Goal: Task Accomplishment & Management: Manage account settings

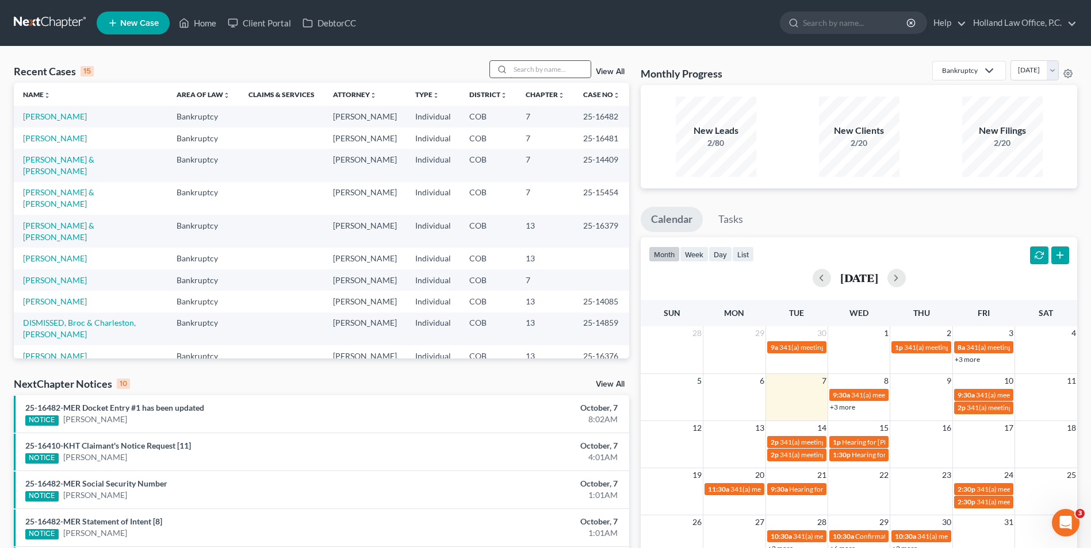
click at [529, 70] on input "search" at bounding box center [550, 69] width 80 height 17
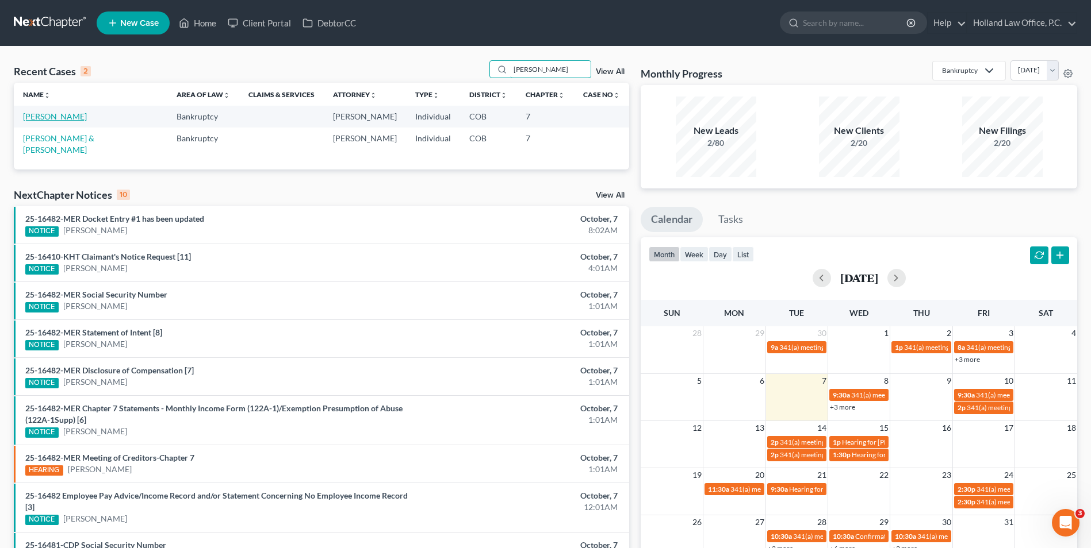
type input "[PERSON_NAME]"
click at [46, 118] on link "[PERSON_NAME]" at bounding box center [55, 117] width 64 height 10
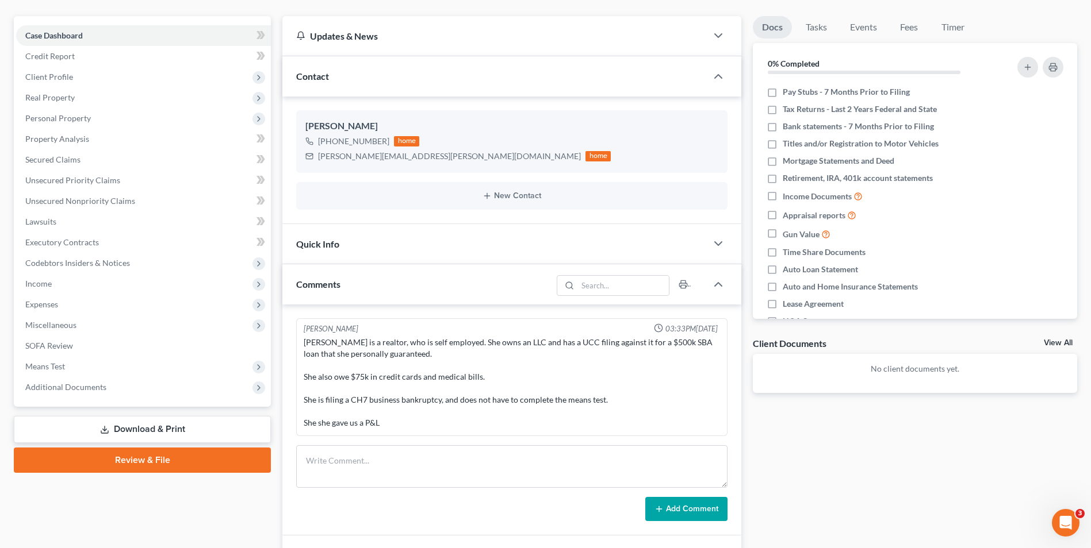
scroll to position [115, 0]
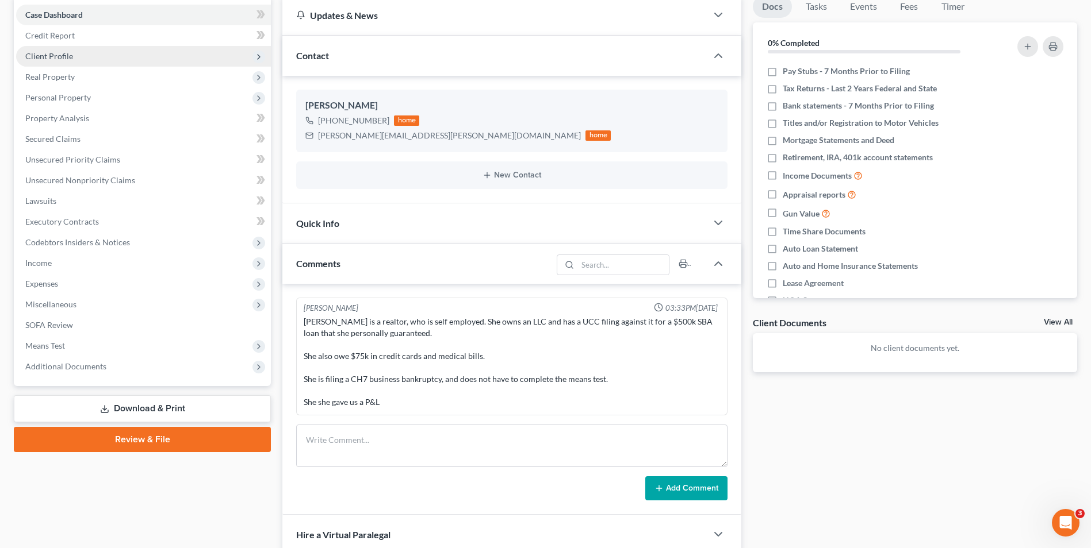
click at [62, 57] on span "Client Profile" at bounding box center [49, 56] width 48 height 10
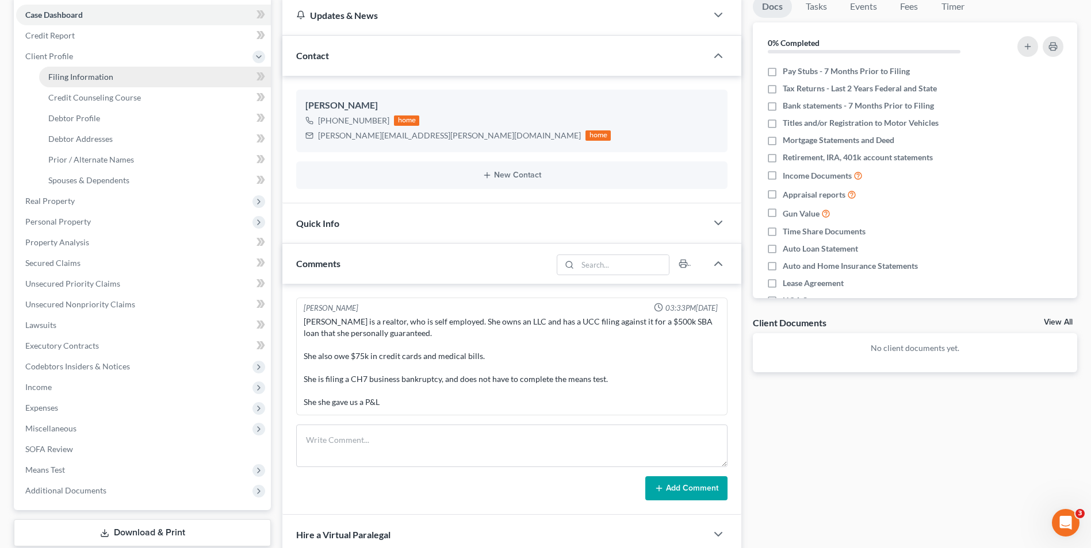
click at [71, 82] on link "Filing Information" at bounding box center [155, 77] width 232 height 21
select select "1"
select select "0"
select select "5"
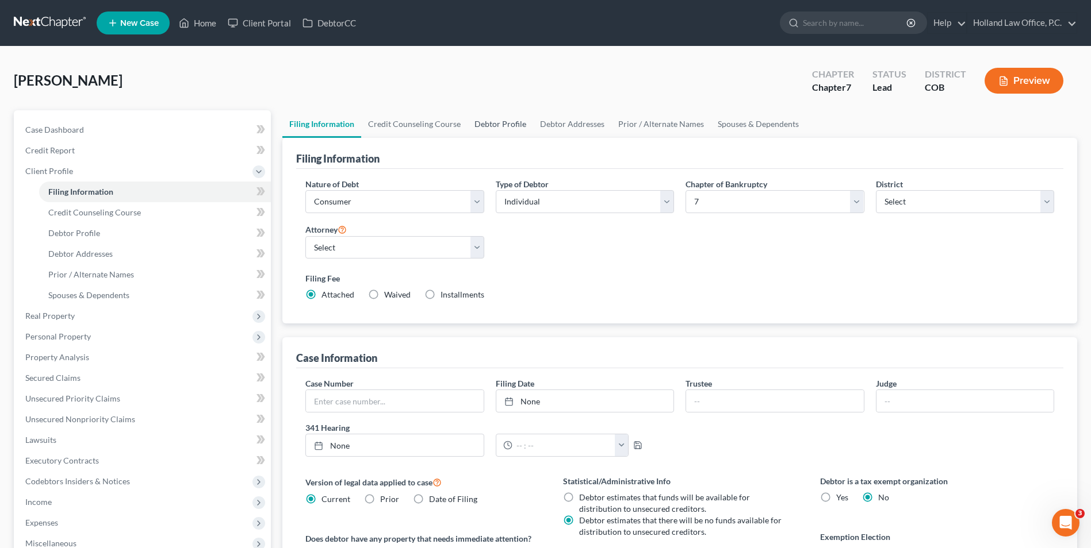
click at [503, 126] on link "Debtor Profile" at bounding box center [500, 124] width 66 height 28
select select "0"
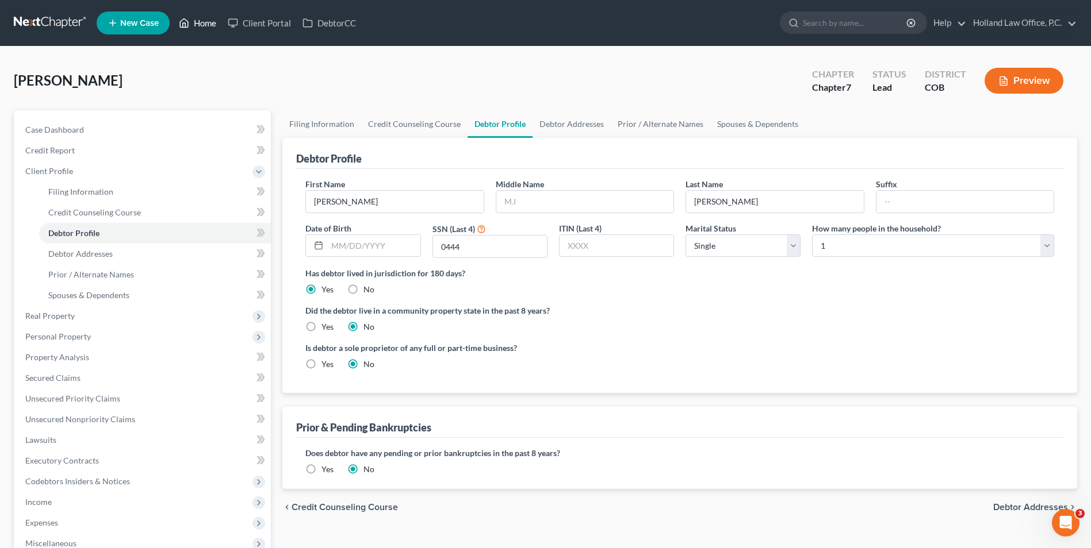
click at [216, 24] on link "Home" at bounding box center [197, 23] width 49 height 21
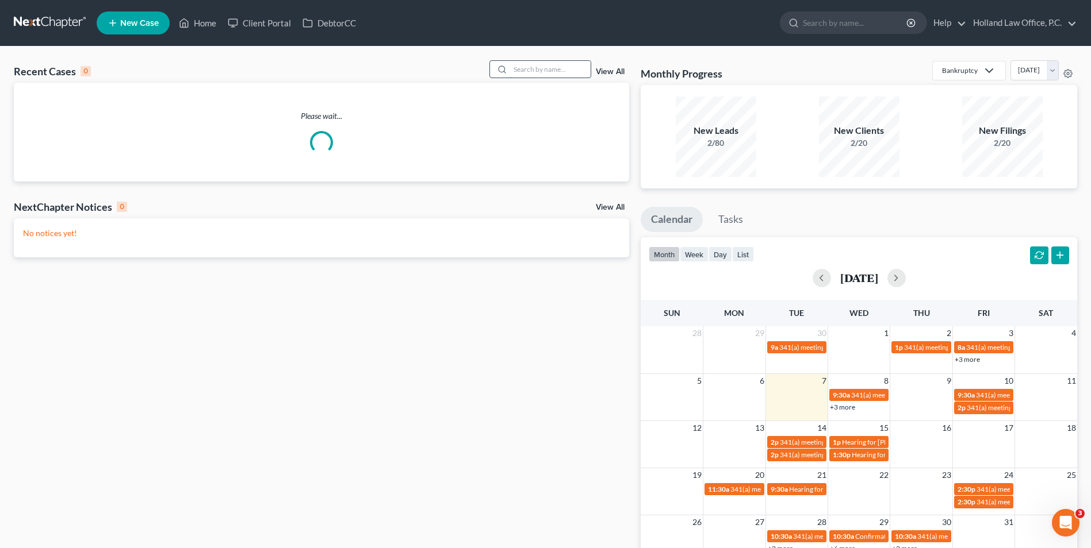
click at [535, 69] on input "search" at bounding box center [550, 69] width 80 height 17
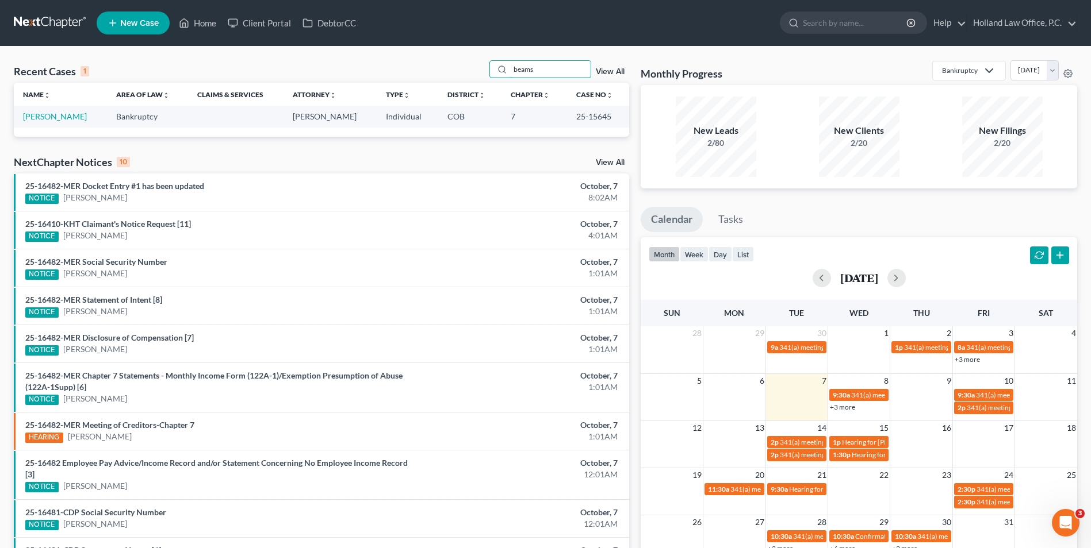
drag, startPoint x: 562, startPoint y: 65, endPoint x: 472, endPoint y: 60, distance: 90.4
click at [472, 60] on div "Recent Cases 1 beams View All Name unfold_more expand_more expand_less Area of …" at bounding box center [545, 345] width 1091 height 597
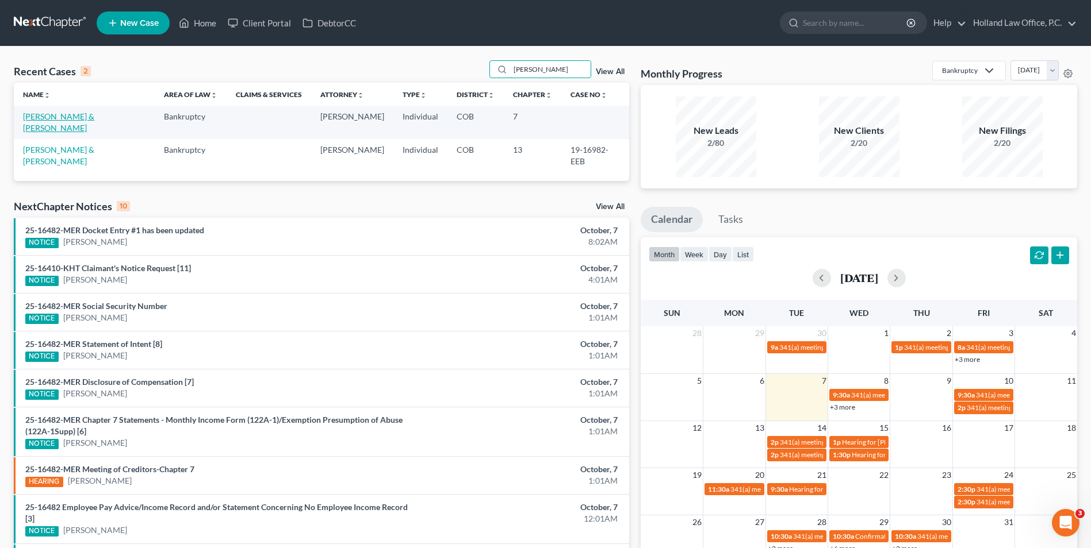
type input "[PERSON_NAME]"
click at [94, 117] on link "[PERSON_NAME] & [PERSON_NAME]" at bounding box center [58, 122] width 71 height 21
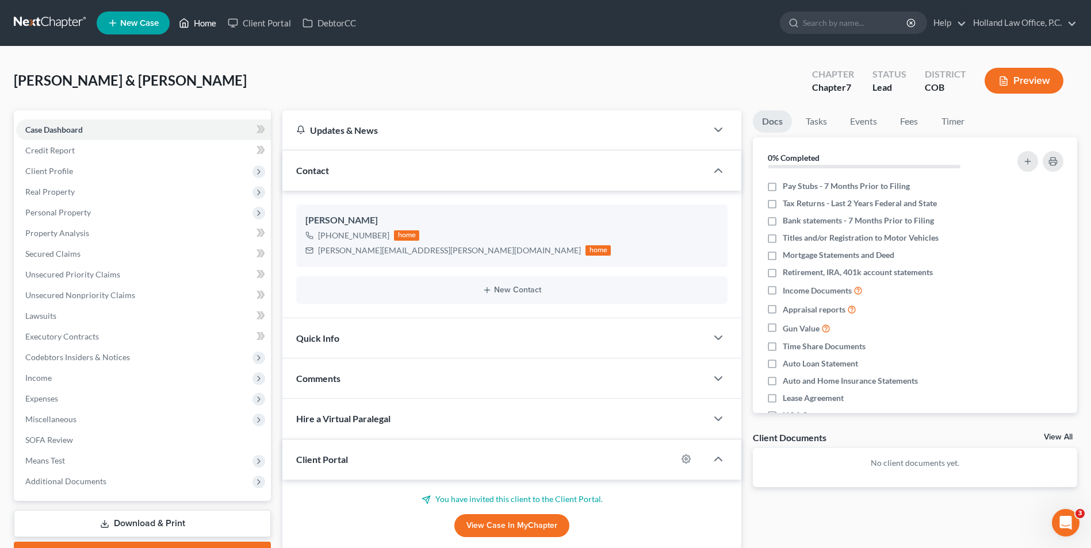
click at [193, 27] on link "Home" at bounding box center [197, 23] width 49 height 21
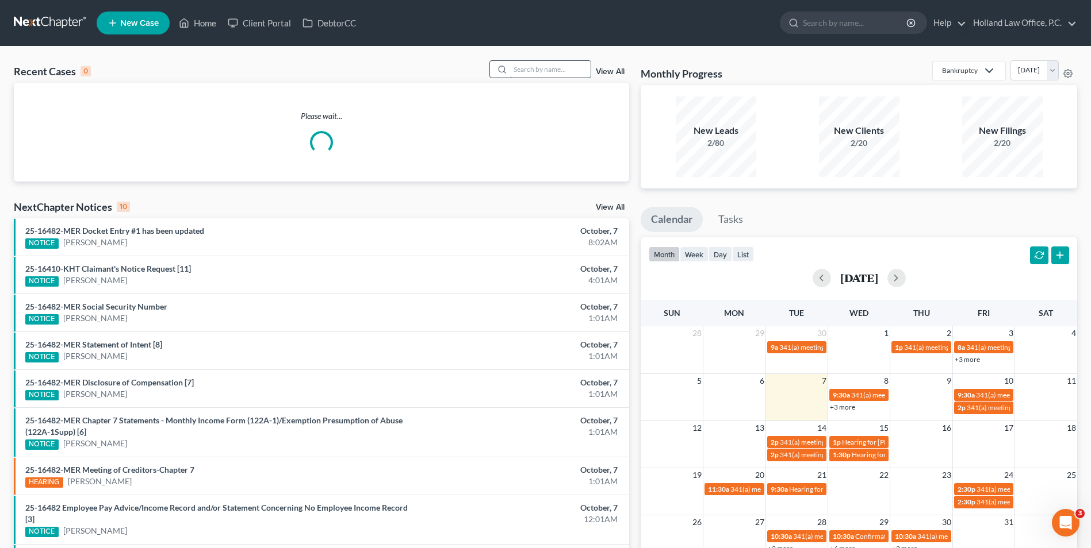
click at [530, 72] on input "search" at bounding box center [550, 69] width 80 height 17
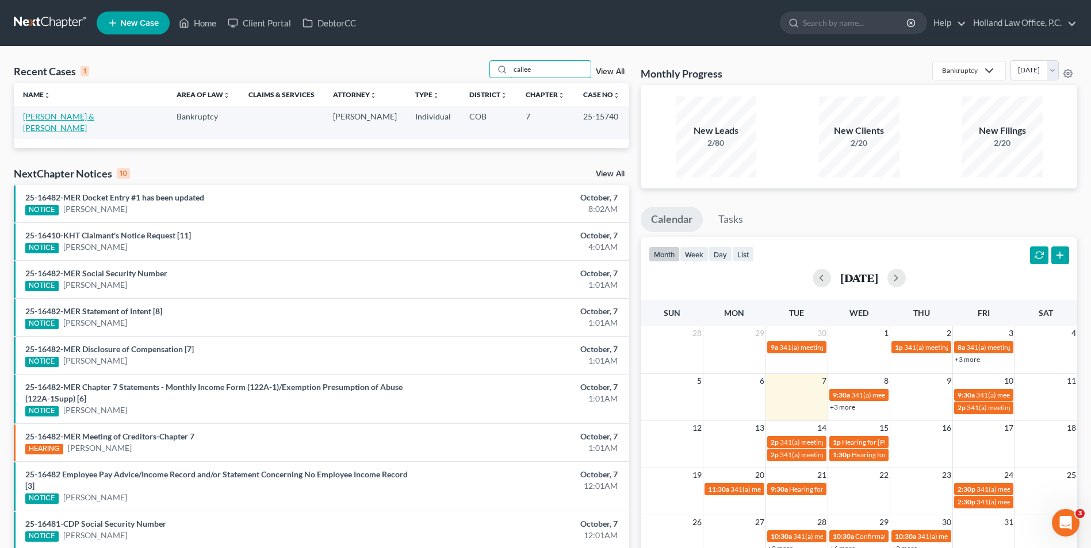
type input "callee"
click at [61, 116] on link "[PERSON_NAME] & [PERSON_NAME]" at bounding box center [58, 122] width 71 height 21
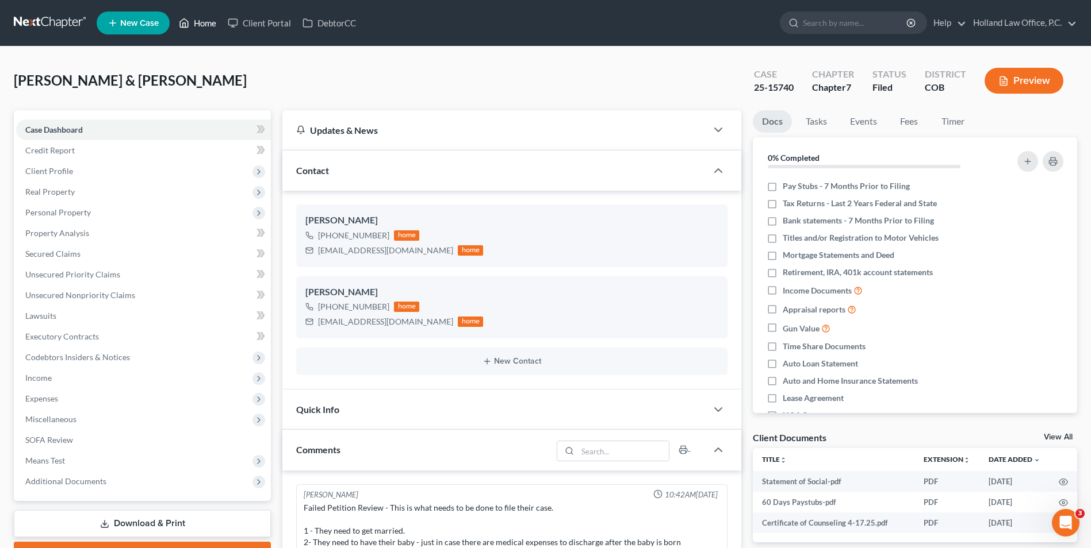
click at [209, 22] on link "Home" at bounding box center [197, 23] width 49 height 21
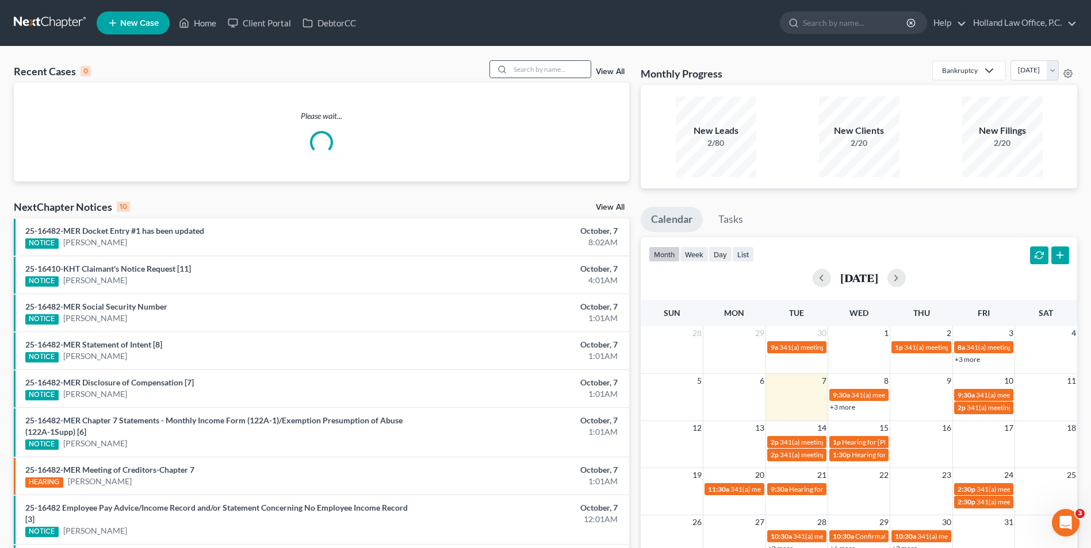
click at [527, 68] on input "search" at bounding box center [550, 69] width 80 height 17
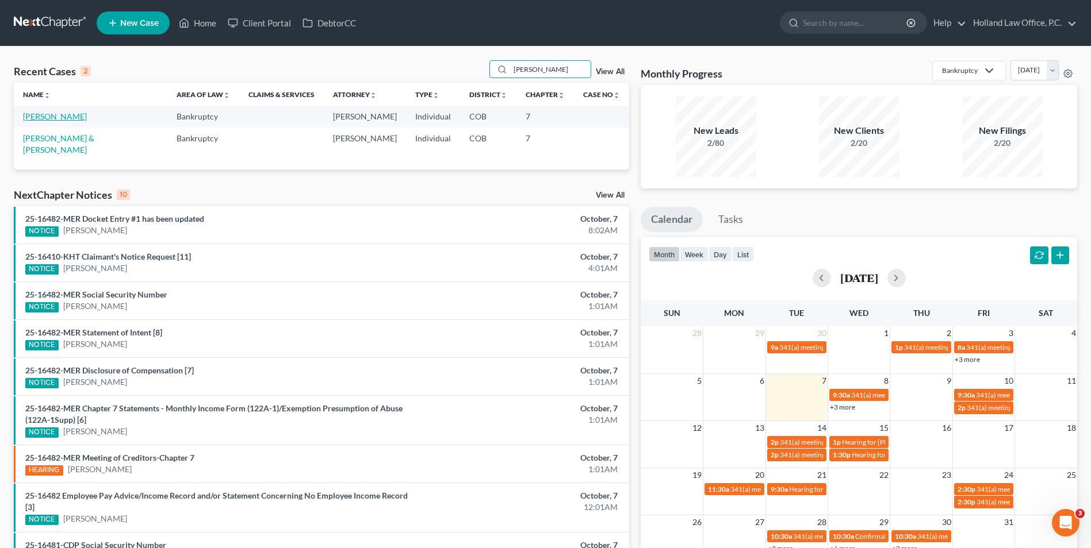
type input "[PERSON_NAME]"
click at [30, 116] on link "[PERSON_NAME]" at bounding box center [55, 117] width 64 height 10
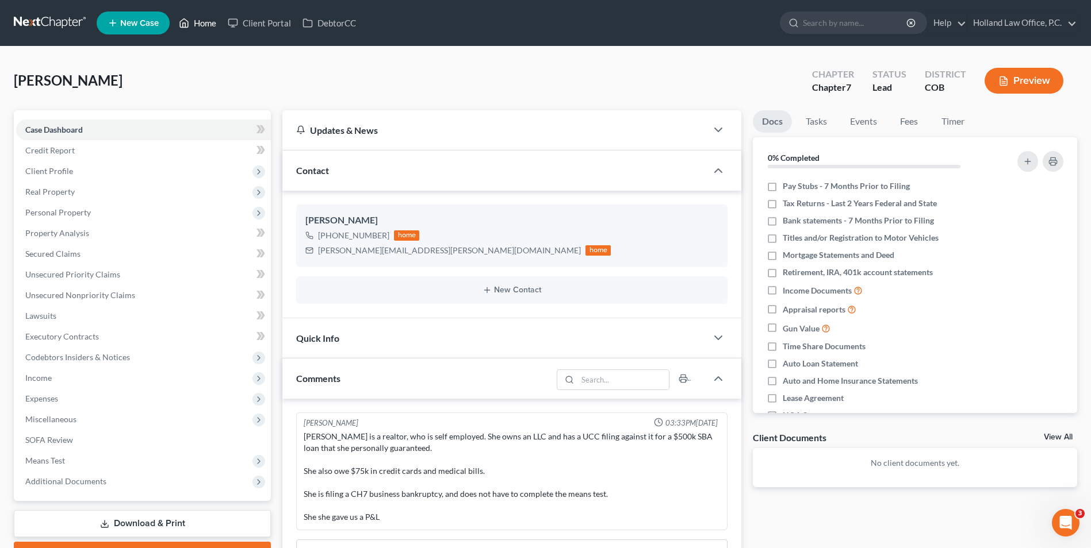
click at [188, 24] on icon at bounding box center [184, 23] width 10 height 14
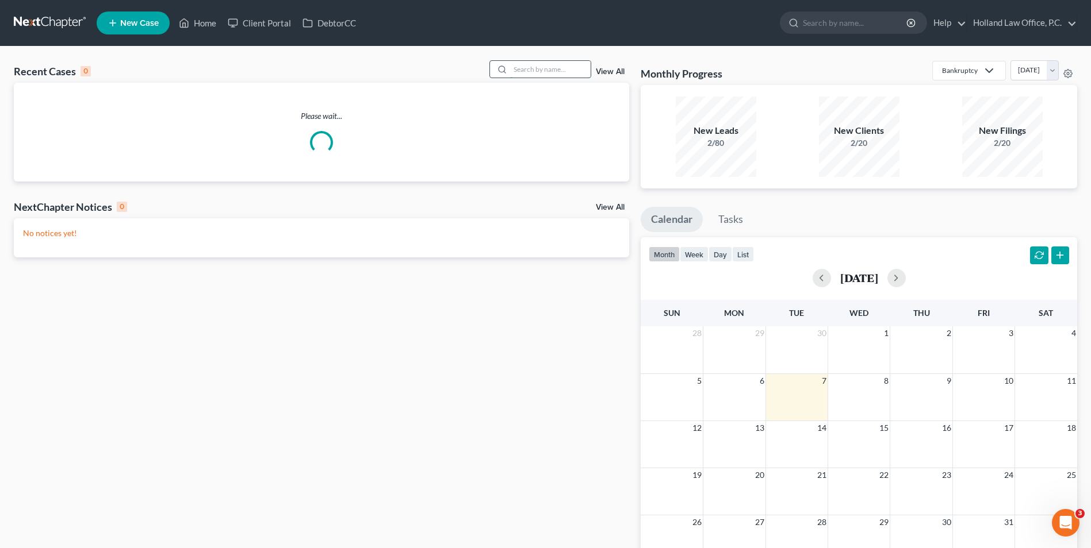
click at [539, 70] on input "search" at bounding box center [550, 69] width 80 height 17
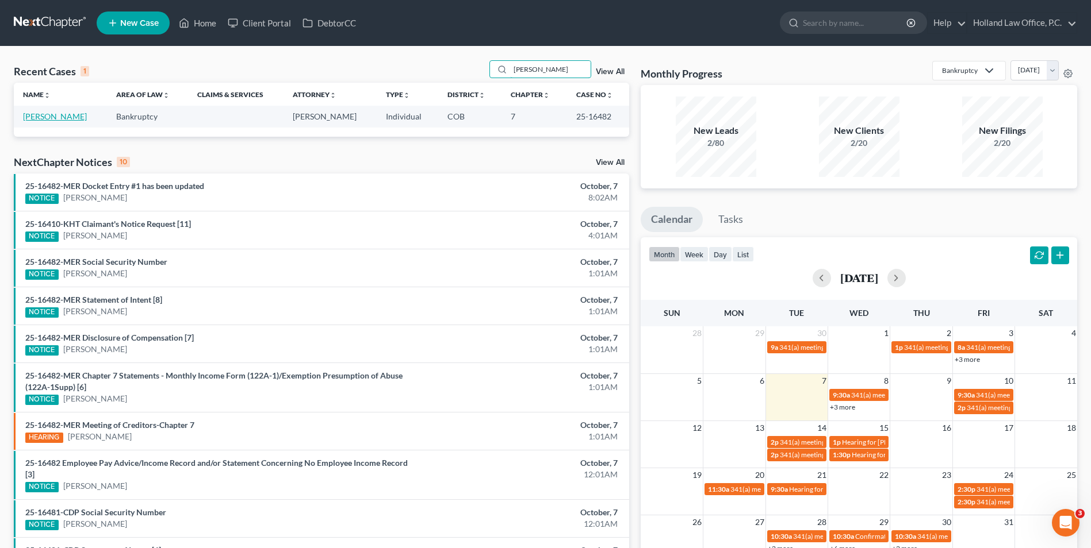
type input "[PERSON_NAME]"
click at [36, 114] on link "[PERSON_NAME]" at bounding box center [55, 117] width 64 height 10
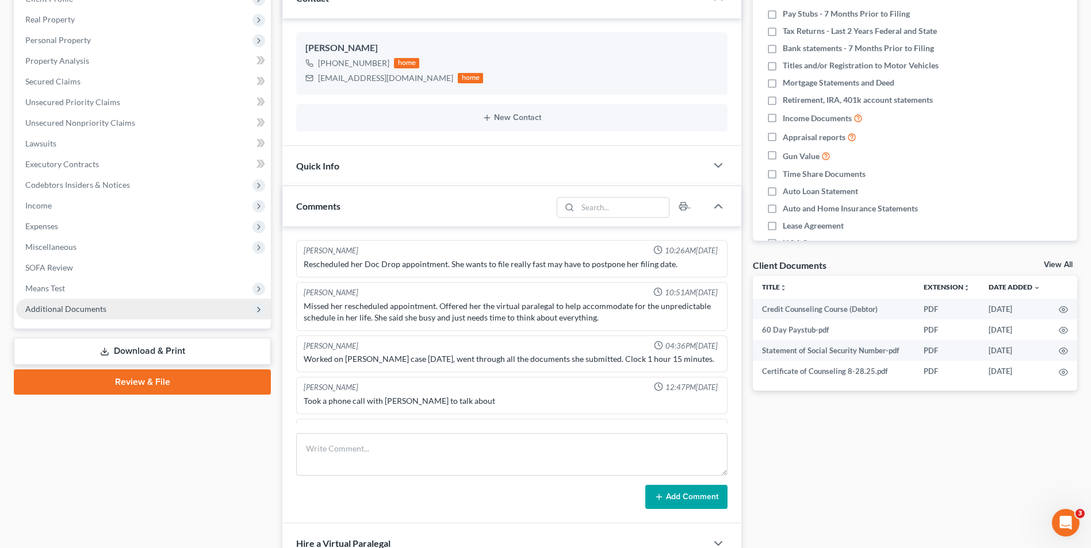
scroll to position [32, 0]
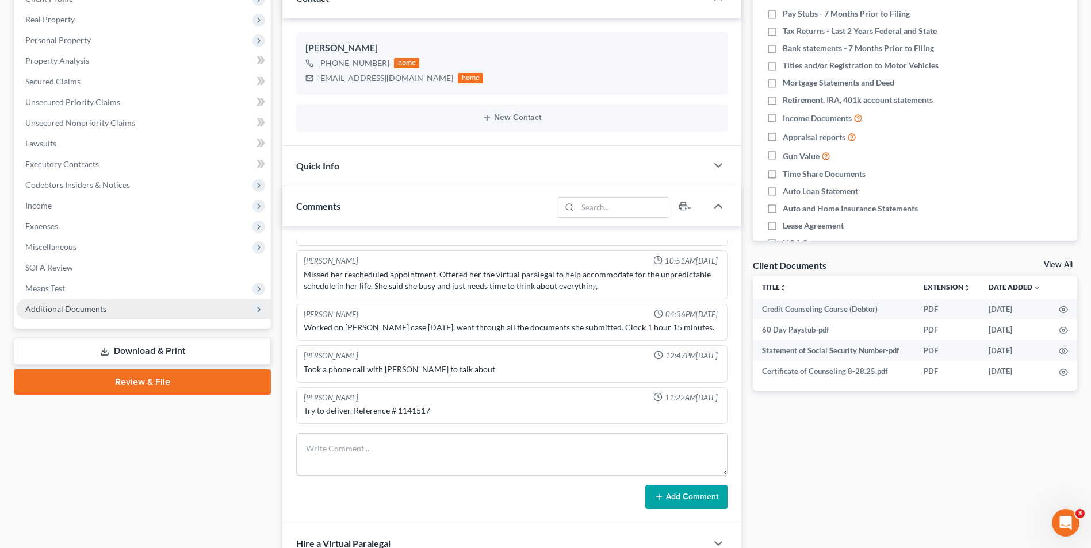
click at [45, 305] on span "Additional Documents" at bounding box center [65, 309] width 81 height 10
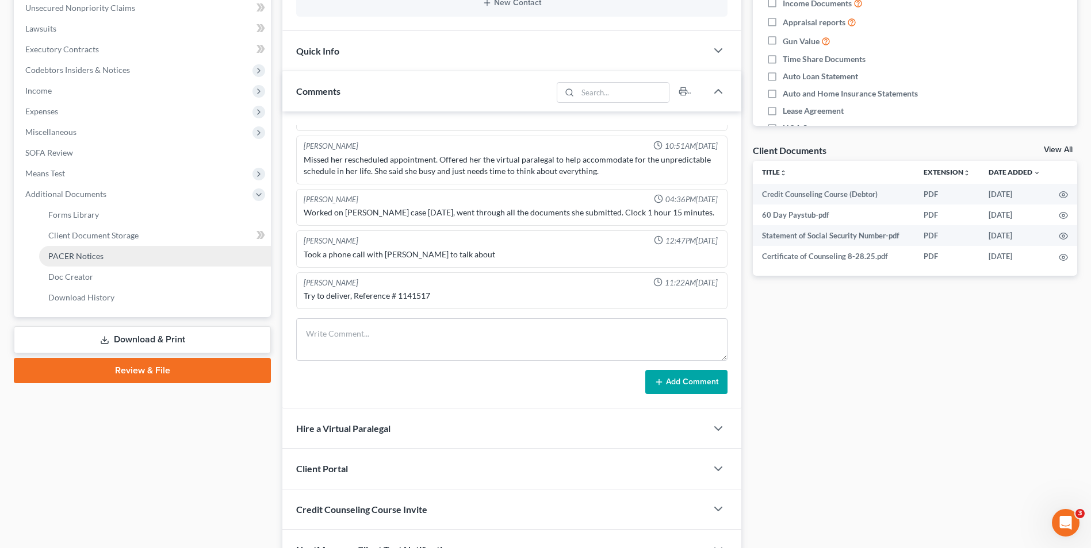
click at [82, 248] on link "PACER Notices" at bounding box center [155, 256] width 232 height 21
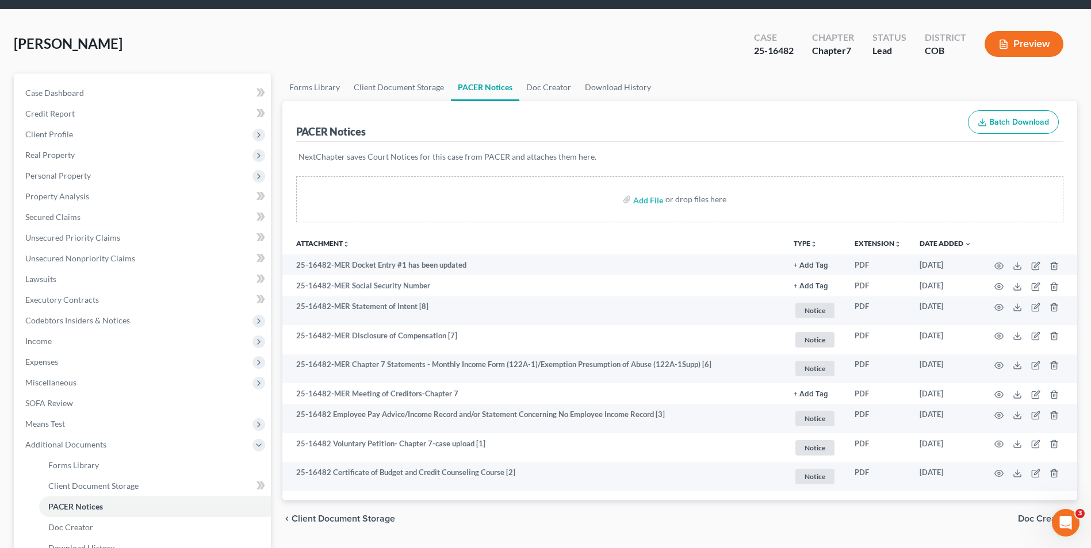
scroll to position [57, 0]
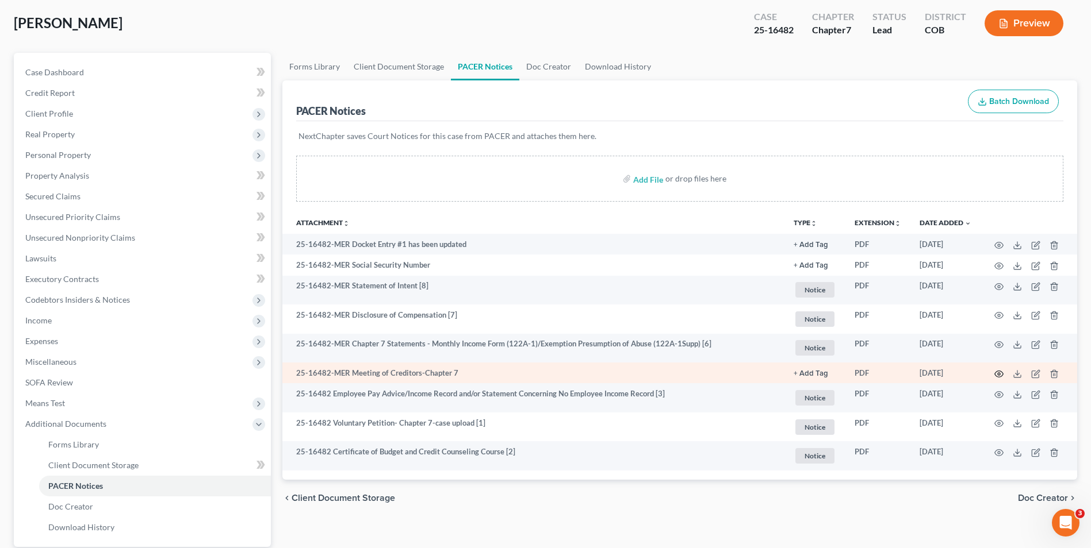
click at [999, 375] on circle "button" at bounding box center [998, 374] width 2 height 2
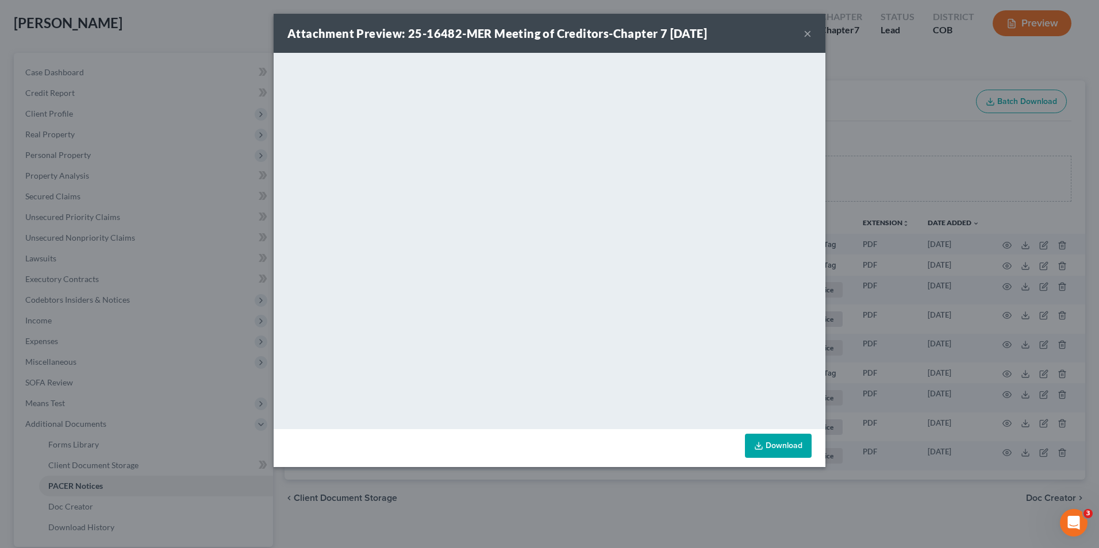
click at [1026, 322] on div "Attachment Preview: 25-16482-MER Meeting of Creditors-Chapter 7 [DATE] × <objec…" at bounding box center [549, 274] width 1099 height 548
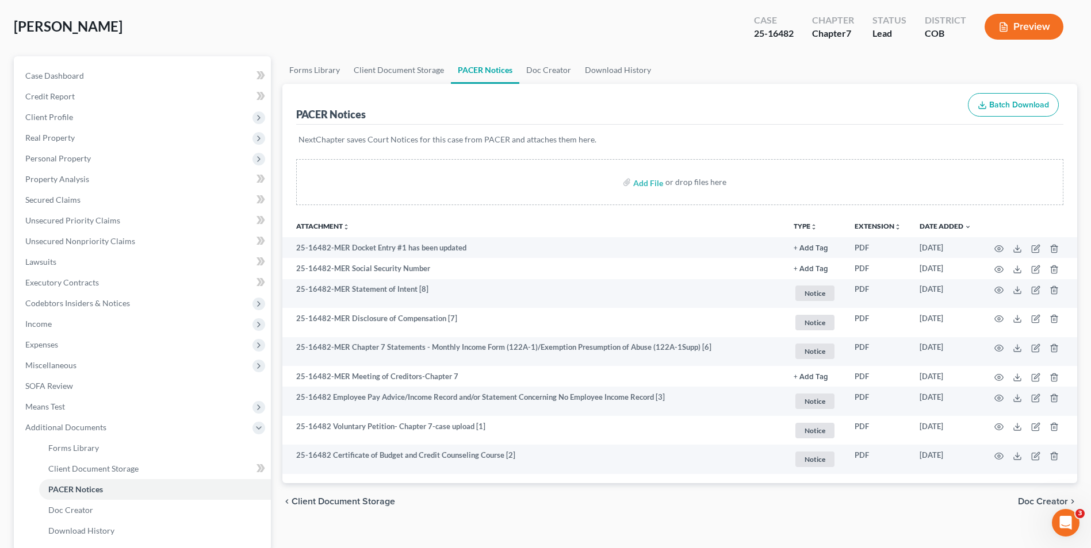
scroll to position [166, 0]
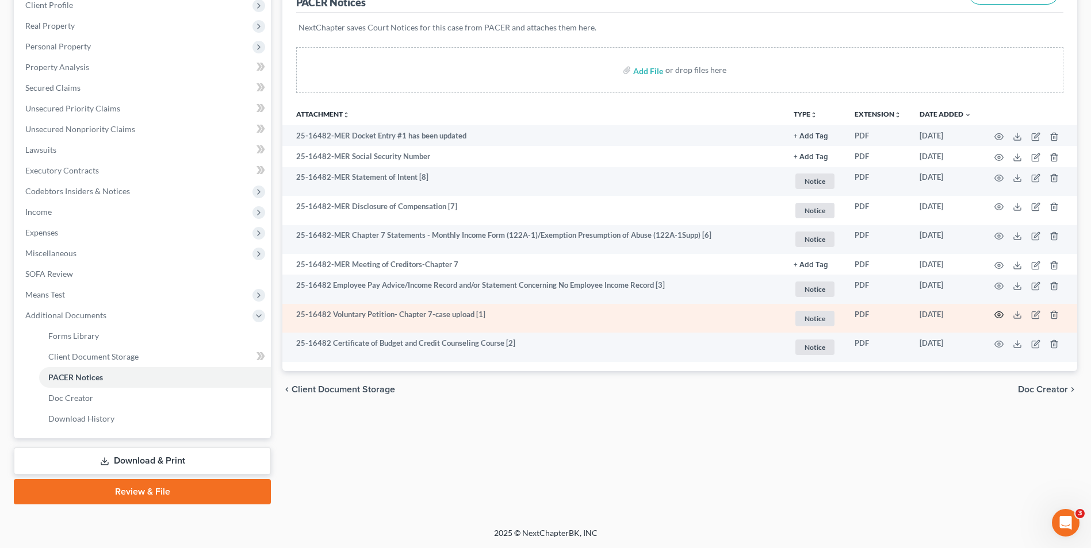
click at [997, 314] on icon "button" at bounding box center [998, 314] width 9 height 9
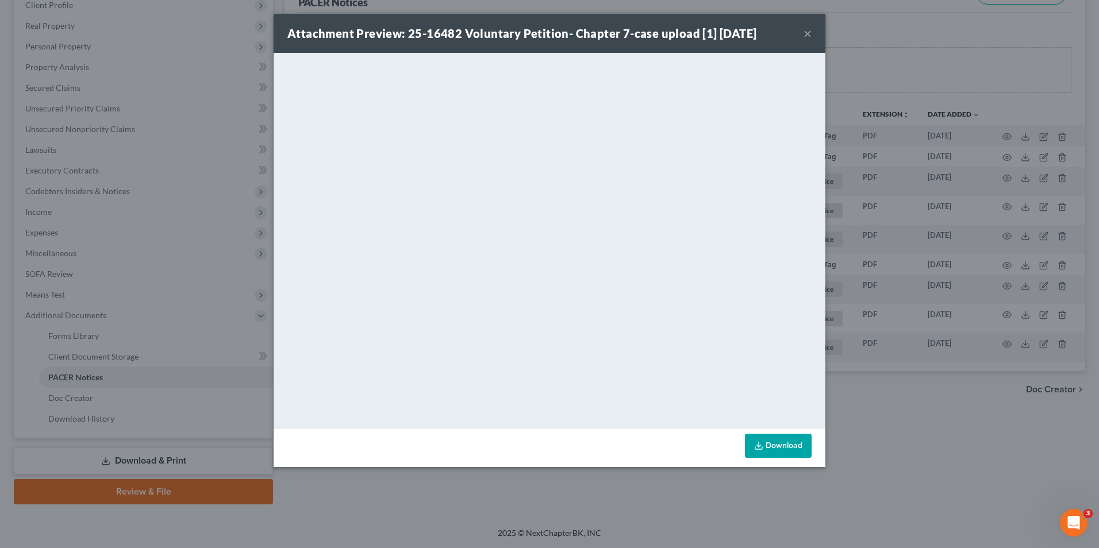
click at [965, 105] on div "Attachment Preview: 25-16482 Voluntary Petition- Chapter 7-case upload [1] [DAT…" at bounding box center [549, 274] width 1099 height 548
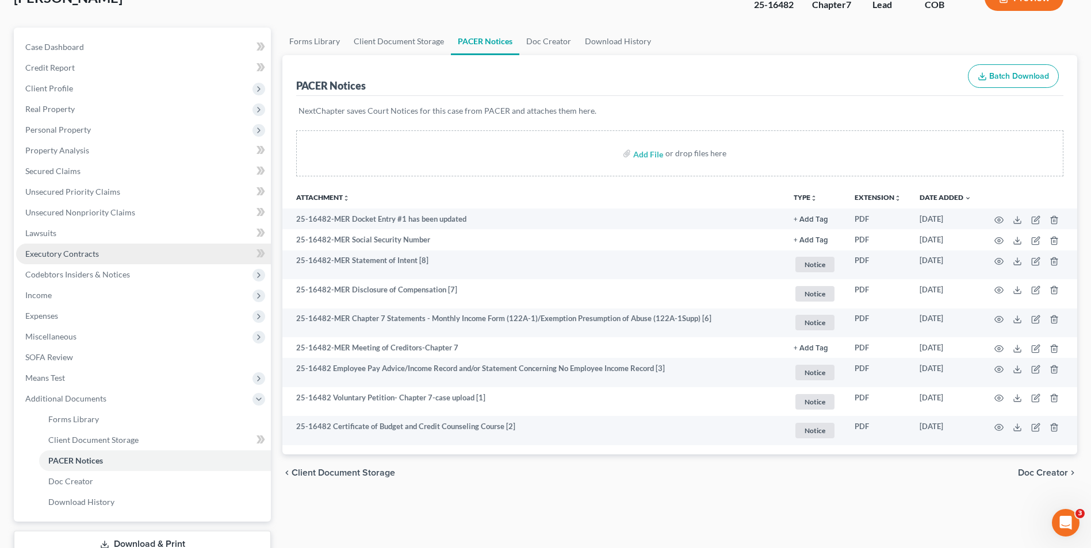
scroll to position [0, 0]
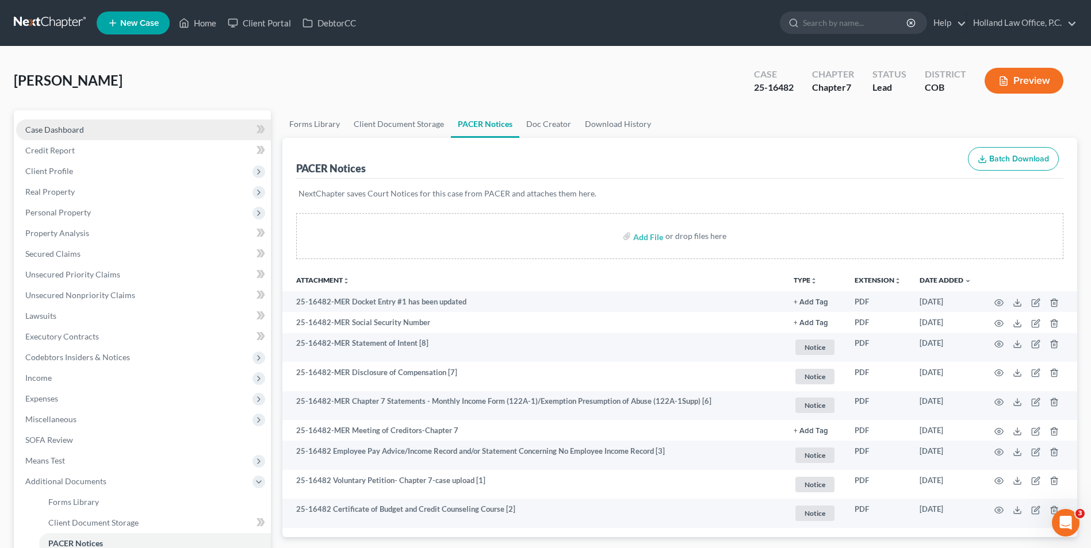
click at [61, 131] on span "Case Dashboard" at bounding box center [54, 130] width 59 height 10
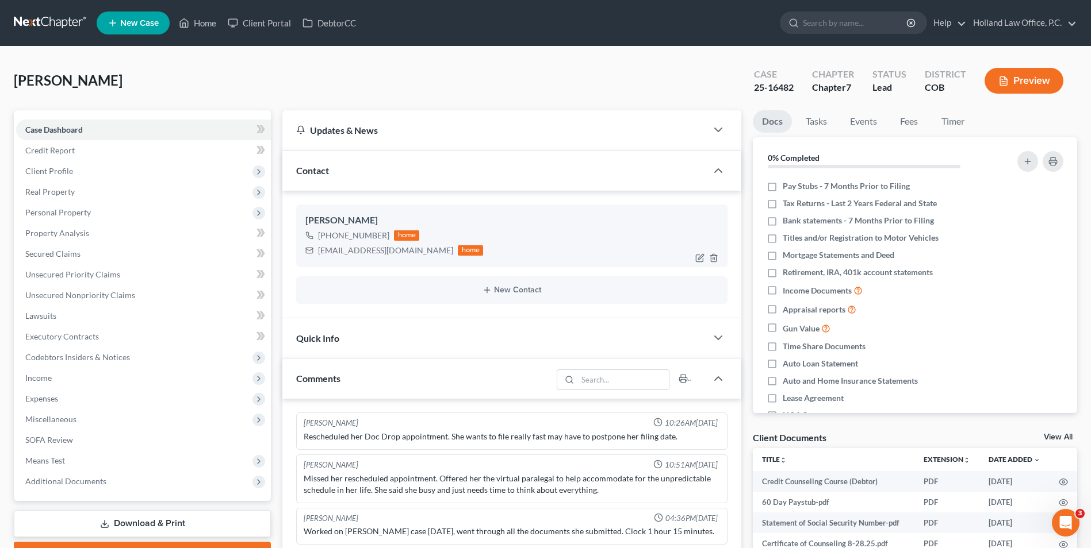
scroll to position [32, 0]
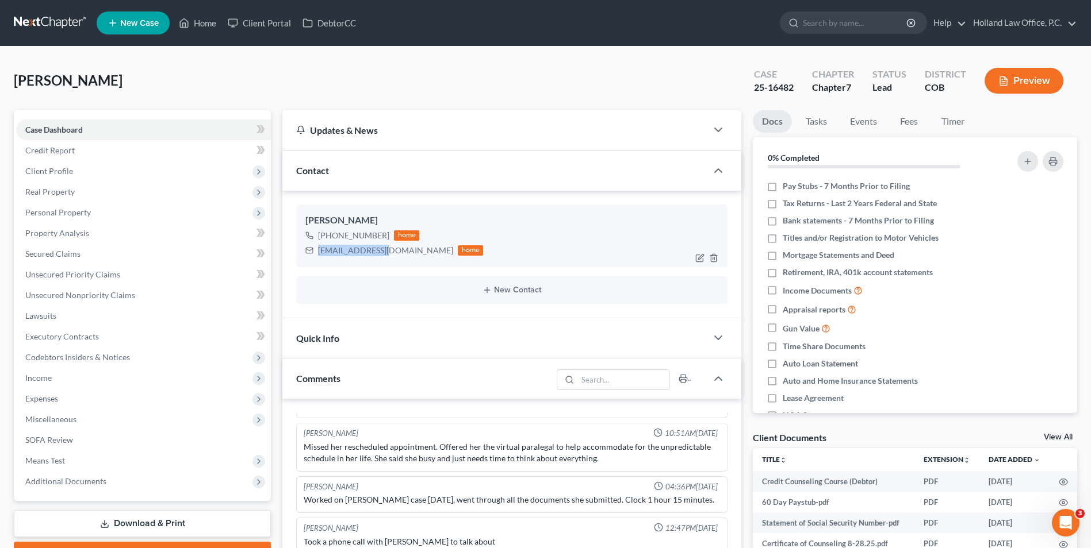
drag, startPoint x: 390, startPoint y: 253, endPoint x: 309, endPoint y: 253, distance: 81.1
click at [309, 253] on div "[EMAIL_ADDRESS][DOMAIN_NAME] home" at bounding box center [394, 250] width 178 height 15
drag, startPoint x: 321, startPoint y: 250, endPoint x: 340, endPoint y: 251, distance: 18.4
copy div "[EMAIL_ADDRESS][DOMAIN_NAME]"
drag, startPoint x: 385, startPoint y: 237, endPoint x: 329, endPoint y: 240, distance: 56.4
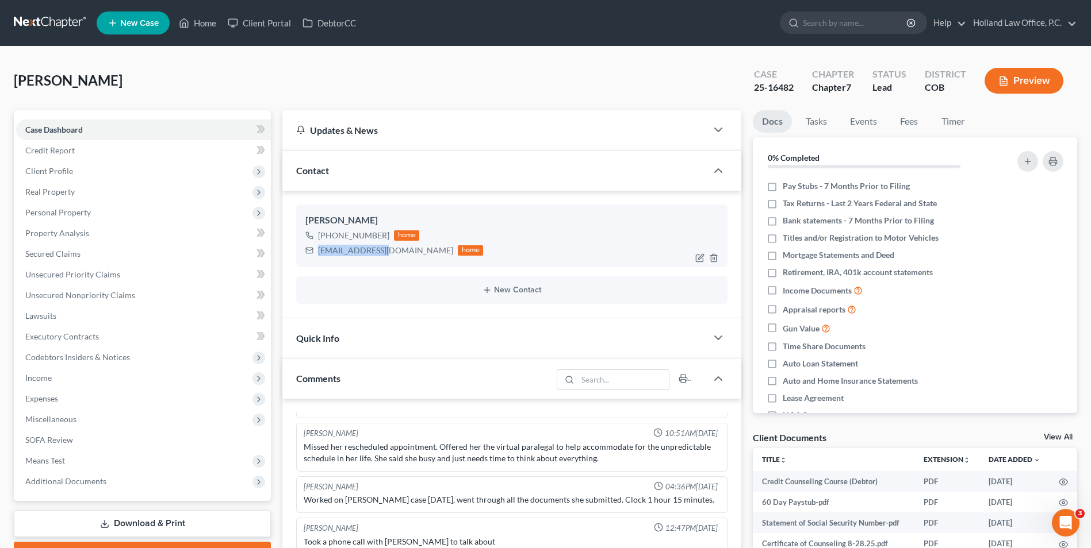
click at [329, 240] on div "[PHONE_NUMBER] home" at bounding box center [394, 235] width 178 height 15
drag, startPoint x: 331, startPoint y: 239, endPoint x: 363, endPoint y: 235, distance: 32.5
copy div "[PHONE_NUMBER]"
click at [189, 18] on icon at bounding box center [184, 23] width 10 height 14
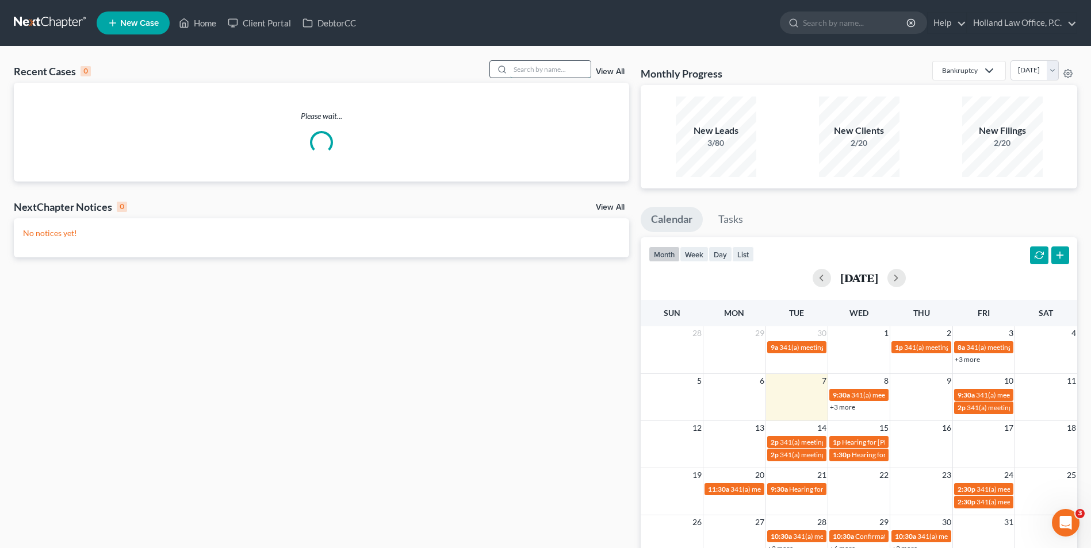
click at [539, 71] on input "search" at bounding box center [550, 69] width 80 height 17
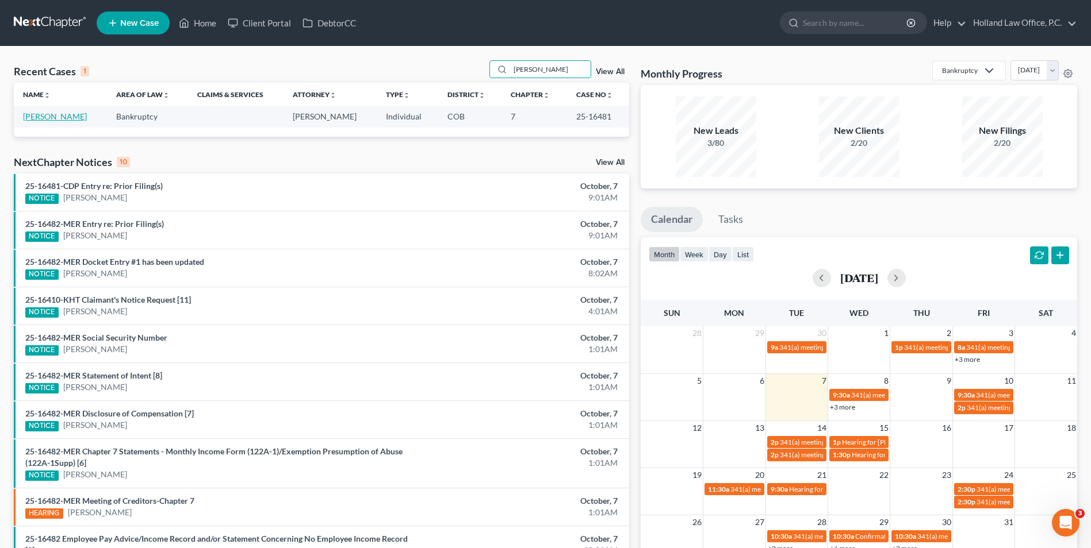
type input "[PERSON_NAME]"
click at [53, 117] on link "[PERSON_NAME]" at bounding box center [55, 117] width 64 height 10
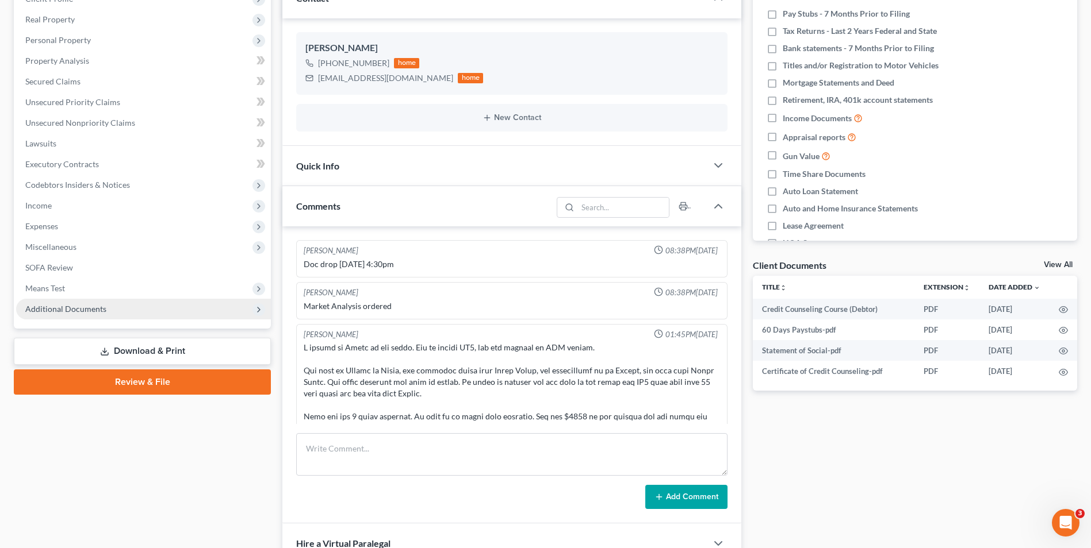
scroll to position [333, 0]
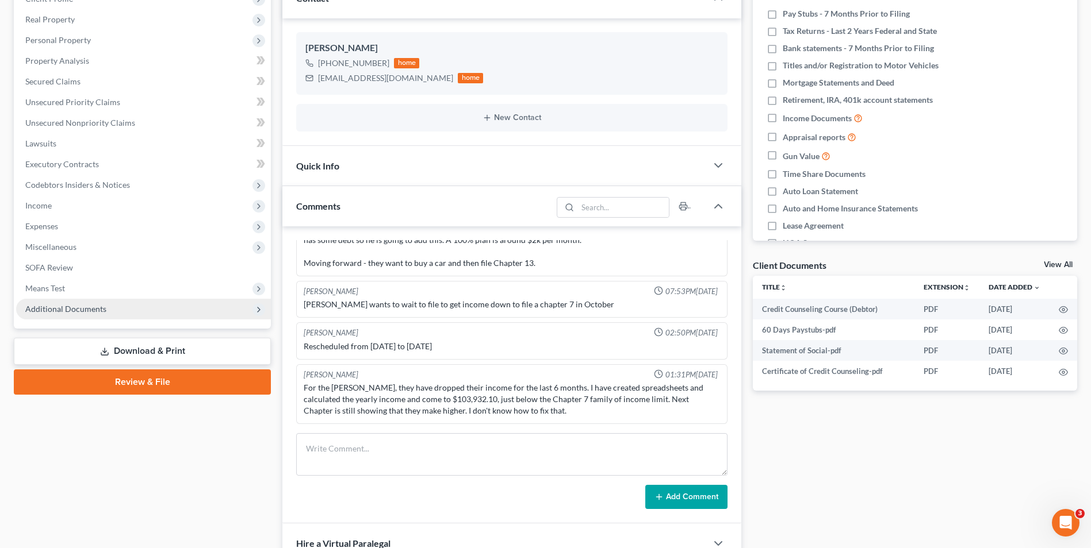
click at [66, 312] on span "Additional Documents" at bounding box center [65, 309] width 81 height 10
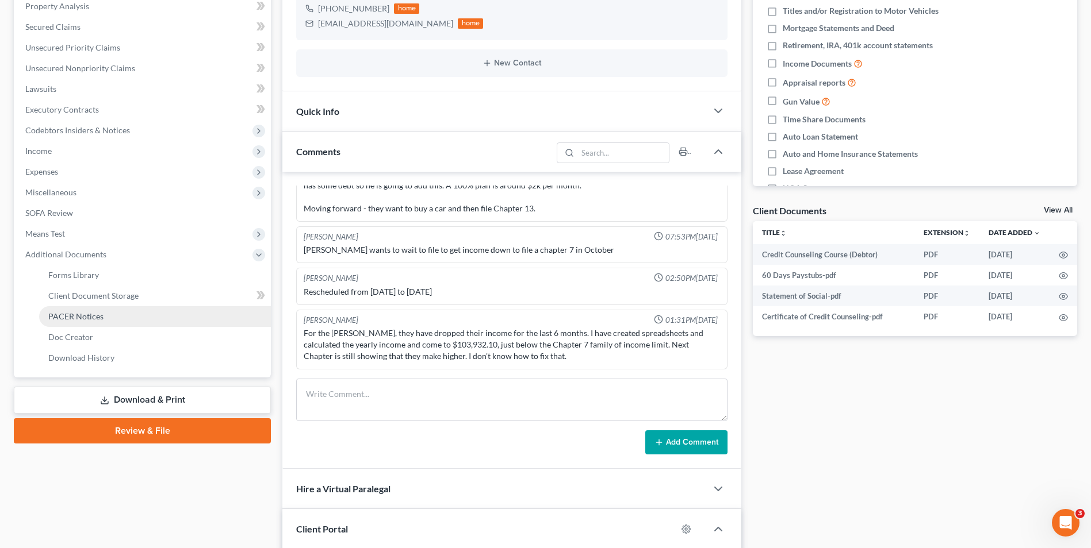
scroll to position [230, 0]
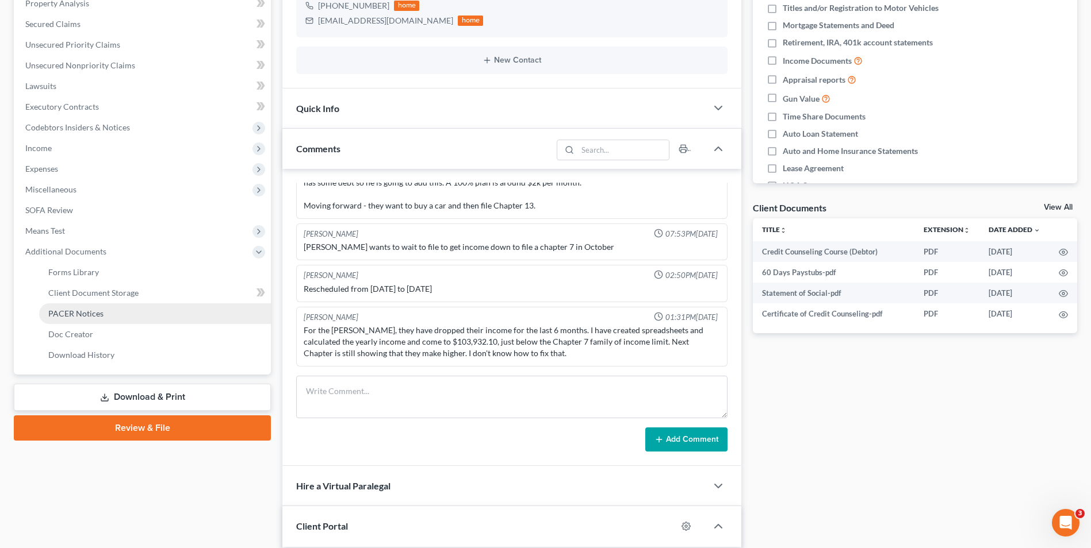
click at [77, 310] on span "PACER Notices" at bounding box center [75, 314] width 55 height 10
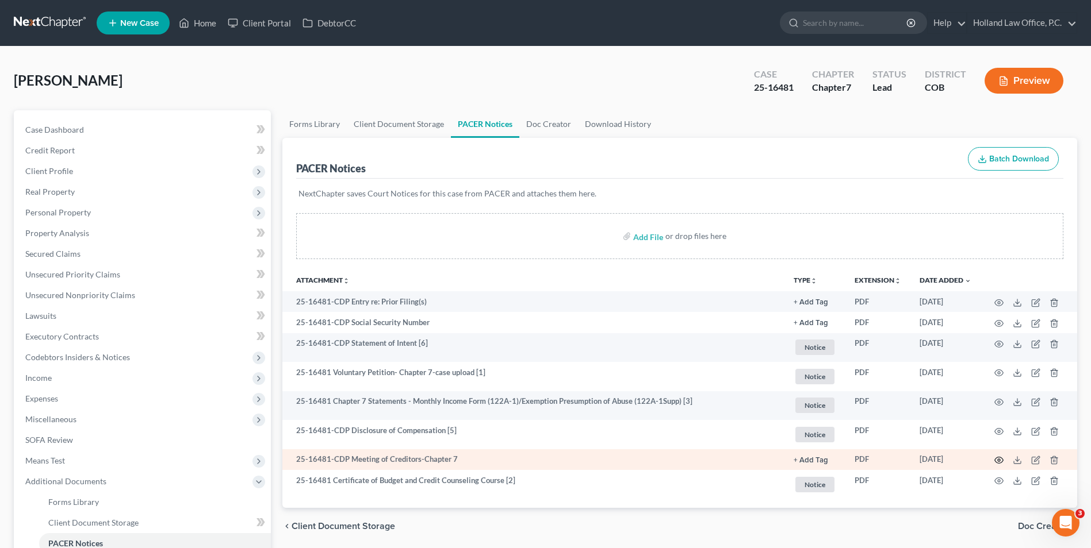
click at [1001, 458] on icon "button" at bounding box center [998, 460] width 9 height 9
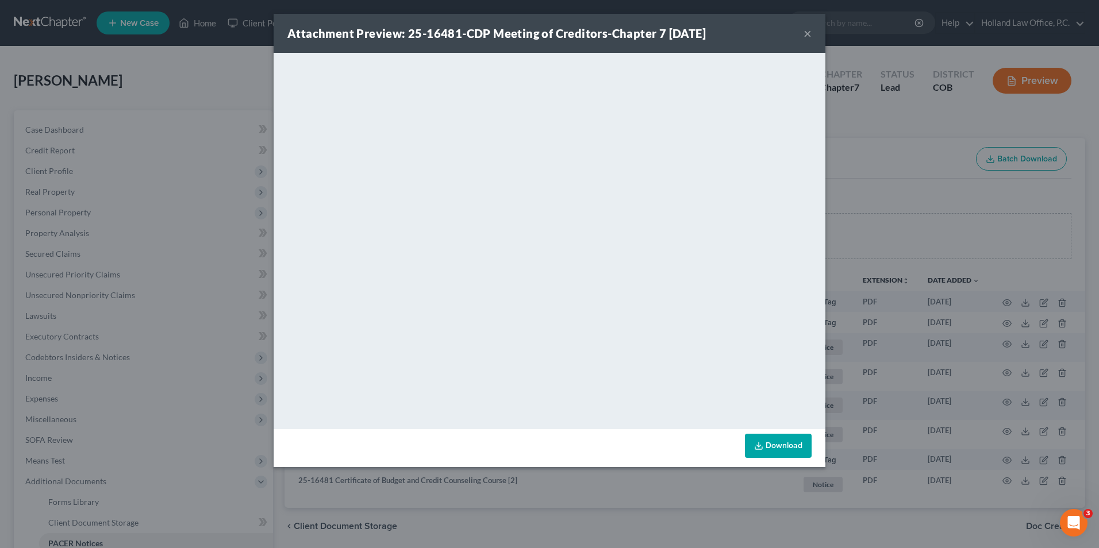
click at [857, 90] on div "Attachment Preview: 25-16481-CDP Meeting of Creditors-Chapter 7 [DATE] × <objec…" at bounding box center [549, 274] width 1099 height 548
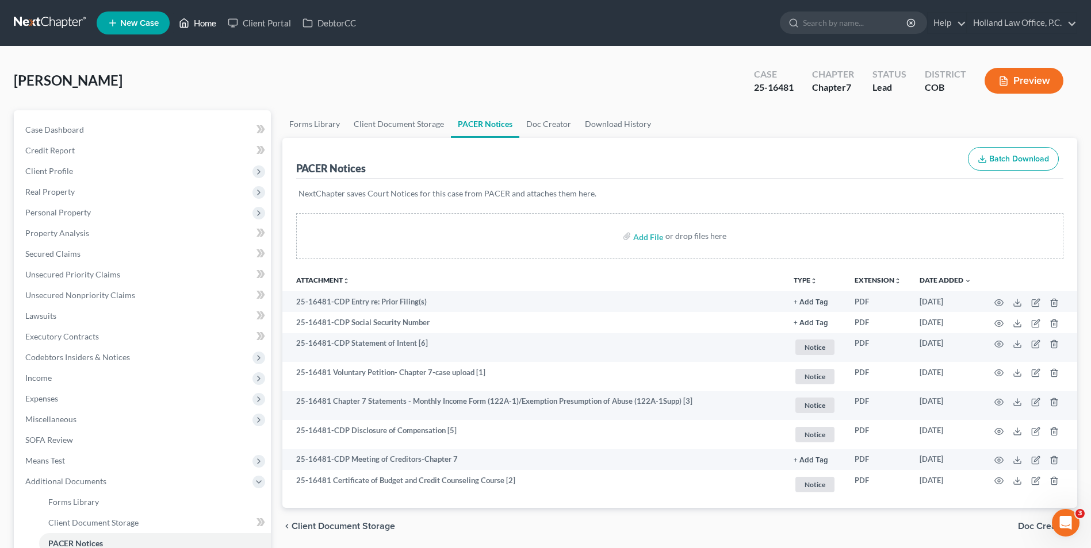
click at [210, 32] on link "Home" at bounding box center [197, 23] width 49 height 21
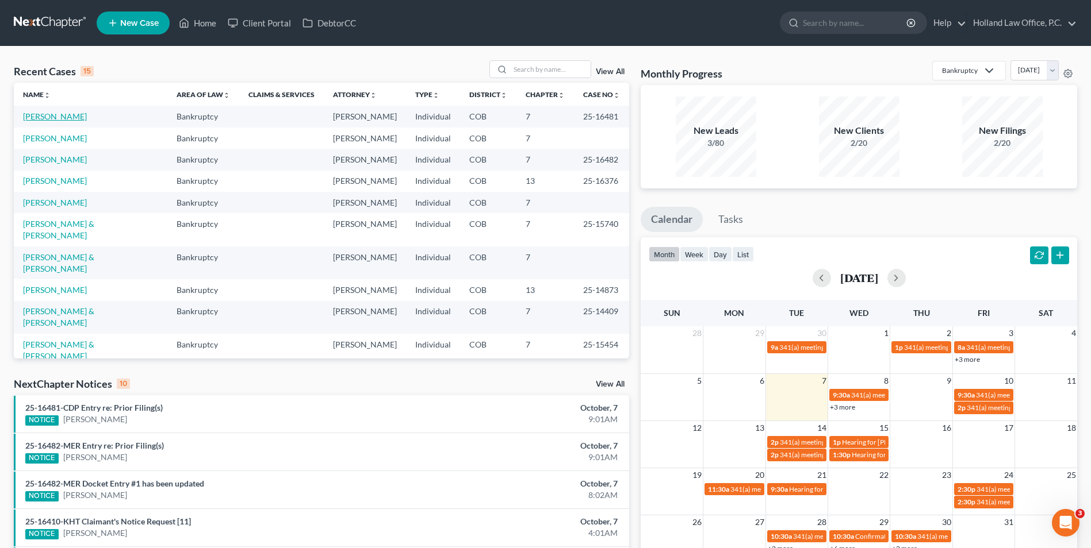
click at [62, 117] on link "[PERSON_NAME]" at bounding box center [55, 117] width 64 height 10
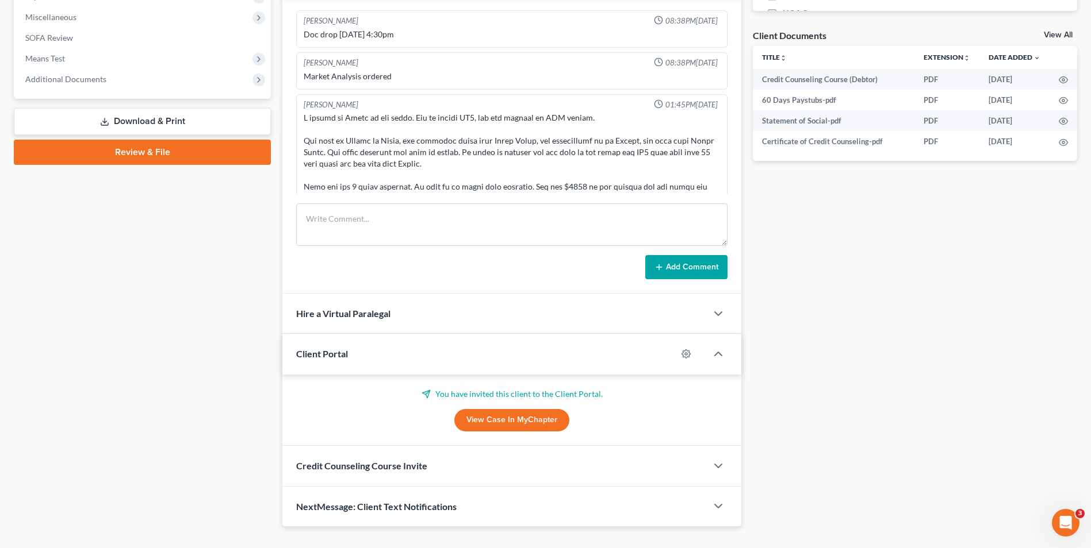
scroll to position [333, 0]
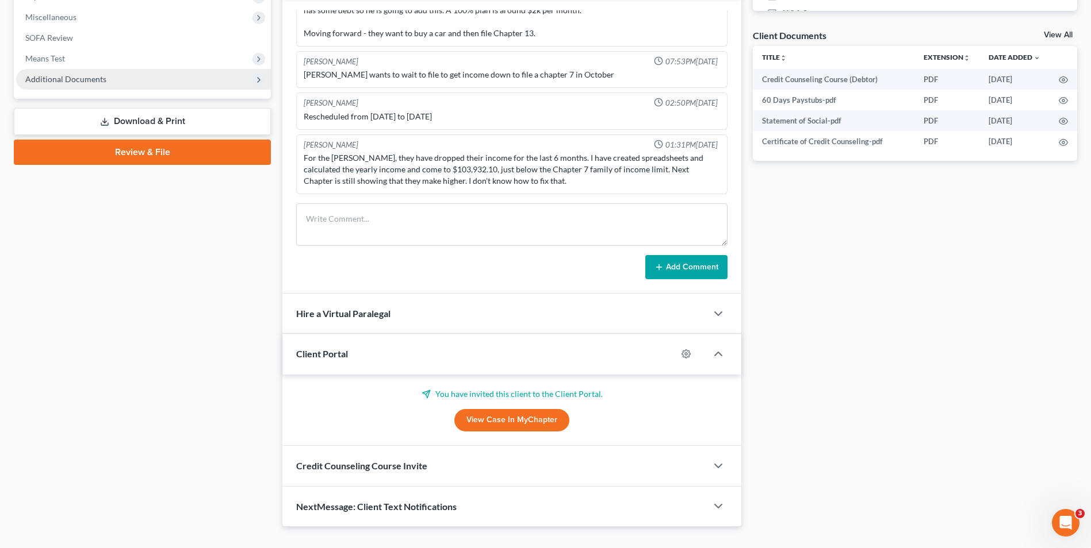
click at [84, 72] on span "Additional Documents" at bounding box center [143, 79] width 255 height 21
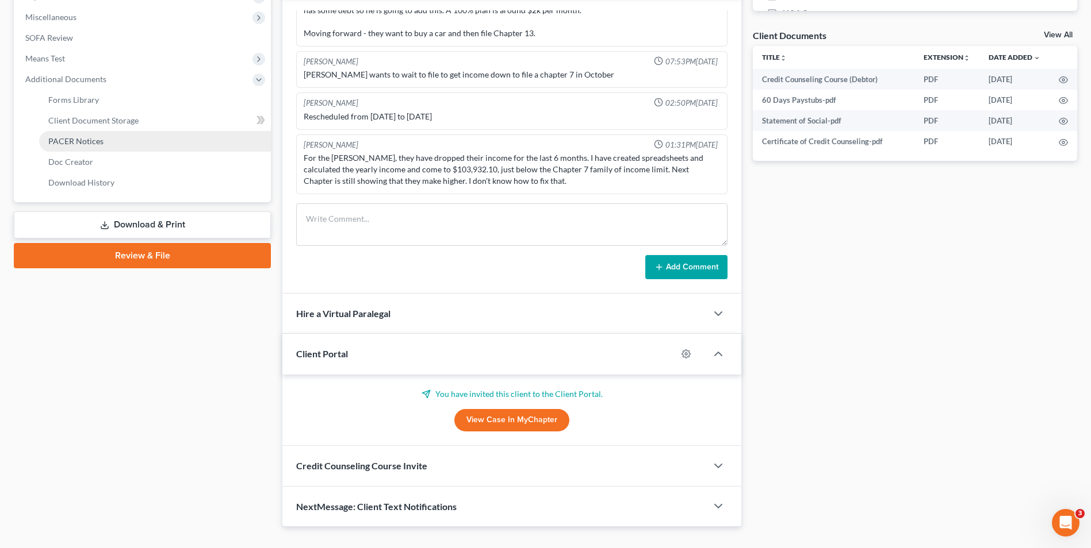
click at [93, 139] on span "PACER Notices" at bounding box center [75, 141] width 55 height 10
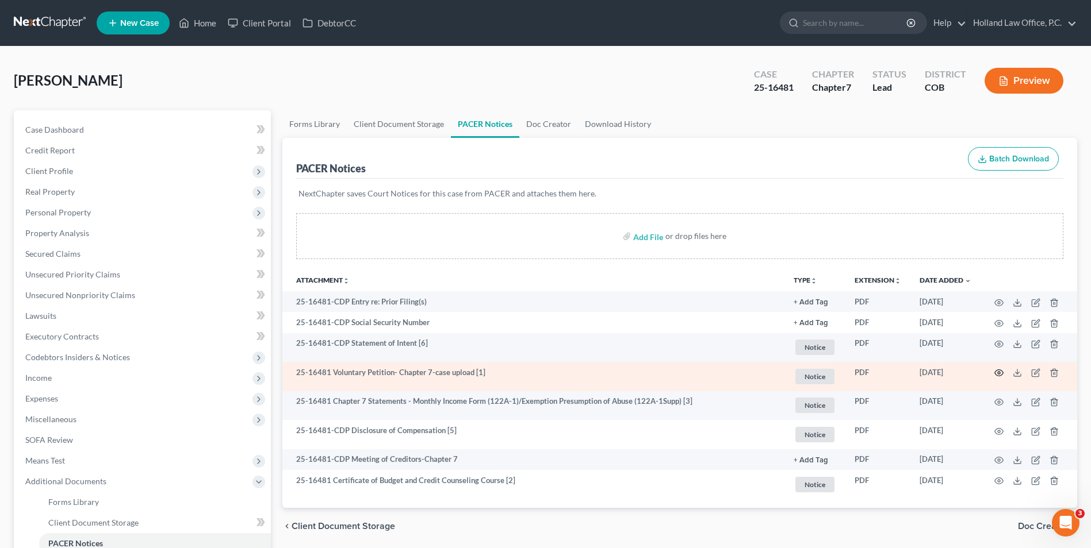
click at [997, 373] on circle "button" at bounding box center [998, 373] width 2 height 2
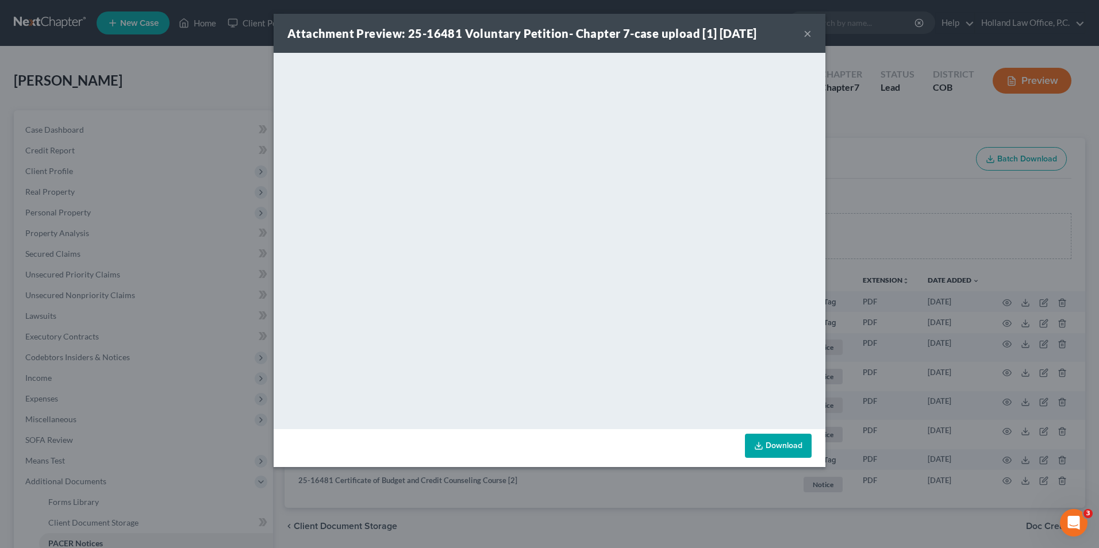
click at [874, 195] on div "Attachment Preview: 25-16481 Voluntary Petition- Chapter 7-case upload [1] [DAT…" at bounding box center [549, 274] width 1099 height 548
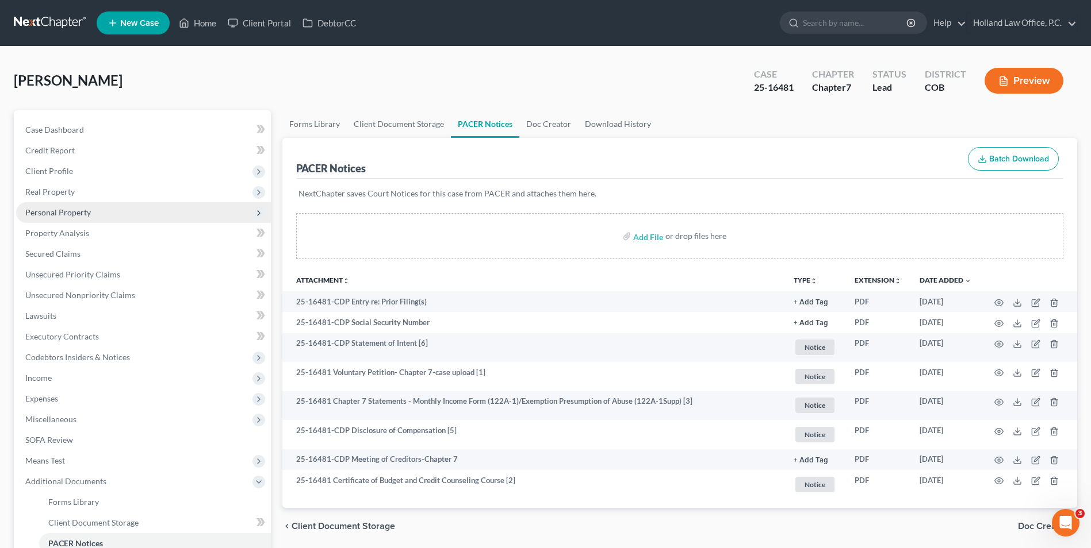
click at [57, 208] on span "Personal Property" at bounding box center [58, 213] width 66 height 10
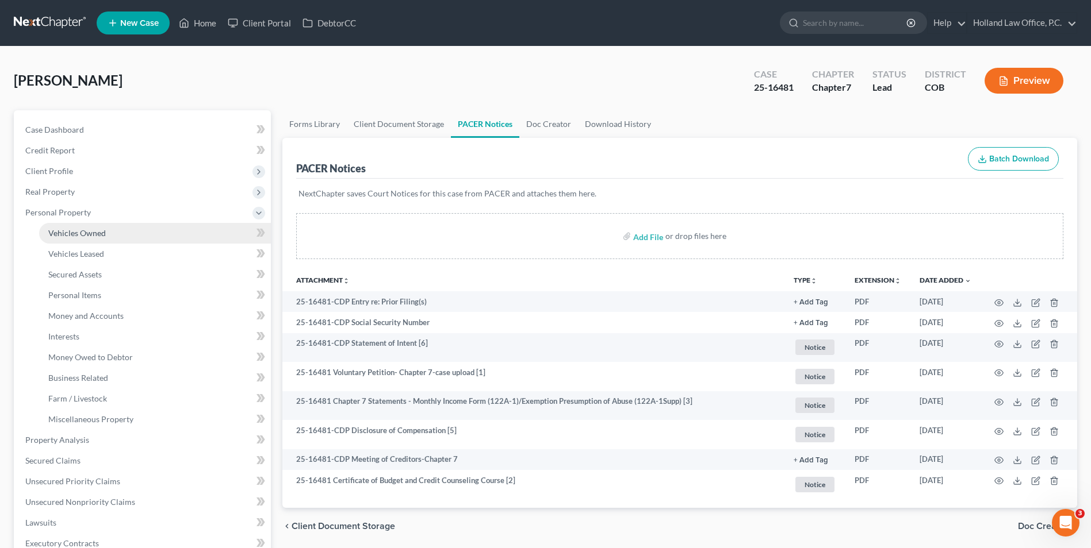
click at [87, 232] on span "Vehicles Owned" at bounding box center [76, 233] width 57 height 10
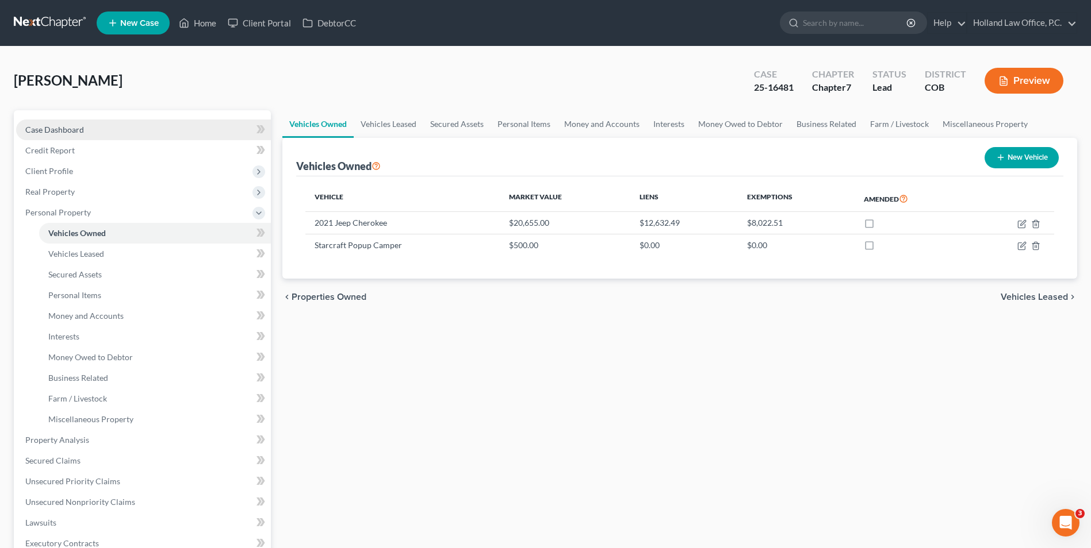
click at [105, 122] on link "Case Dashboard" at bounding box center [143, 130] width 255 height 21
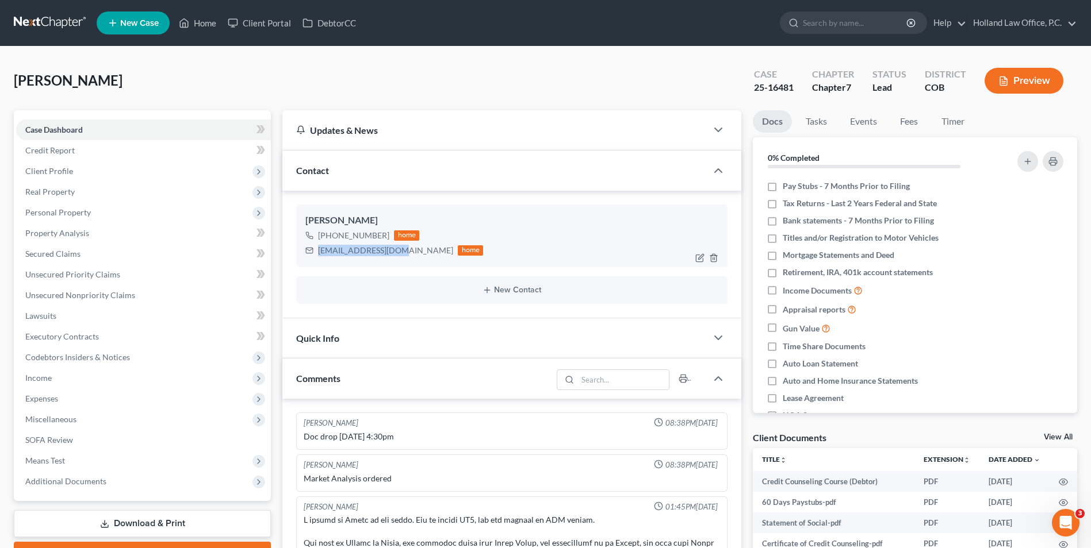
drag, startPoint x: 394, startPoint y: 251, endPoint x: 343, endPoint y: 251, distance: 50.6
click at [312, 256] on div "[EMAIL_ADDRESS][DOMAIN_NAME] home" at bounding box center [394, 250] width 178 height 15
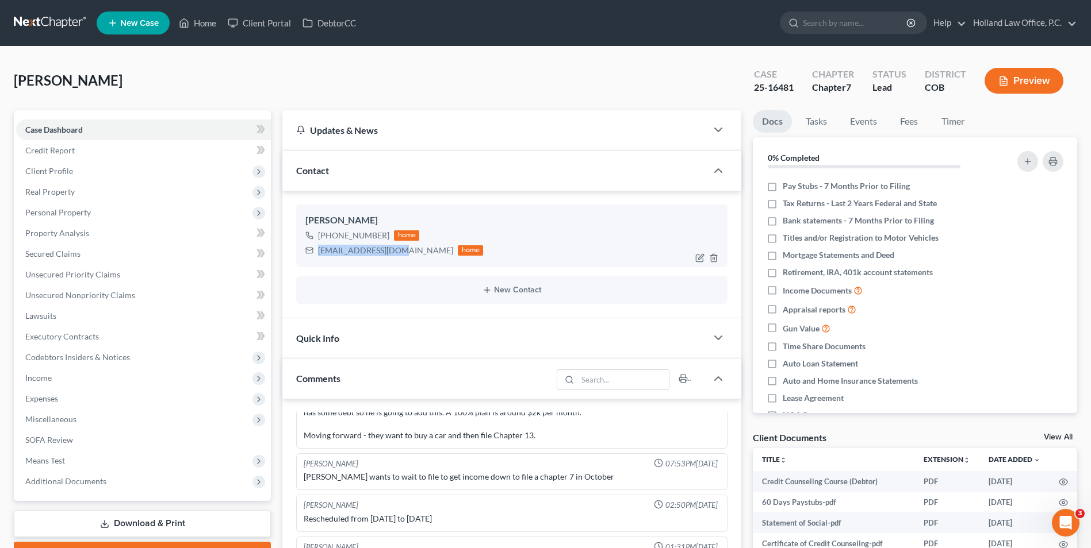
drag, startPoint x: 343, startPoint y: 251, endPoint x: 378, endPoint y: 252, distance: 34.5
click at [204, 28] on link "Home" at bounding box center [197, 23] width 49 height 21
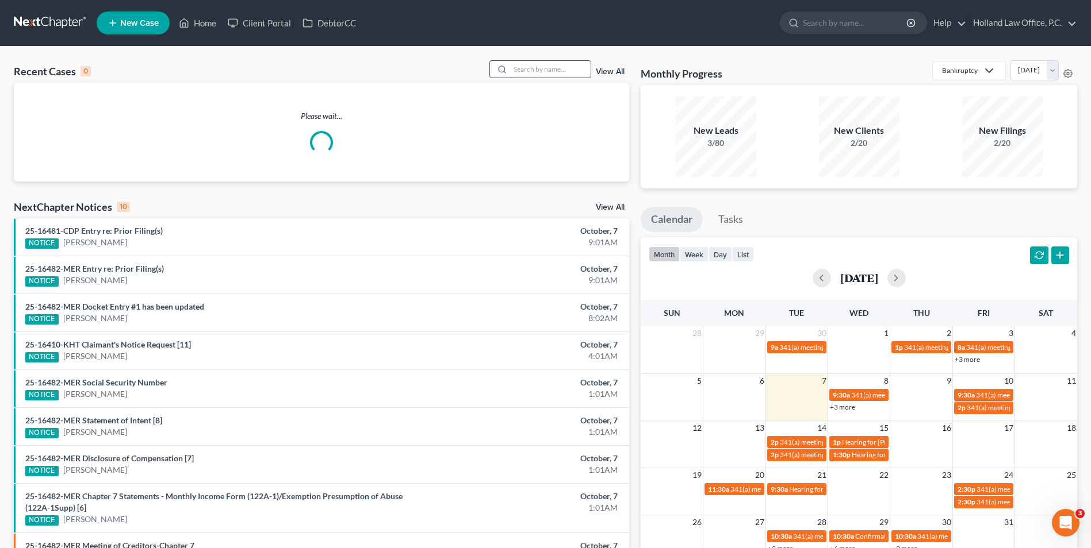
click at [516, 68] on input "search" at bounding box center [550, 69] width 80 height 17
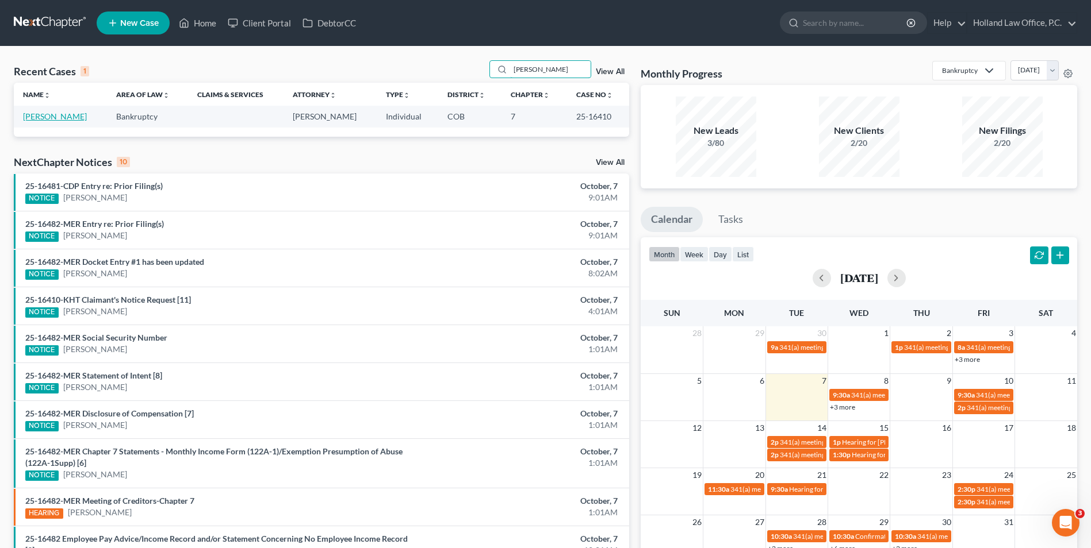
type input "[PERSON_NAME]"
click at [57, 118] on link "[PERSON_NAME]" at bounding box center [55, 117] width 64 height 10
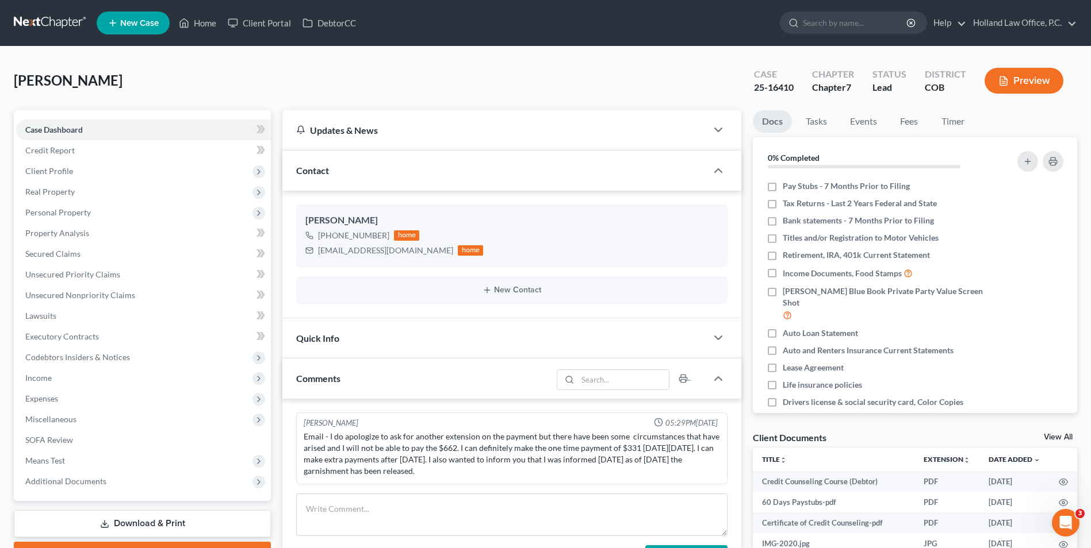
click at [199, 4] on nav "Home New Case Client Portal DebtorCC Holland Law Office, P.C. [EMAIL_ADDRESS][D…" at bounding box center [545, 23] width 1091 height 46
click at [199, 32] on link "Home" at bounding box center [197, 23] width 49 height 21
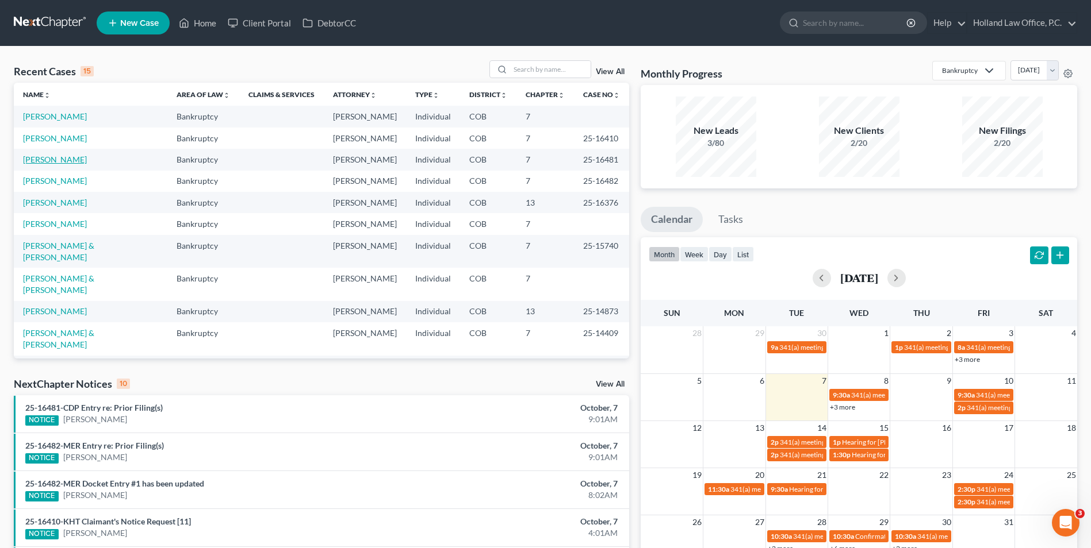
click at [58, 163] on link "[PERSON_NAME]" at bounding box center [55, 160] width 64 height 10
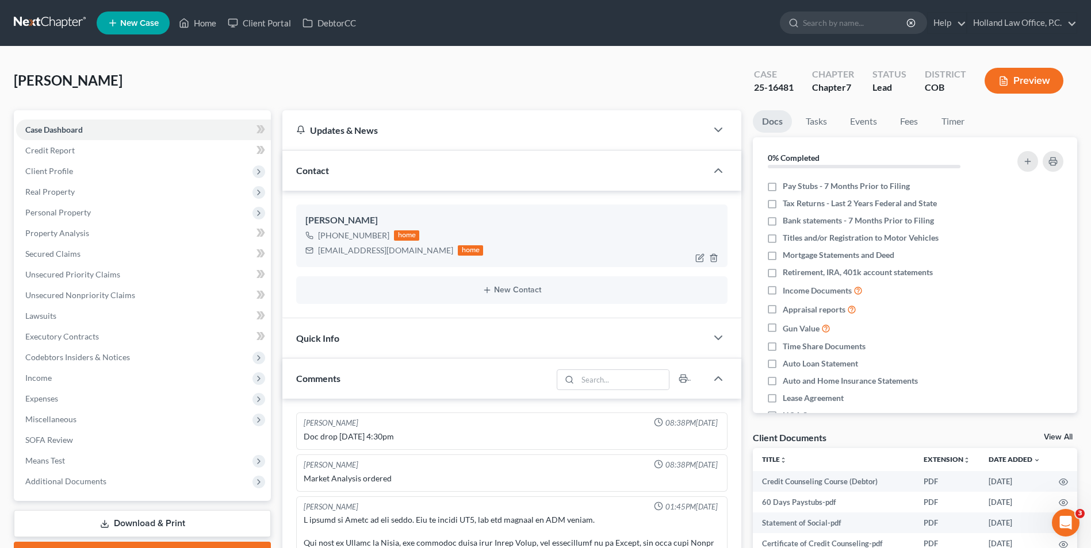
scroll to position [333, 0]
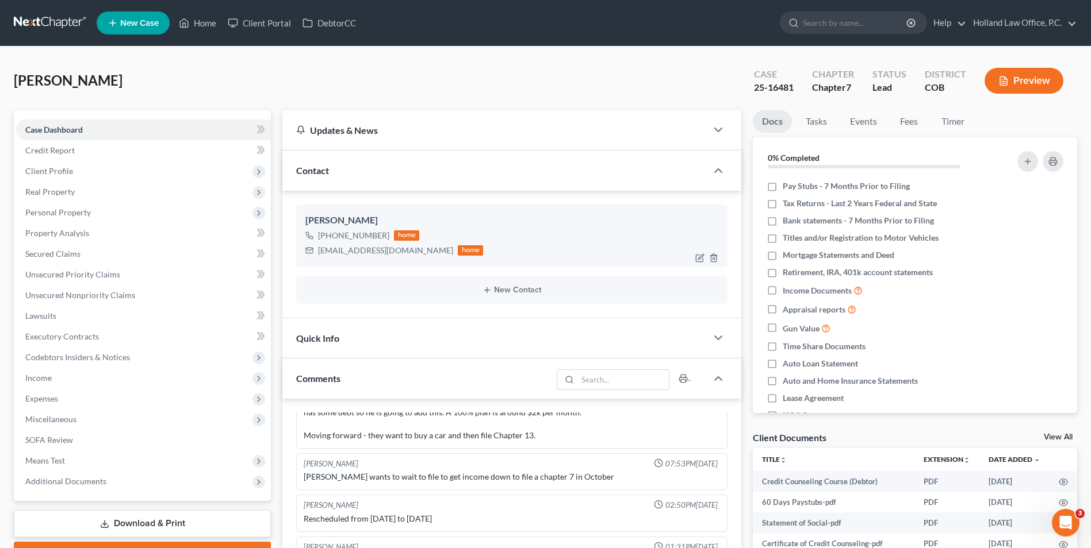
drag, startPoint x: 383, startPoint y: 236, endPoint x: 342, endPoint y: 236, distance: 41.4
click at [329, 239] on div "[PHONE_NUMBER]" at bounding box center [353, 235] width 71 height 11
copy div "[PHONE_NUMBER]"
drag, startPoint x: 195, startPoint y: 46, endPoint x: 194, endPoint y: 32, distance: 14.4
click at [194, 46] on main "[PERSON_NAME] Upgraded Case 25-16481 Chapter Chapter 7 Status Lead District COB…" at bounding box center [545, 499] width 1091 height 907
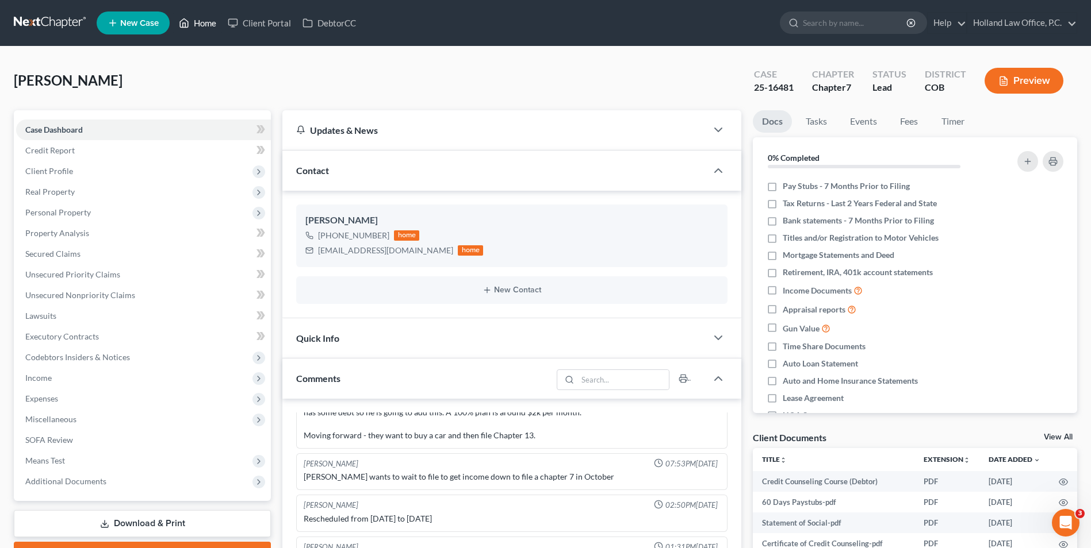
click at [186, 17] on icon at bounding box center [184, 23] width 10 height 14
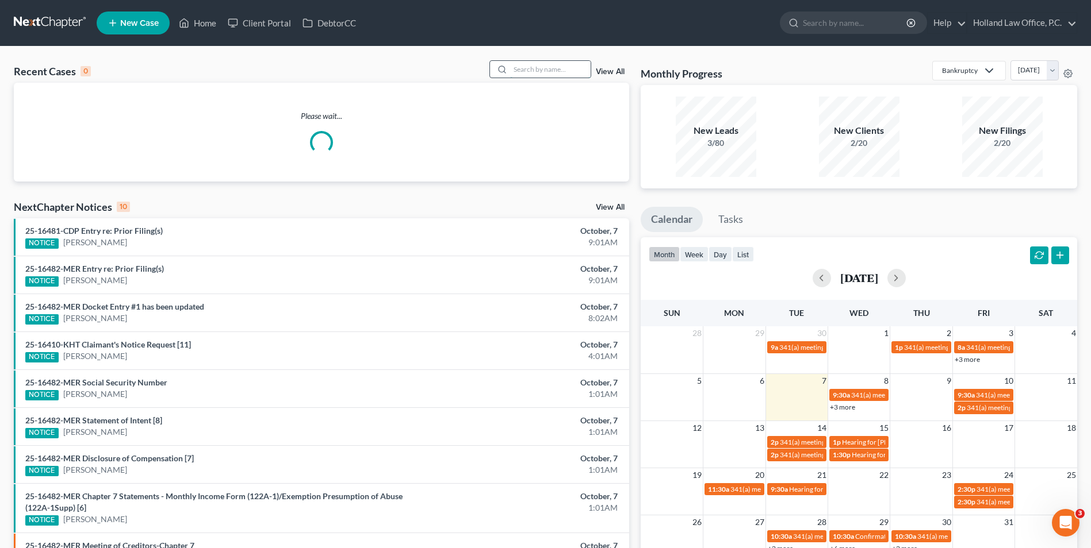
click at [525, 74] on input "search" at bounding box center [550, 69] width 80 height 17
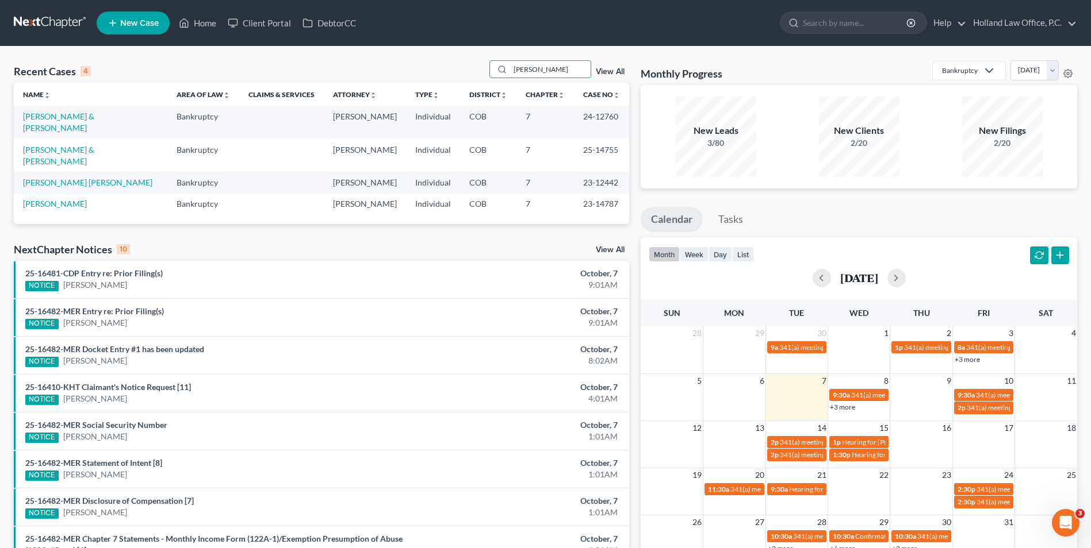
type input "[PERSON_NAME]"
click at [86, 145] on link "[PERSON_NAME] & [PERSON_NAME]" at bounding box center [58, 155] width 71 height 21
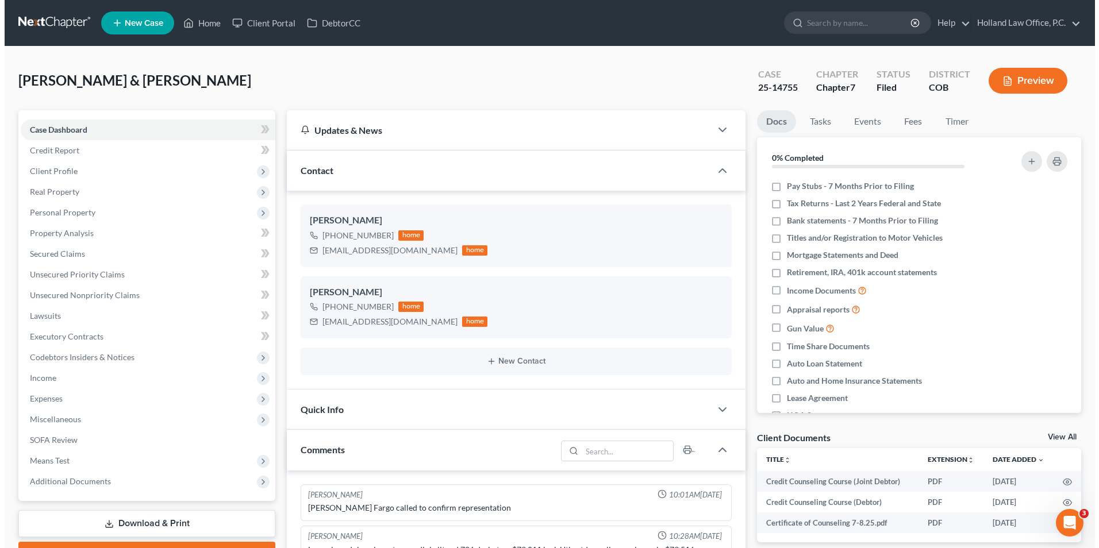
scroll to position [178, 0]
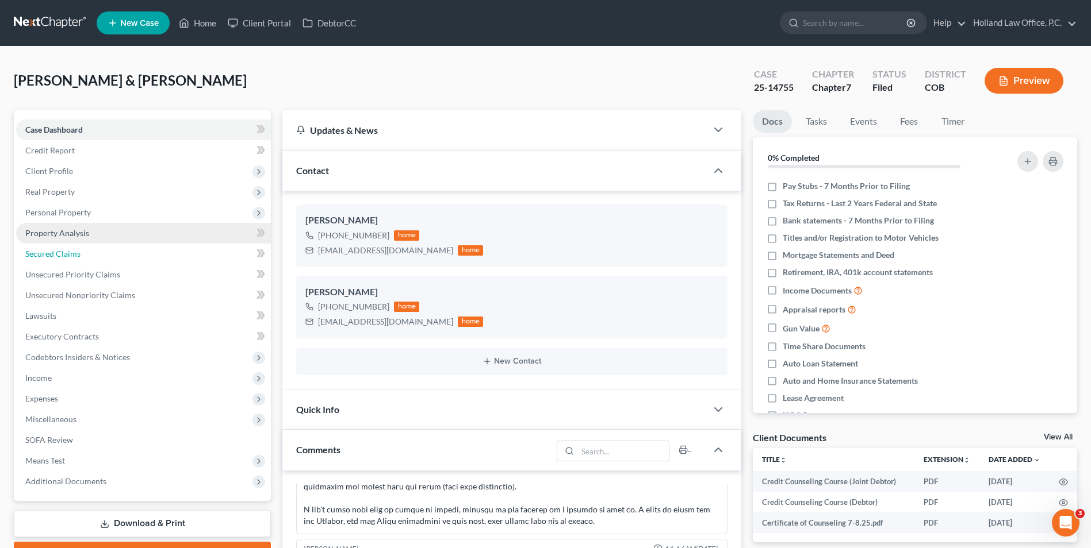
drag, startPoint x: 53, startPoint y: 247, endPoint x: 117, endPoint y: 229, distance: 66.4
click at [54, 247] on link "Secured Claims" at bounding box center [143, 254] width 255 height 21
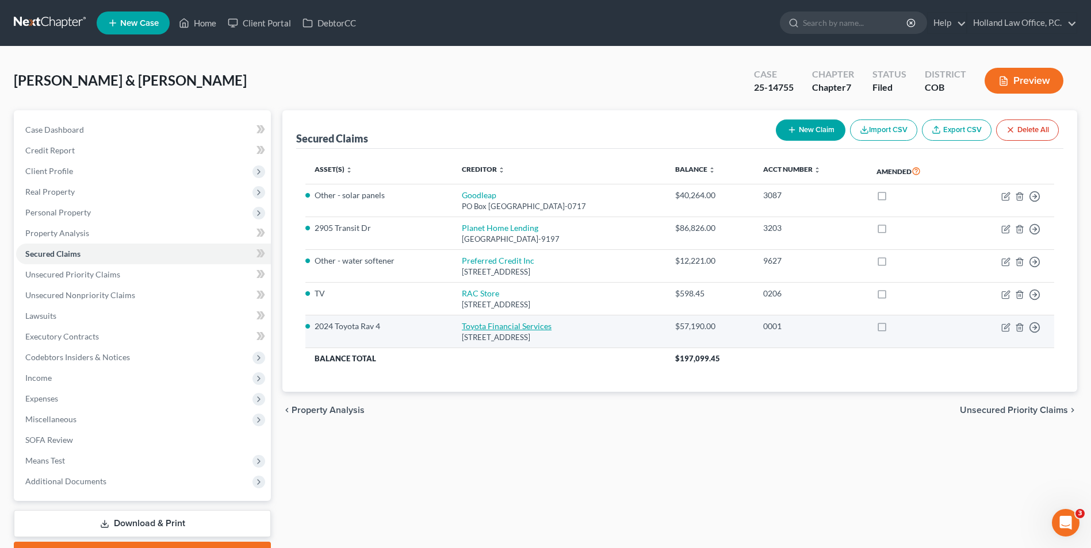
click at [486, 327] on link "Toyota Financial Services" at bounding box center [507, 326] width 90 height 10
select select "14"
select select "0"
select select "2"
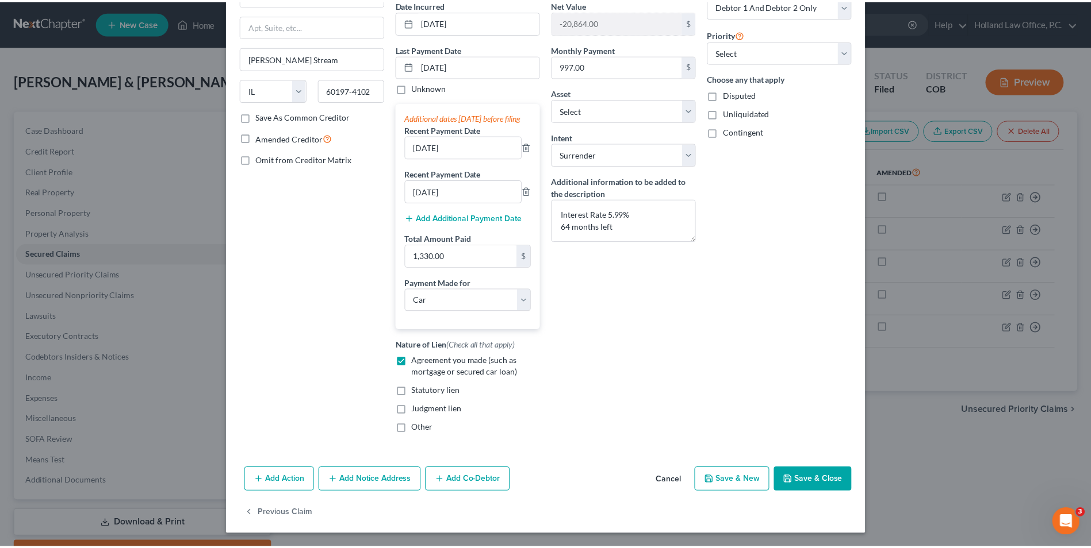
scroll to position [126, 0]
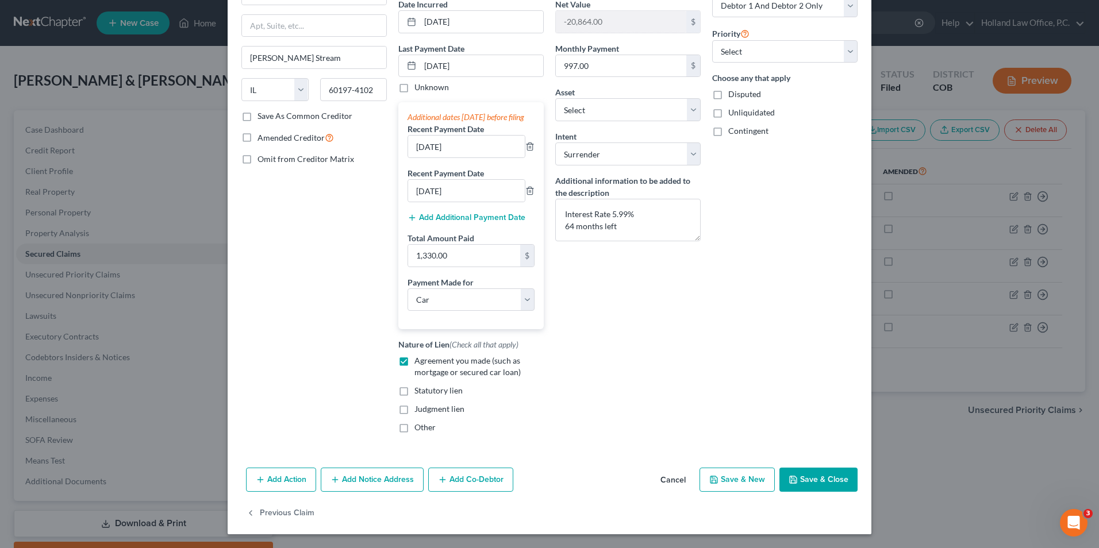
click at [801, 479] on button "Save & Close" at bounding box center [819, 480] width 78 height 24
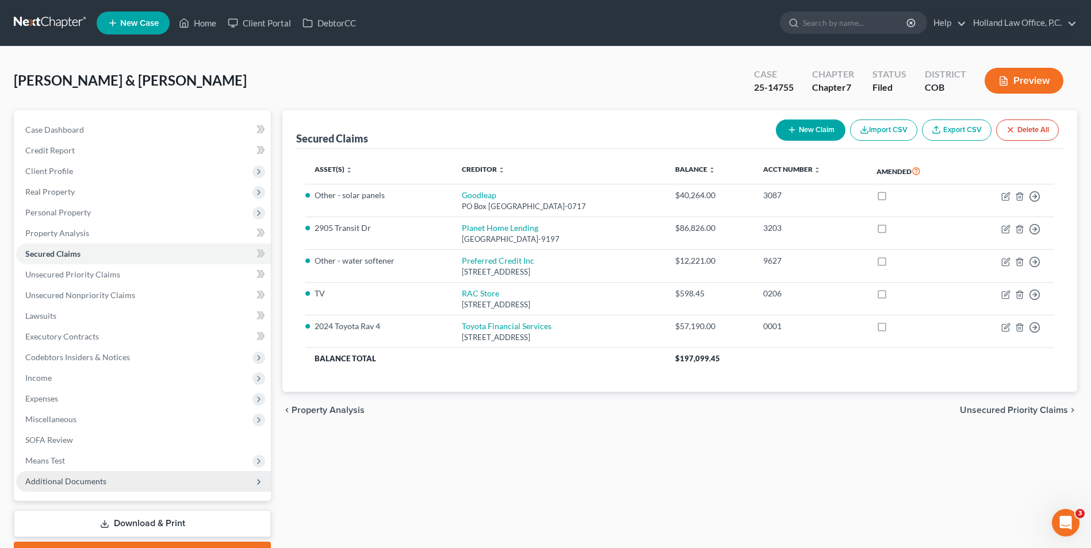
click at [132, 489] on span "Additional Documents" at bounding box center [143, 481] width 255 height 21
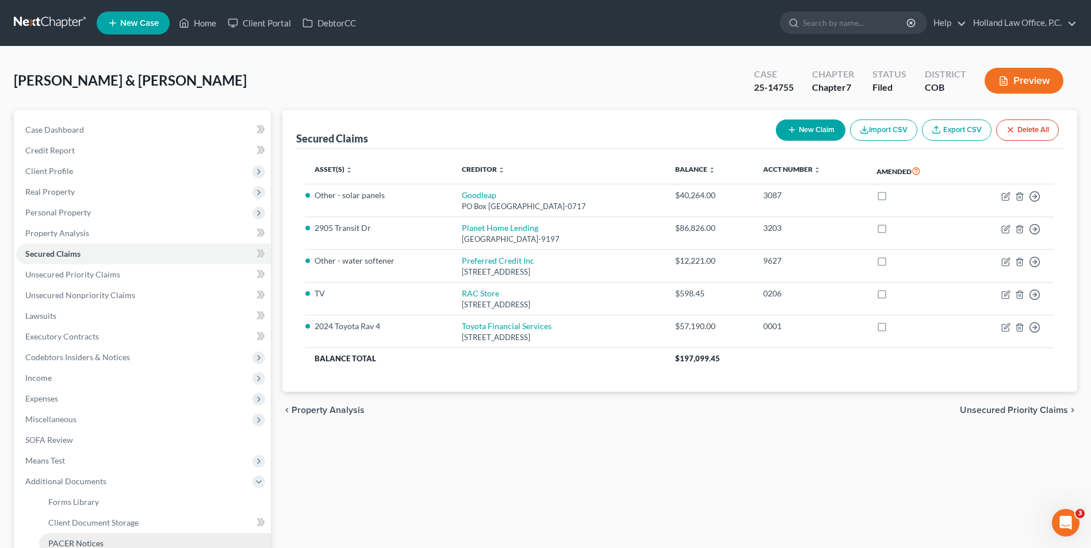
click at [82, 540] on span "PACER Notices" at bounding box center [75, 544] width 55 height 10
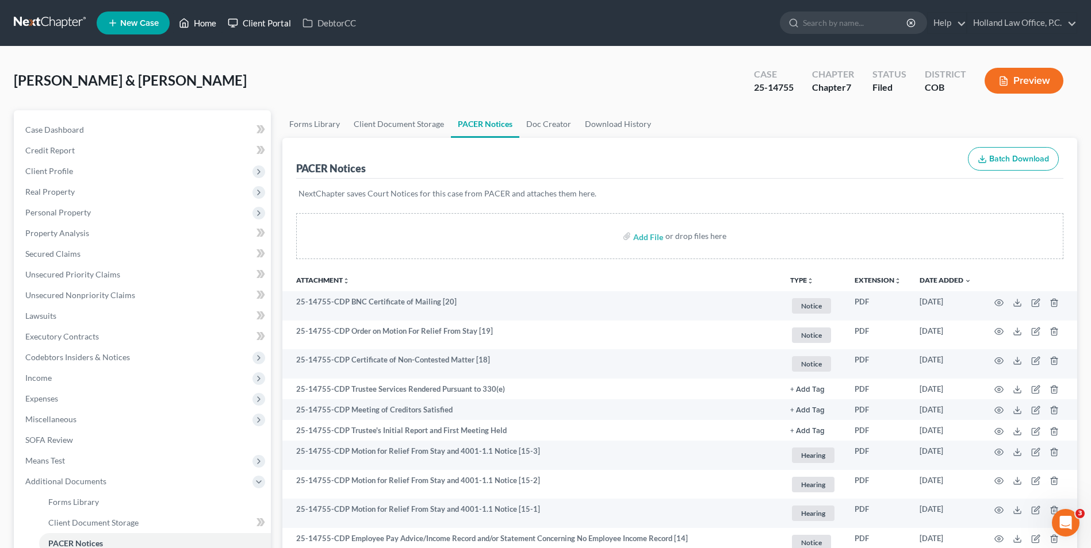
drag, startPoint x: 209, startPoint y: 25, endPoint x: 262, endPoint y: 30, distance: 52.6
click at [208, 25] on link "Home" at bounding box center [197, 23] width 49 height 21
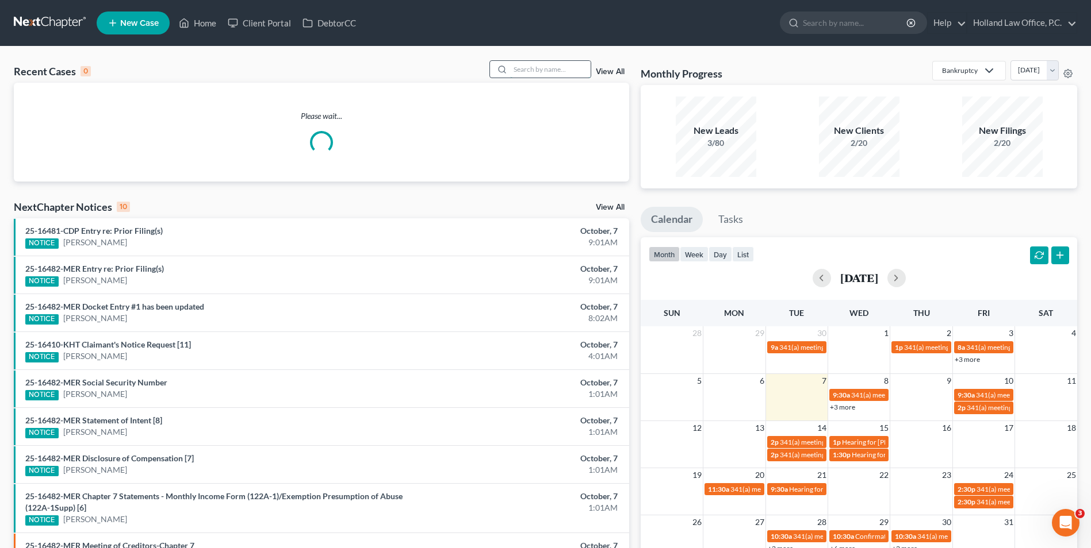
click at [561, 71] on input "search" at bounding box center [550, 69] width 80 height 17
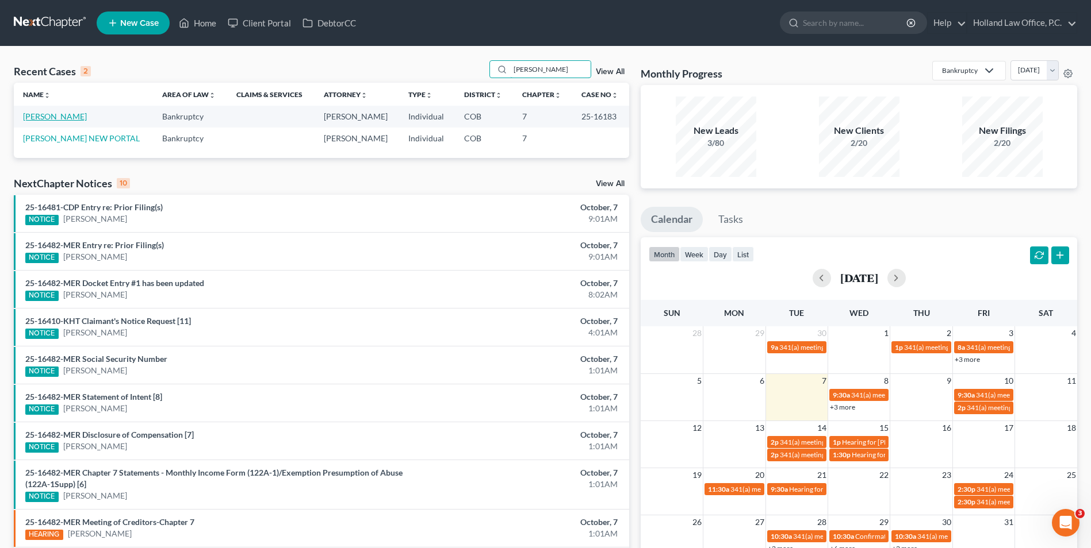
type input "[PERSON_NAME]"
click at [74, 117] on link "[PERSON_NAME]" at bounding box center [55, 117] width 64 height 10
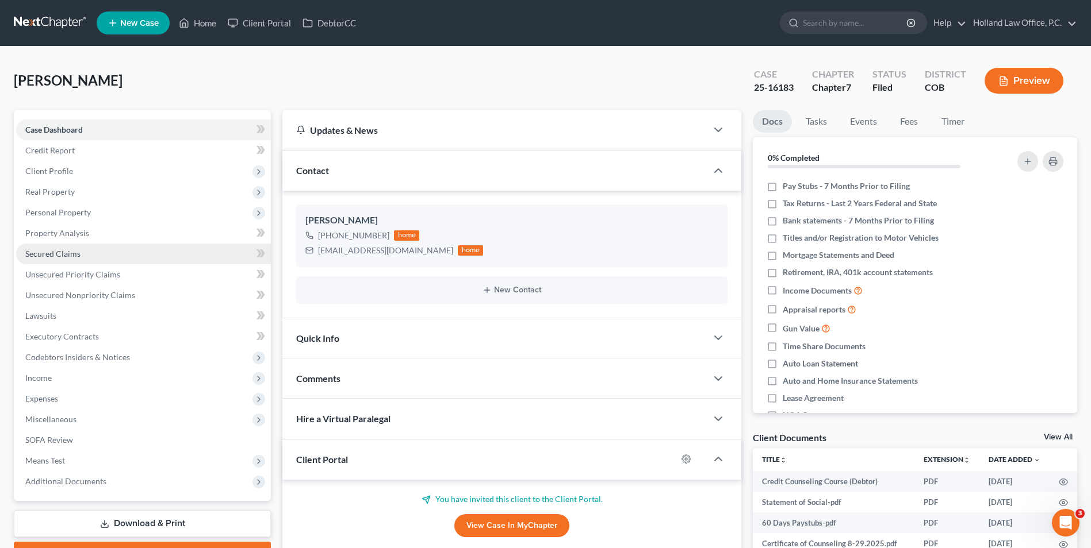
click at [80, 208] on span "Personal Property" at bounding box center [58, 213] width 66 height 10
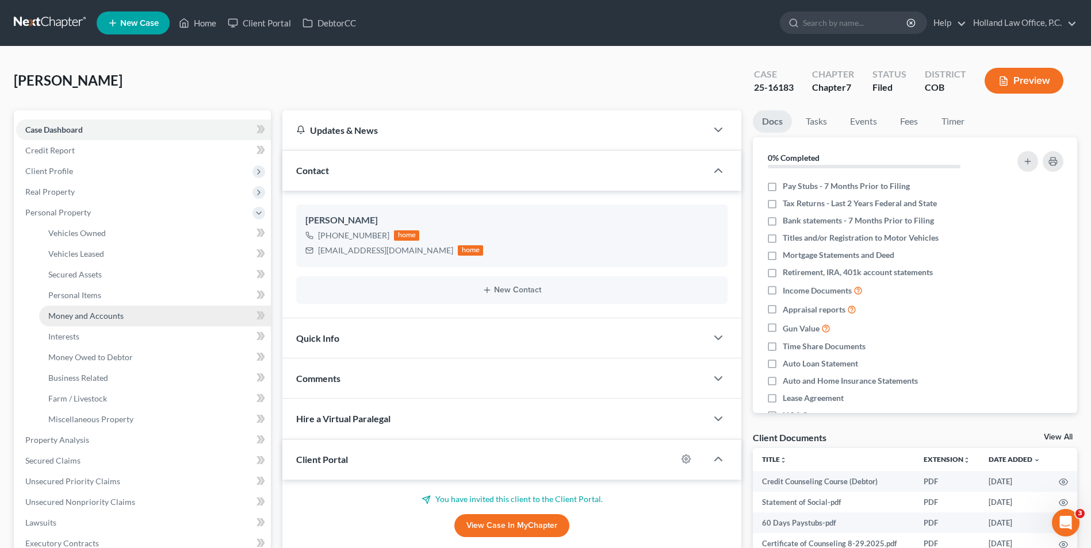
click at [99, 319] on span "Money and Accounts" at bounding box center [85, 316] width 75 height 10
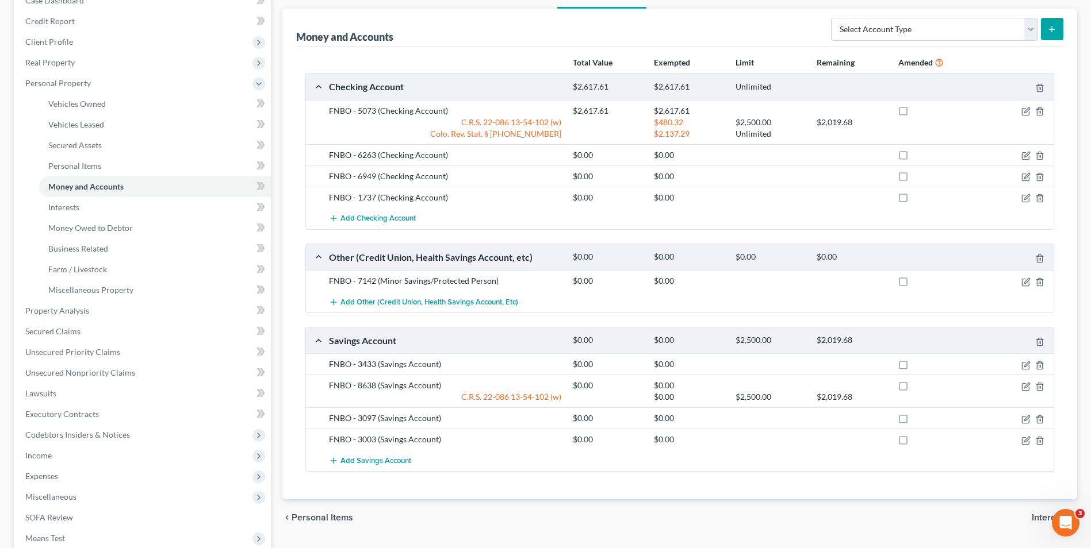
scroll to position [172, 0]
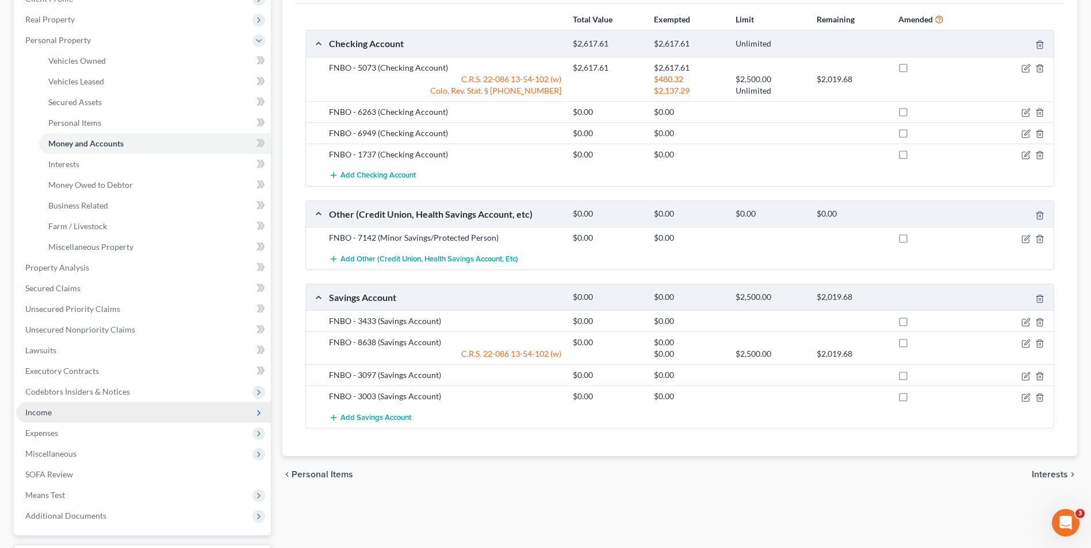
click at [44, 409] on span "Income" at bounding box center [38, 413] width 26 height 10
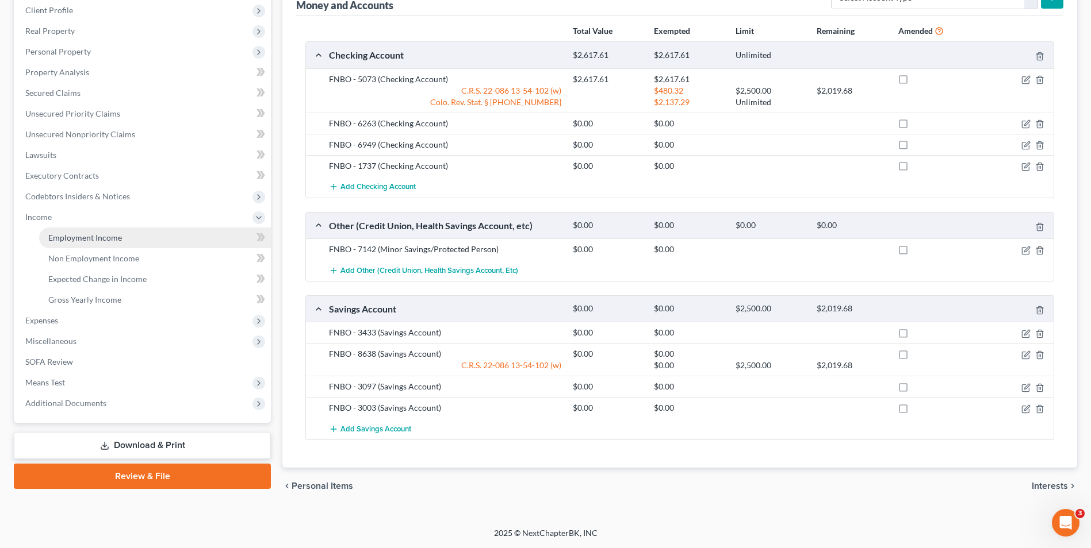
click at [79, 244] on link "Employment Income" at bounding box center [155, 238] width 232 height 21
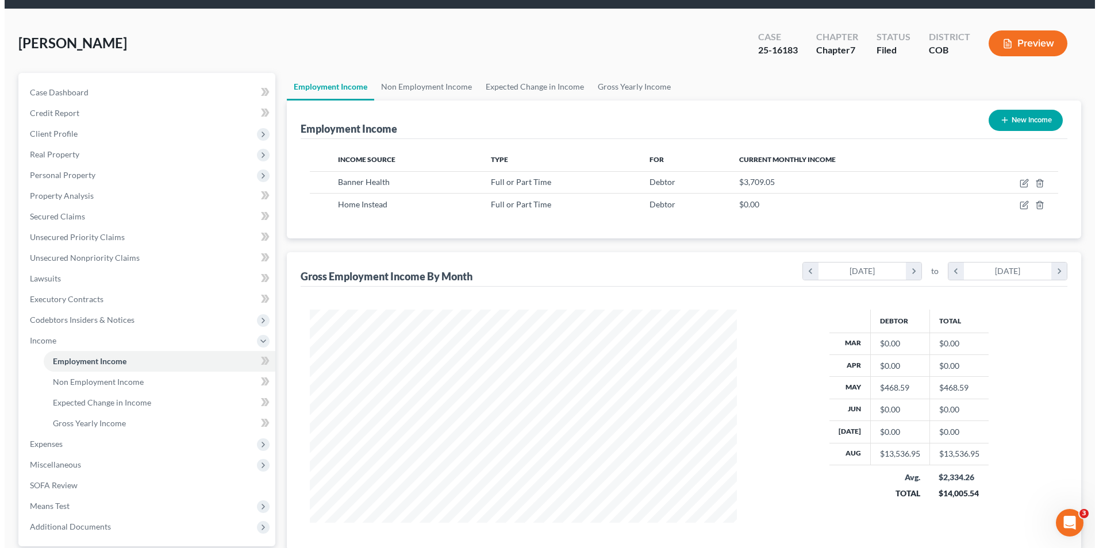
scroll to position [57, 0]
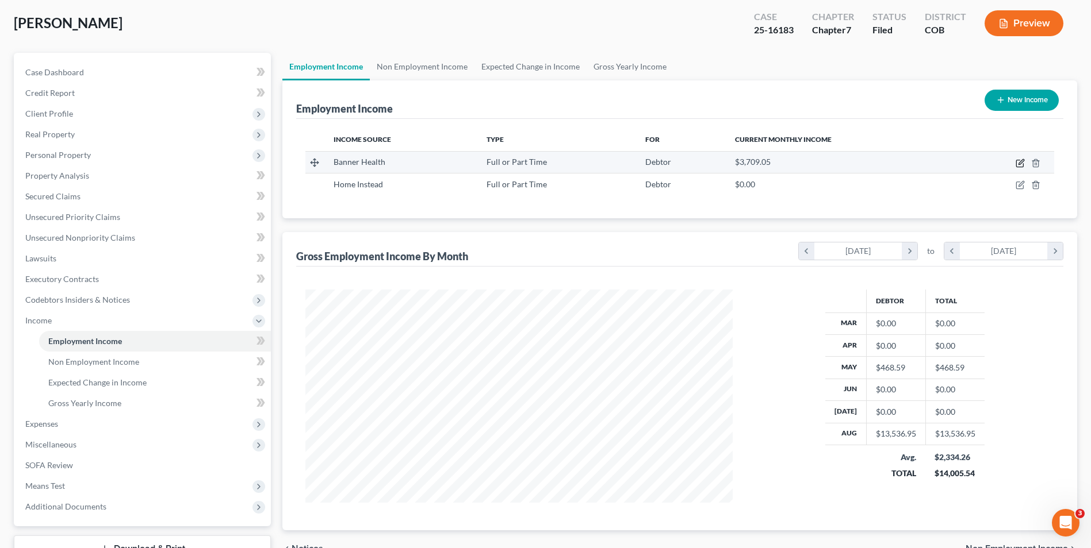
click at [1021, 165] on icon "button" at bounding box center [1019, 163] width 9 height 9
select select "0"
select select "5"
select select "0"
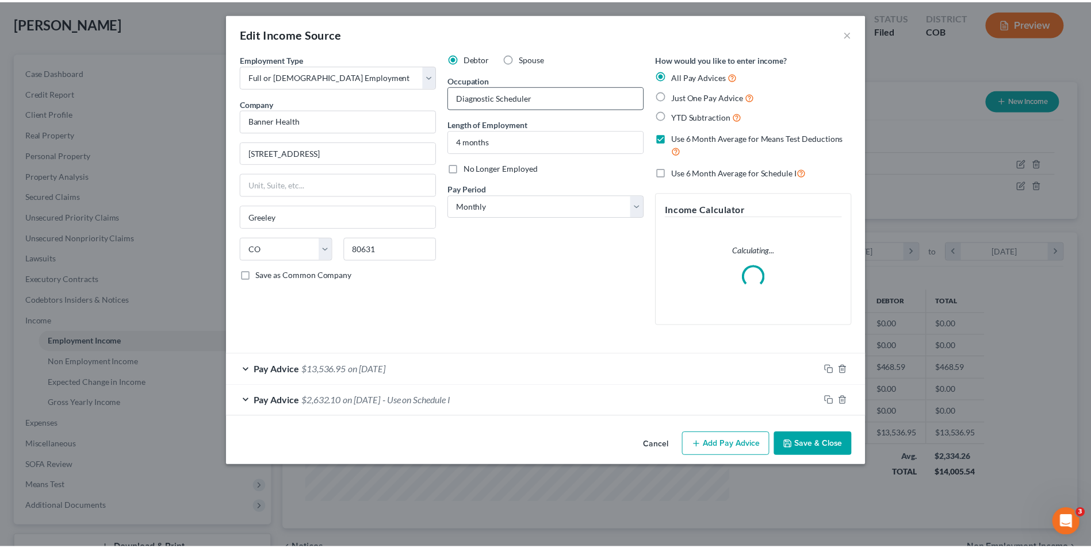
scroll to position [215, 454]
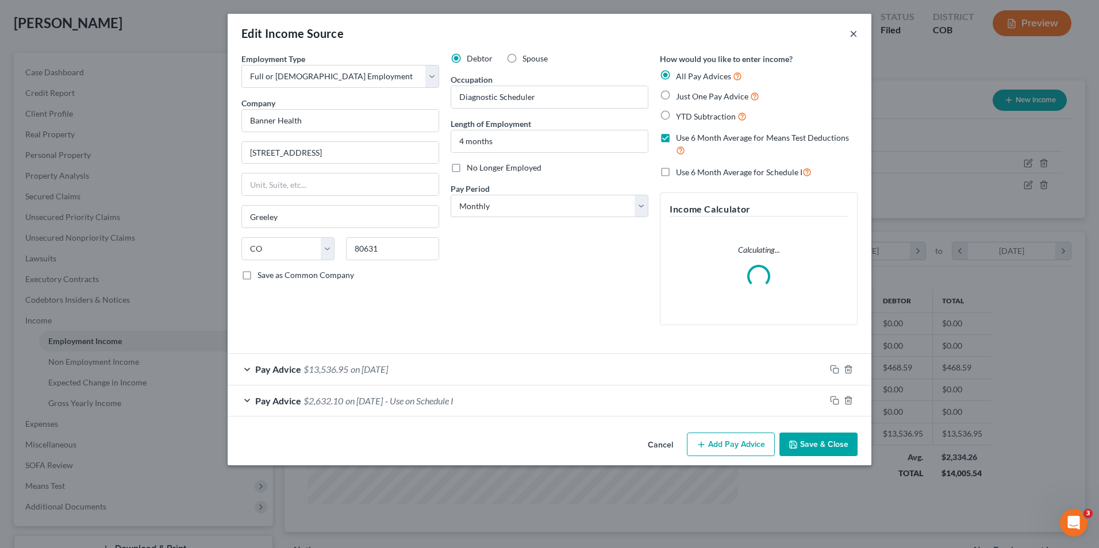
click at [851, 31] on button "×" at bounding box center [854, 33] width 8 height 14
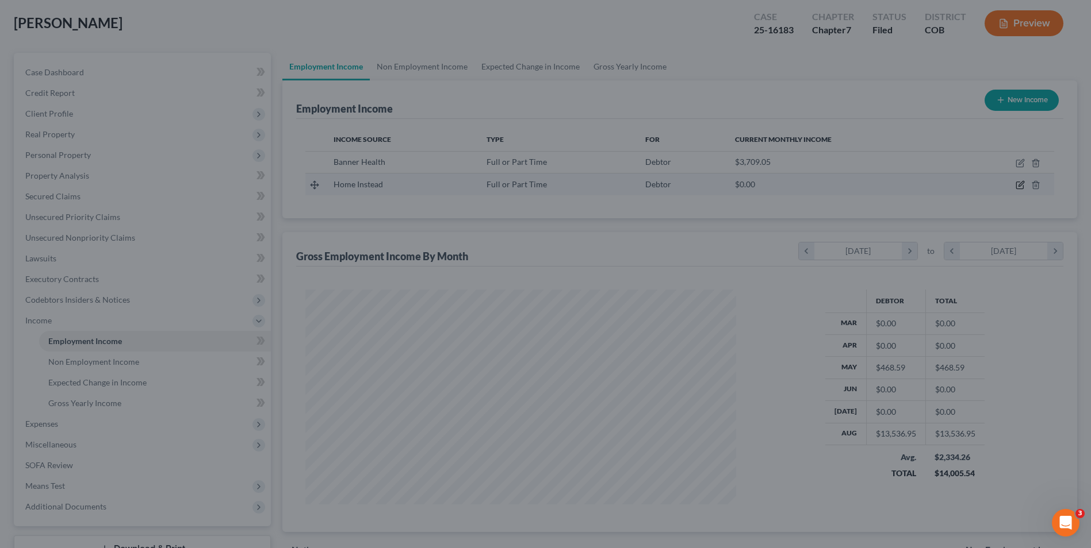
scroll to position [213, 450]
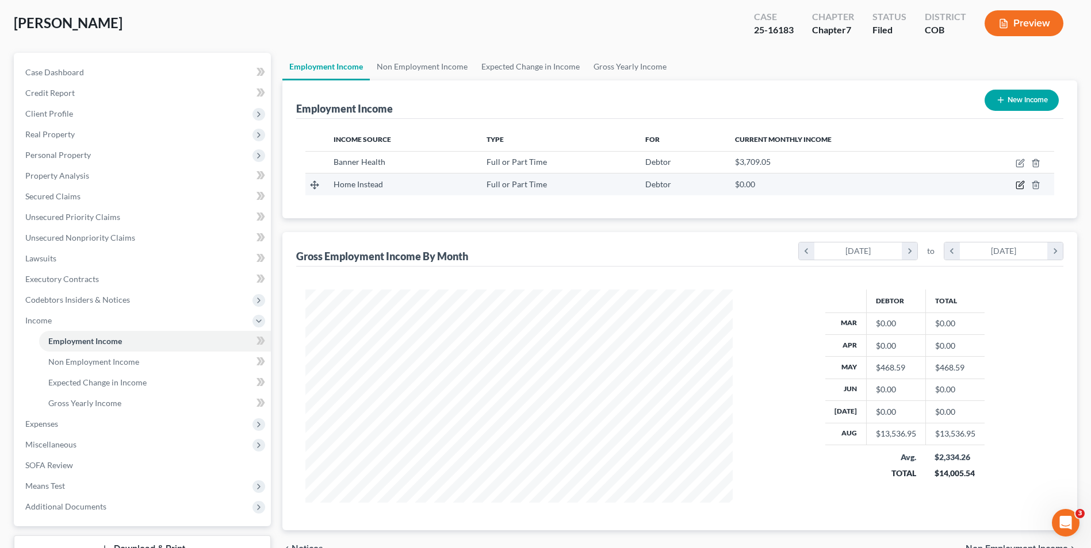
click at [1018, 185] on icon "button" at bounding box center [1019, 185] width 9 height 9
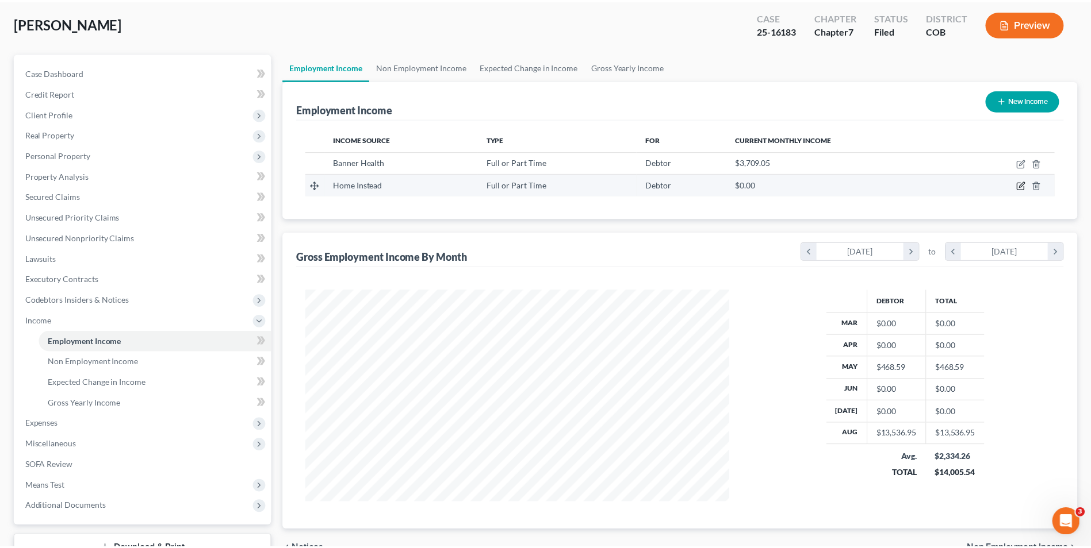
scroll to position [215, 454]
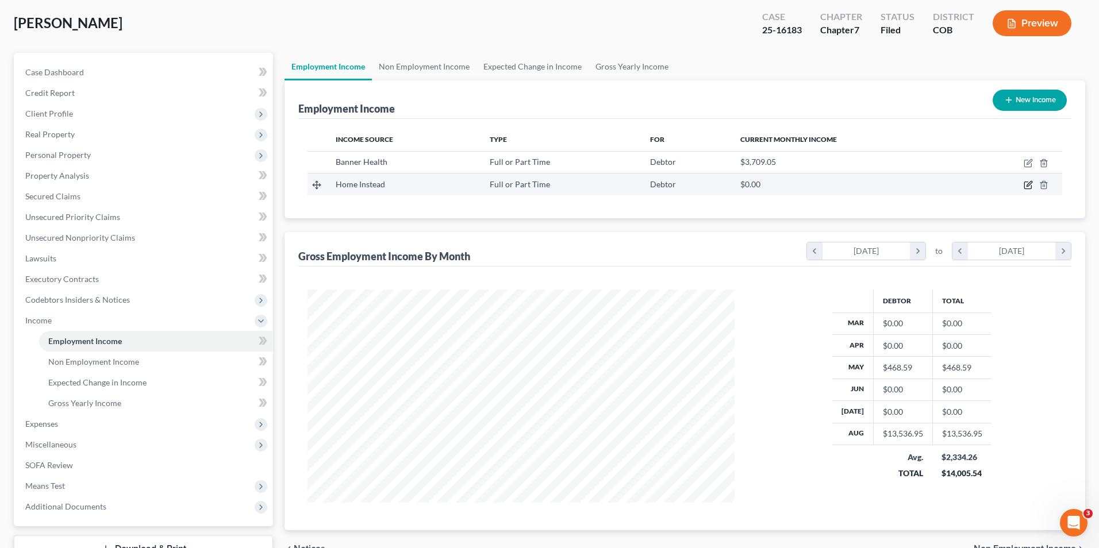
select select "0"
select select "5"
select select "2"
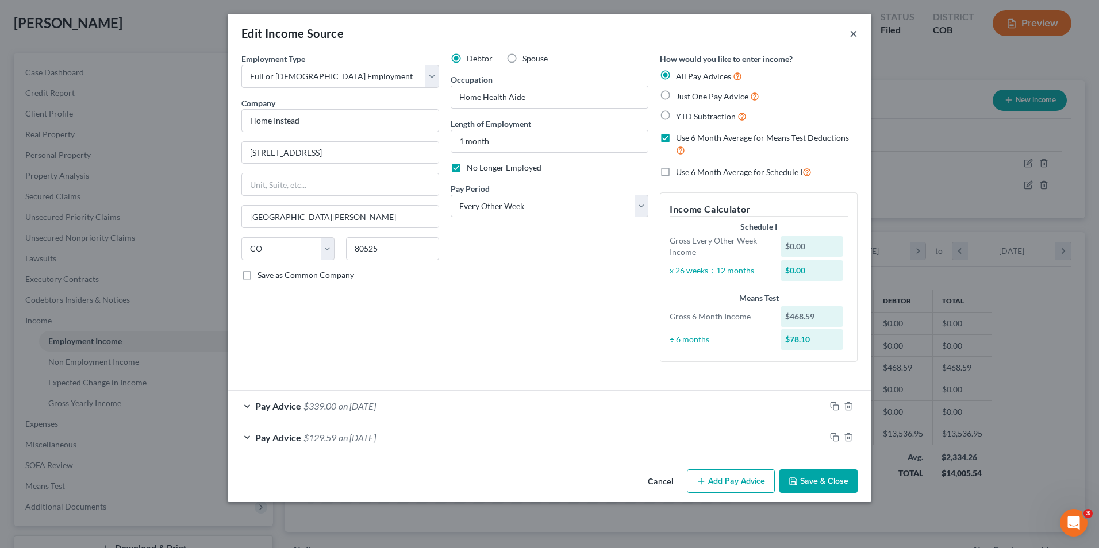
click at [853, 33] on button "×" at bounding box center [854, 33] width 8 height 14
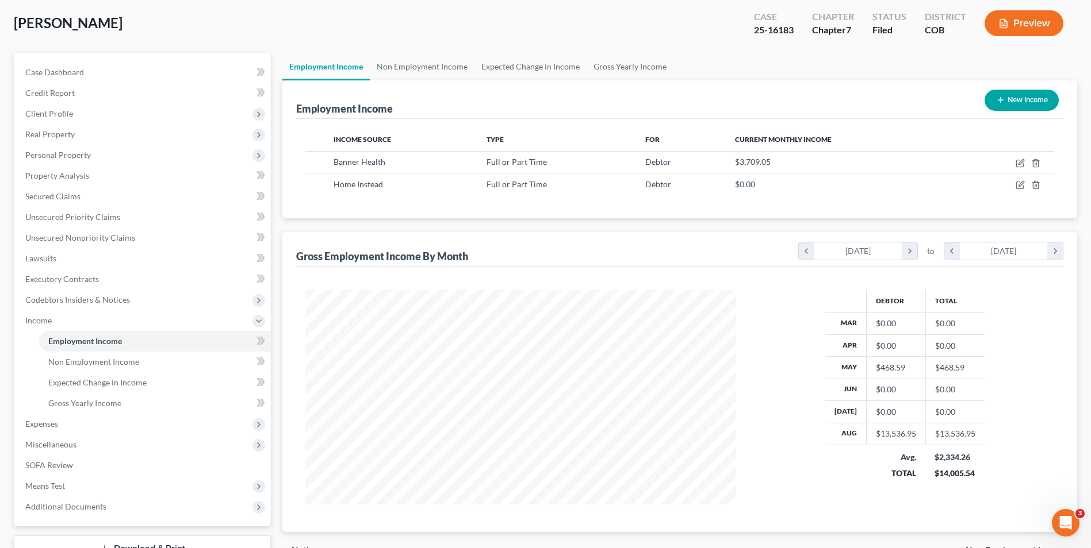
scroll to position [574706, 574469]
click at [91, 156] on span "Personal Property" at bounding box center [143, 155] width 255 height 21
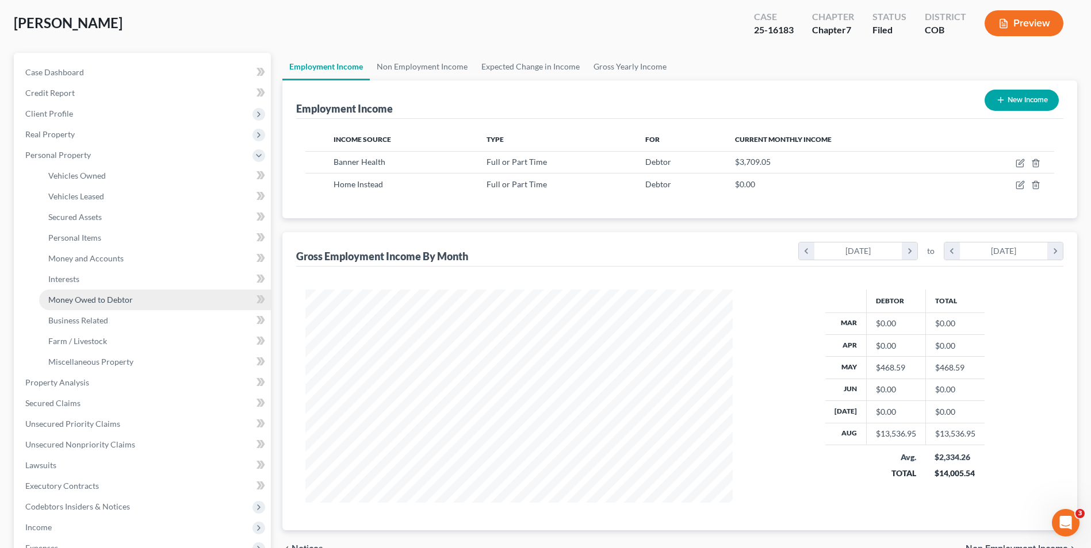
click at [91, 297] on span "Money Owed to Debtor" at bounding box center [90, 300] width 85 height 10
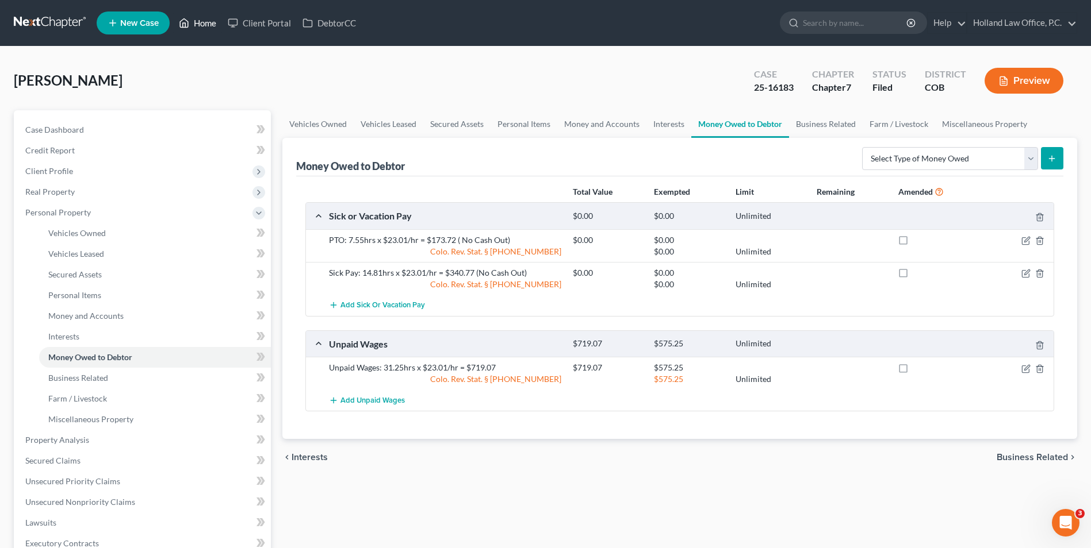
click at [200, 18] on link "Home" at bounding box center [197, 23] width 49 height 21
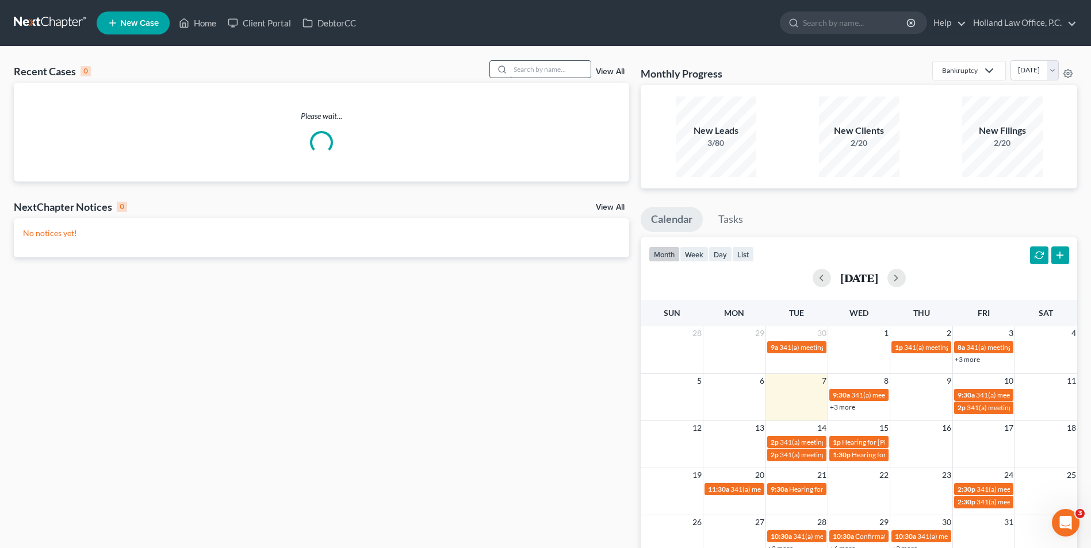
click at [539, 70] on input "search" at bounding box center [550, 69] width 80 height 17
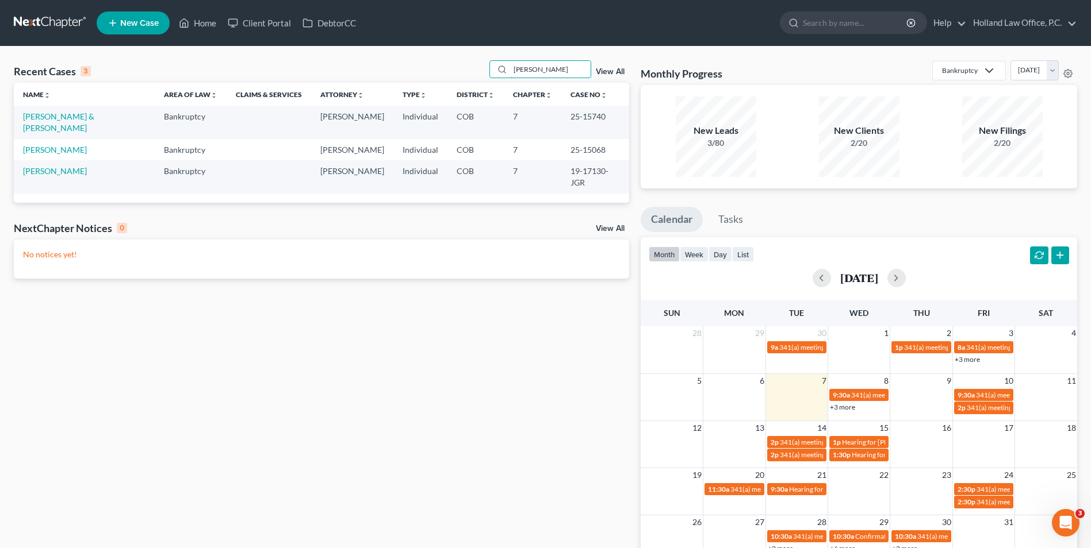
type input "[PERSON_NAME]"
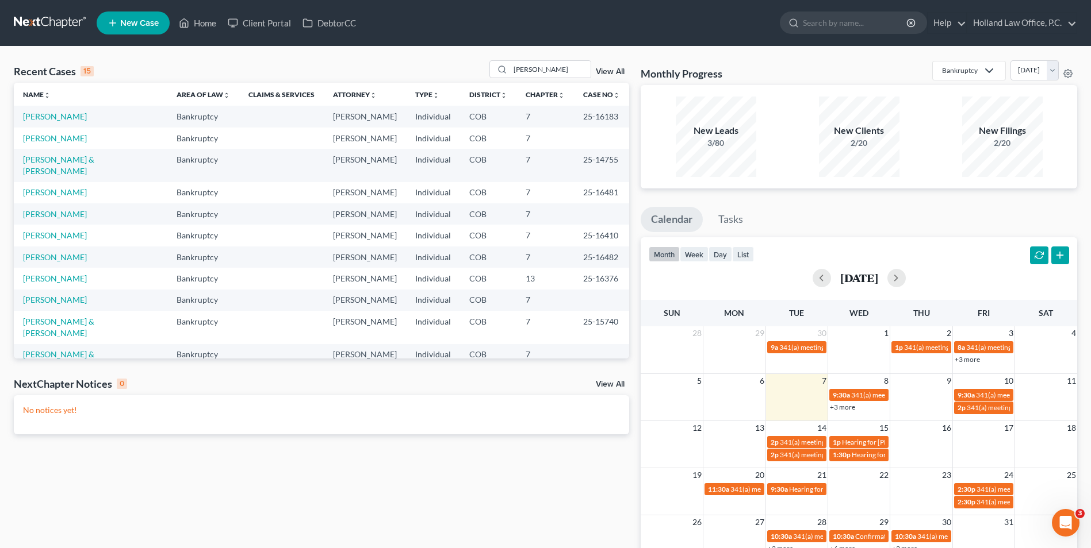
click at [63, 114] on link "[PERSON_NAME]" at bounding box center [55, 117] width 64 height 10
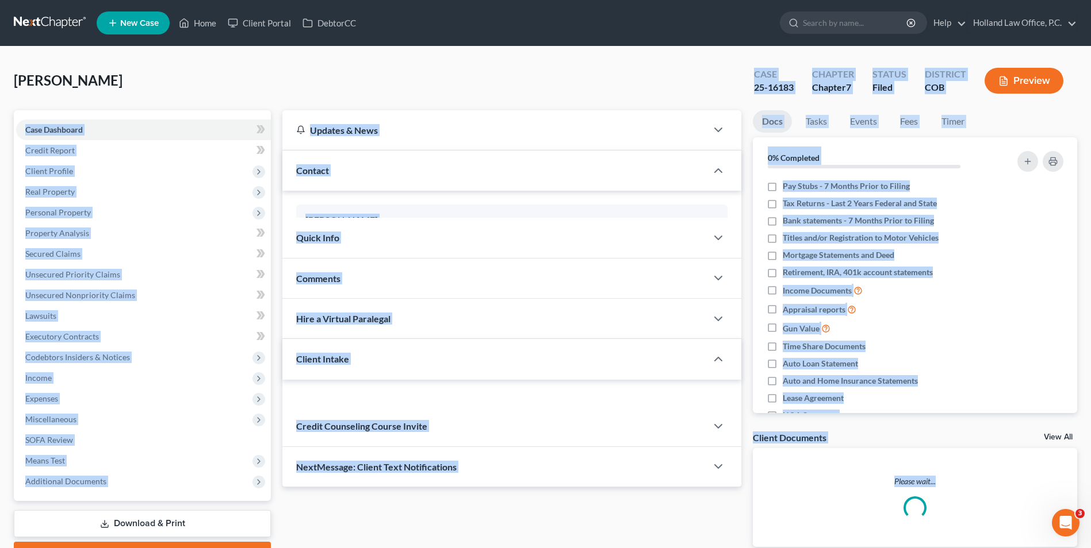
drag, startPoint x: 560, startPoint y: 74, endPoint x: 532, endPoint y: 72, distance: 27.6
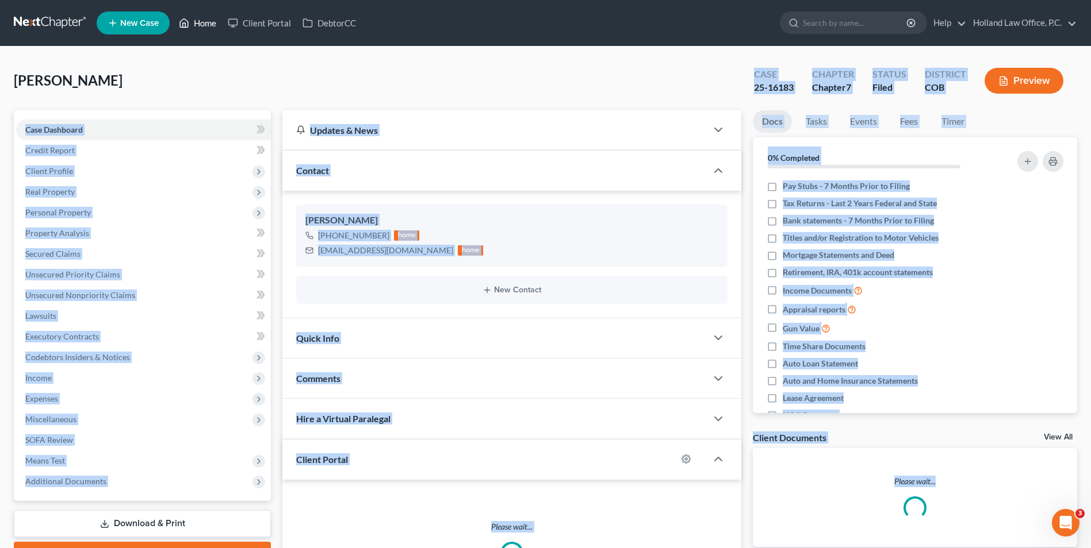
click at [202, 22] on link "Home" at bounding box center [197, 23] width 49 height 21
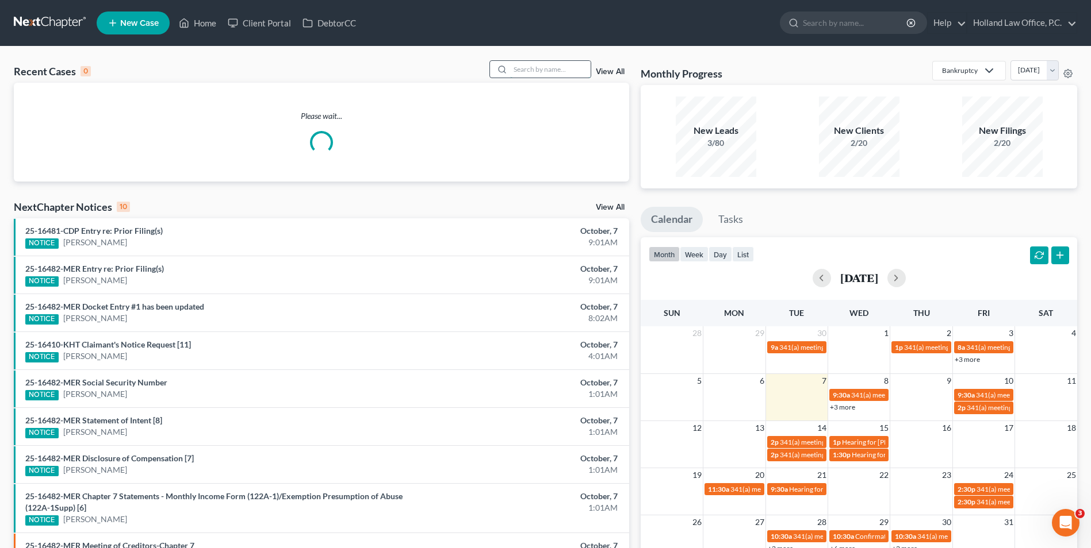
click at [567, 68] on input "search" at bounding box center [550, 69] width 80 height 17
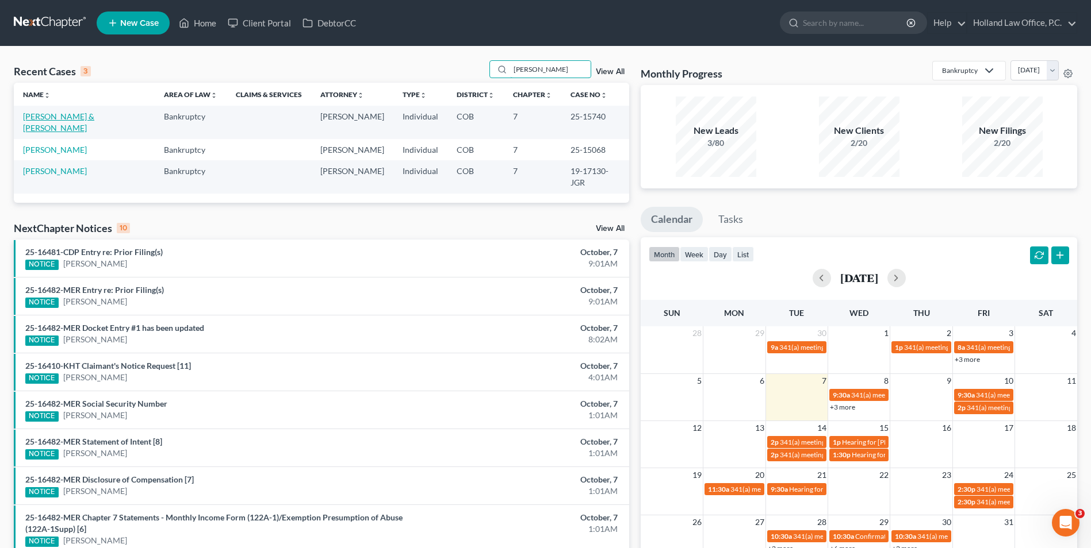
type input "[PERSON_NAME]"
click at [59, 118] on link "[PERSON_NAME] & [PERSON_NAME]" at bounding box center [58, 122] width 71 height 21
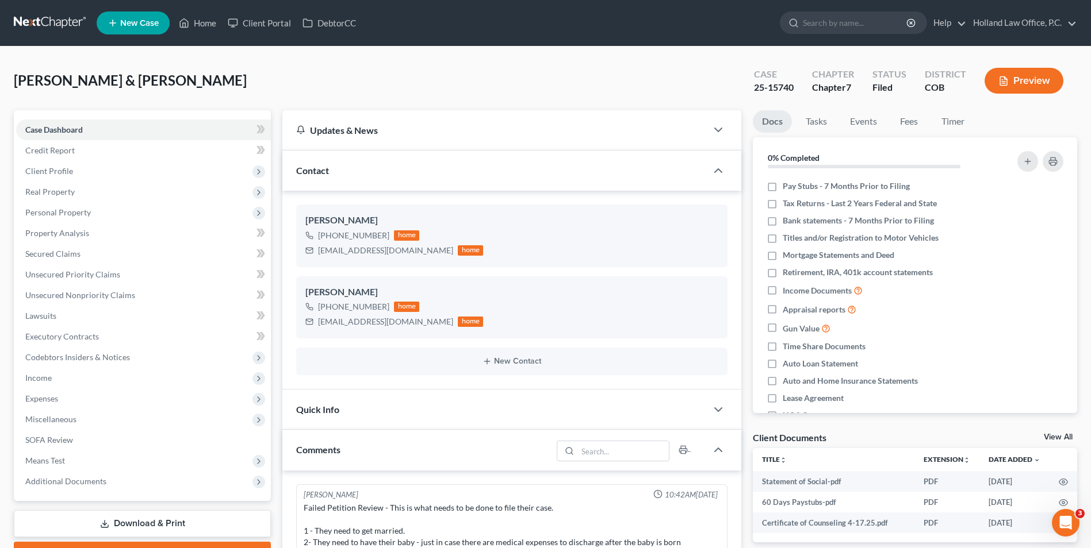
scroll to position [453, 0]
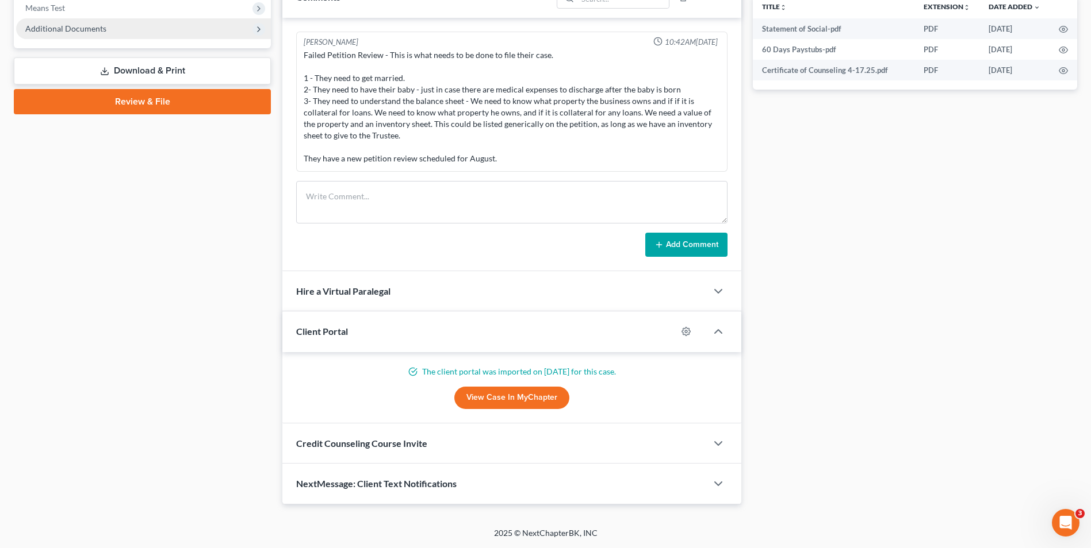
click at [64, 32] on span "Additional Documents" at bounding box center [65, 29] width 81 height 10
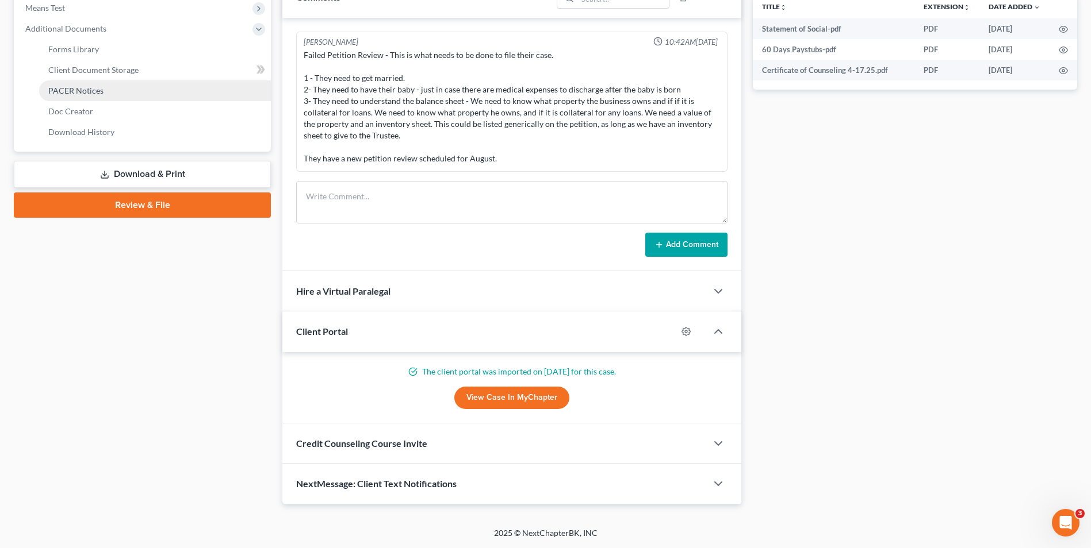
click at [87, 94] on span "PACER Notices" at bounding box center [75, 91] width 55 height 10
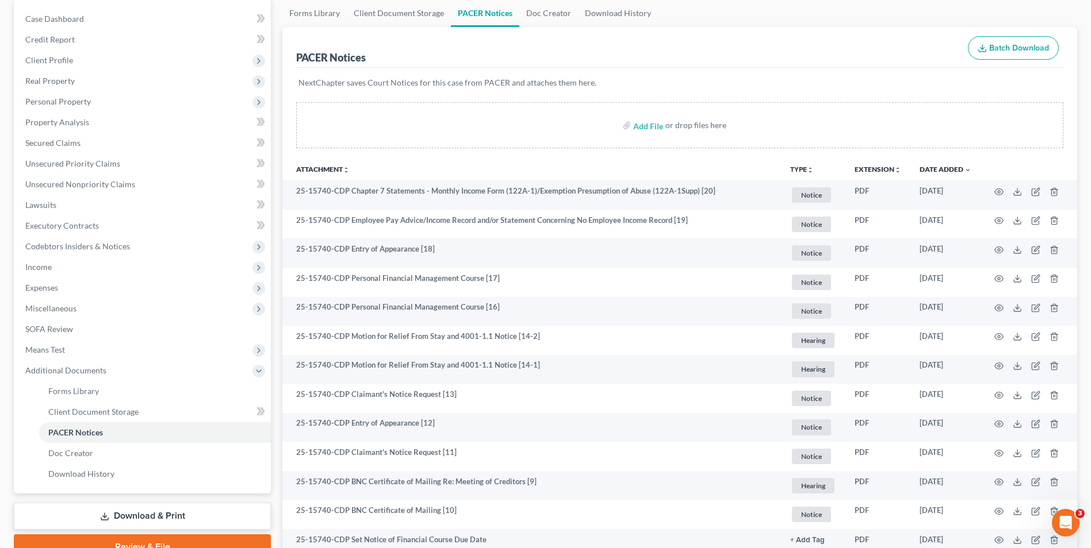
scroll to position [115, 0]
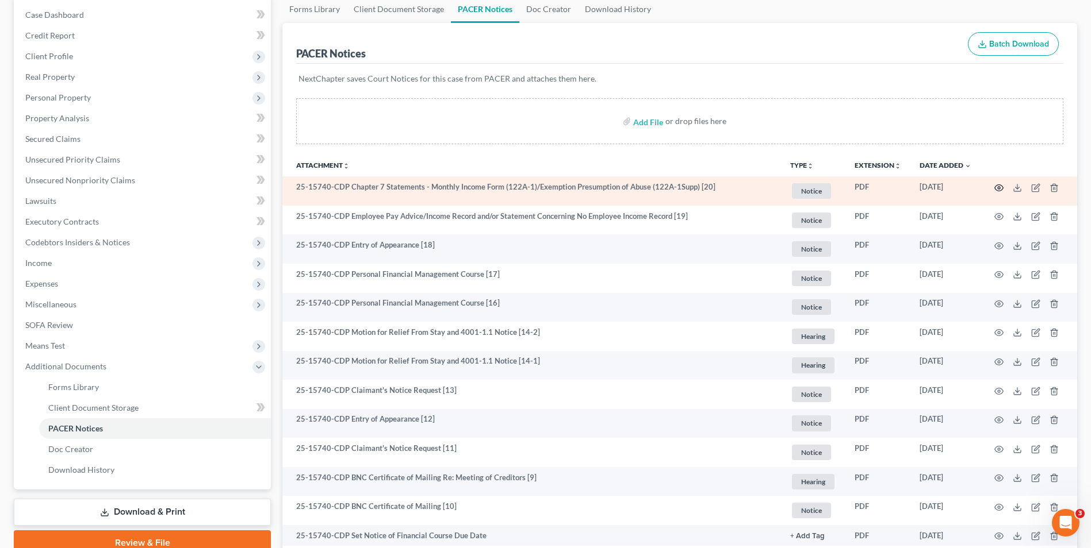
click at [997, 187] on circle "button" at bounding box center [998, 188] width 2 height 2
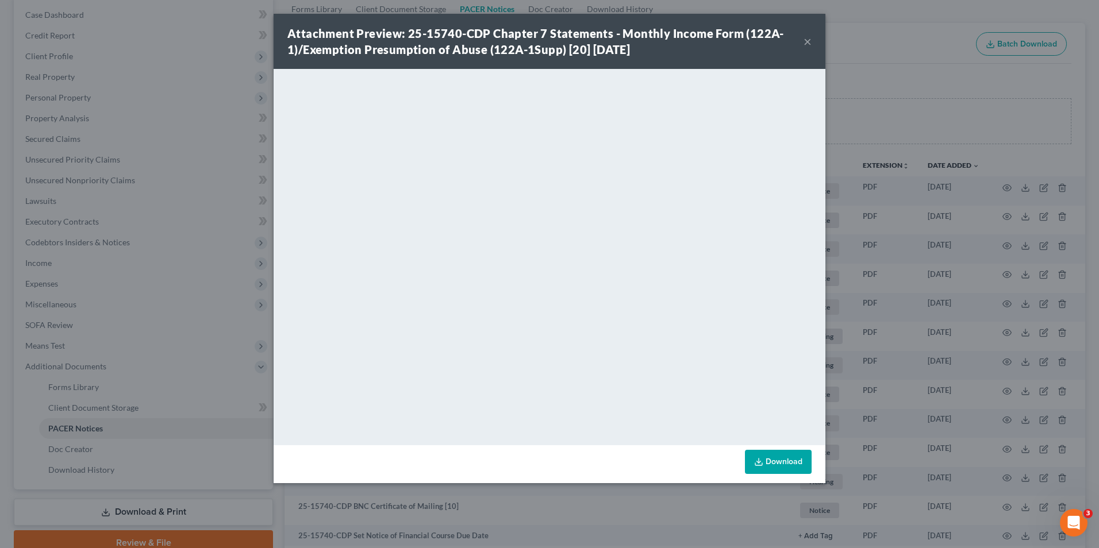
click at [810, 44] on button "×" at bounding box center [808, 41] width 8 height 14
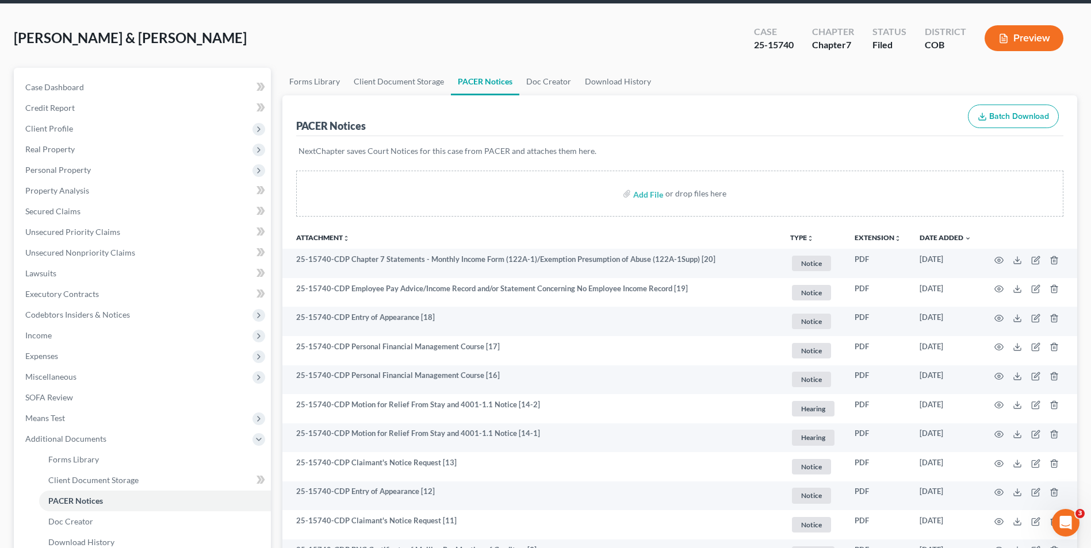
scroll to position [0, 0]
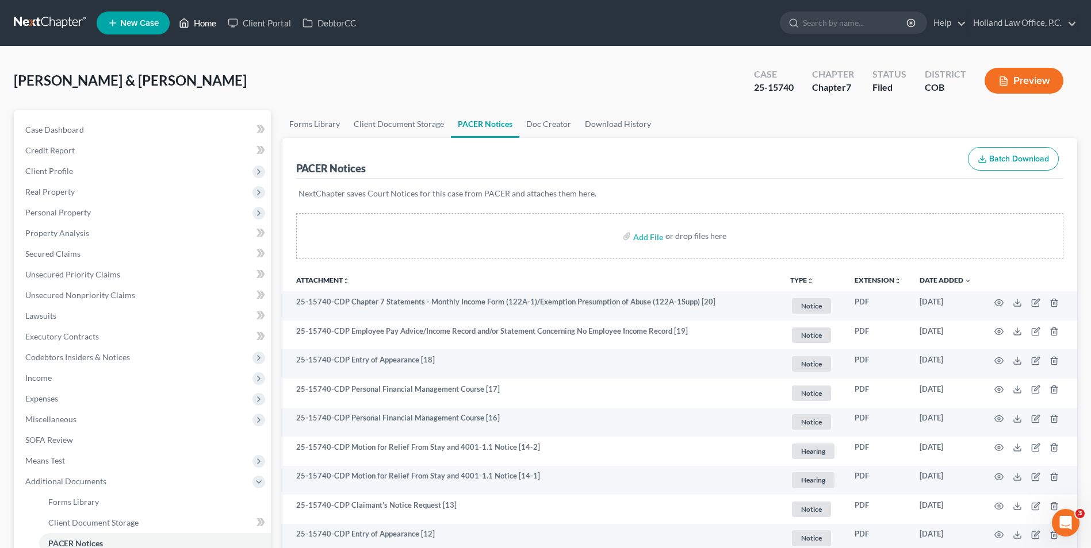
click at [214, 30] on link "Home" at bounding box center [197, 23] width 49 height 21
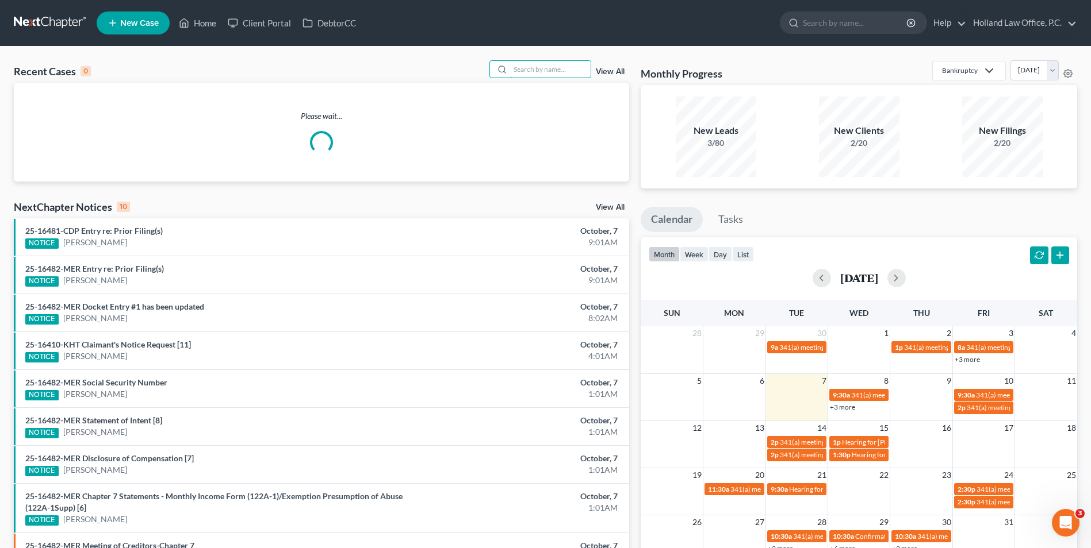
drag, startPoint x: 561, startPoint y: 73, endPoint x: 559, endPoint y: 80, distance: 7.7
click at [562, 75] on input "search" at bounding box center [550, 69] width 80 height 17
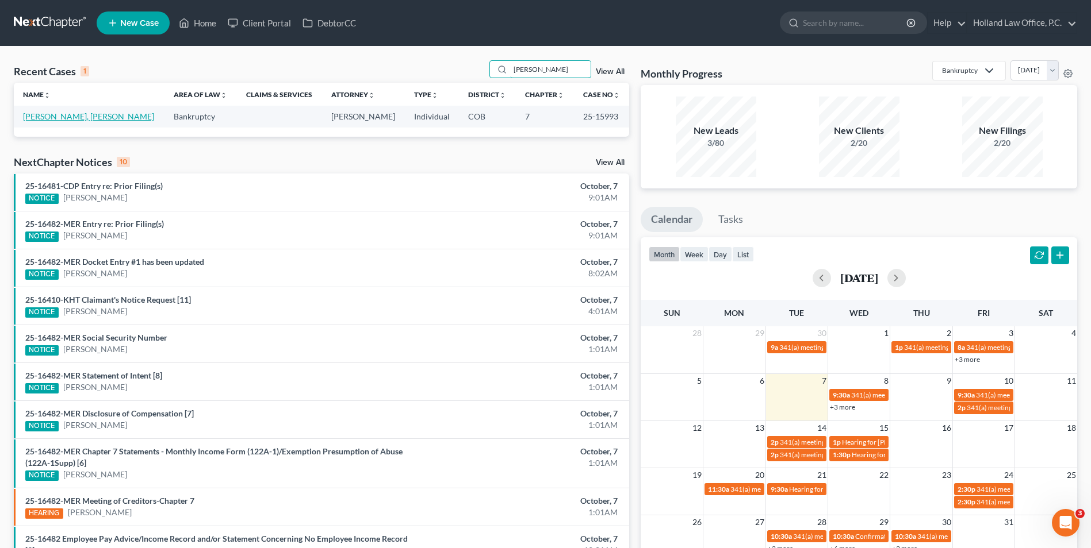
type input "[PERSON_NAME]"
click at [45, 117] on link "[PERSON_NAME], [PERSON_NAME]" at bounding box center [88, 117] width 131 height 10
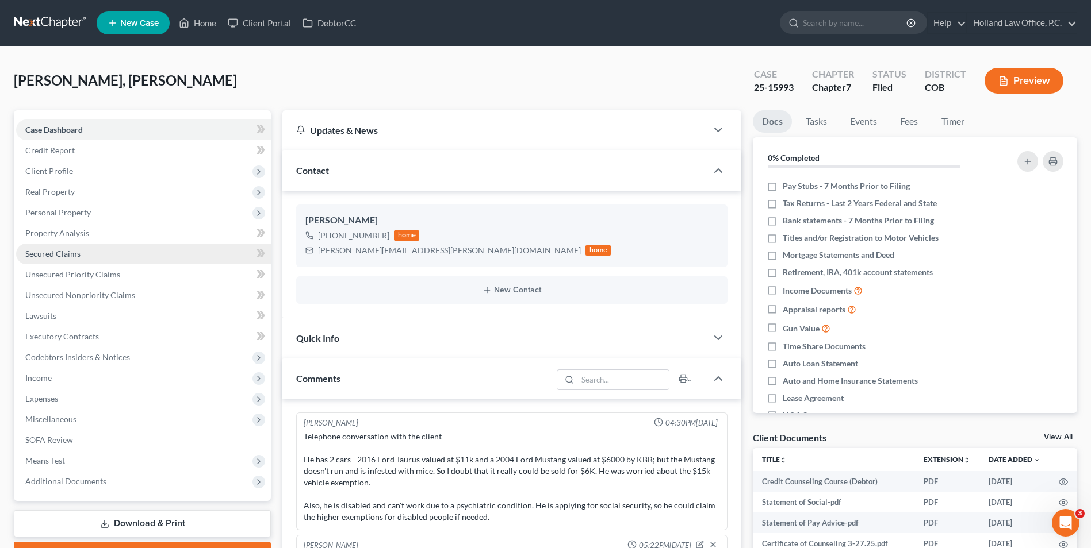
click at [79, 214] on span "Personal Property" at bounding box center [58, 213] width 66 height 10
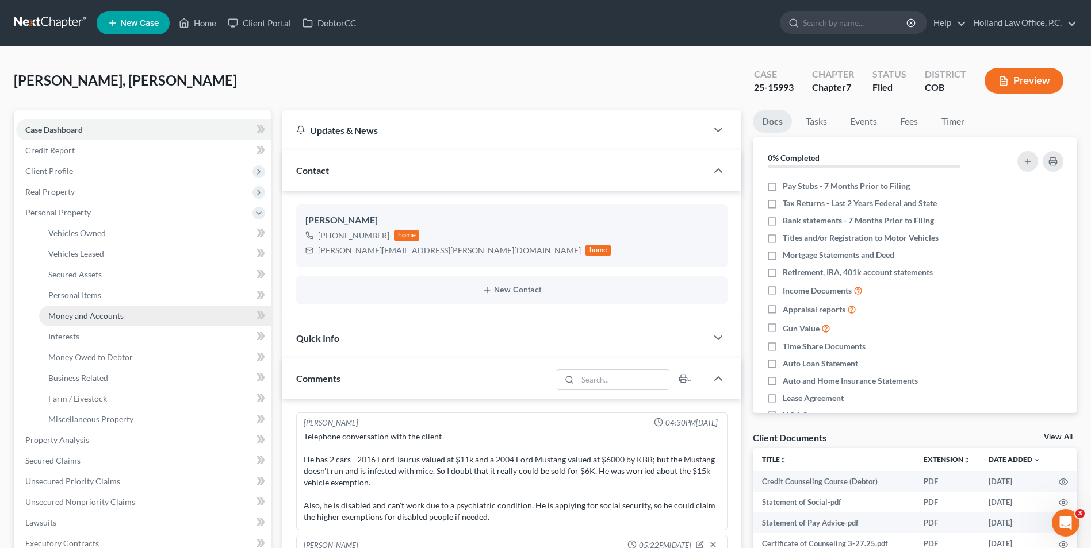
click at [91, 313] on span "Money and Accounts" at bounding box center [85, 316] width 75 height 10
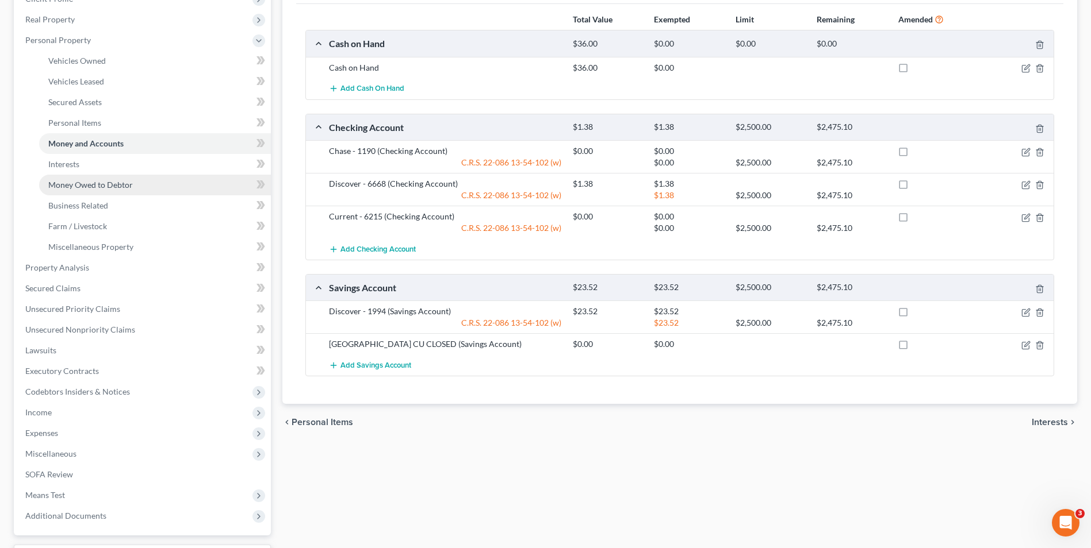
scroll to position [57, 0]
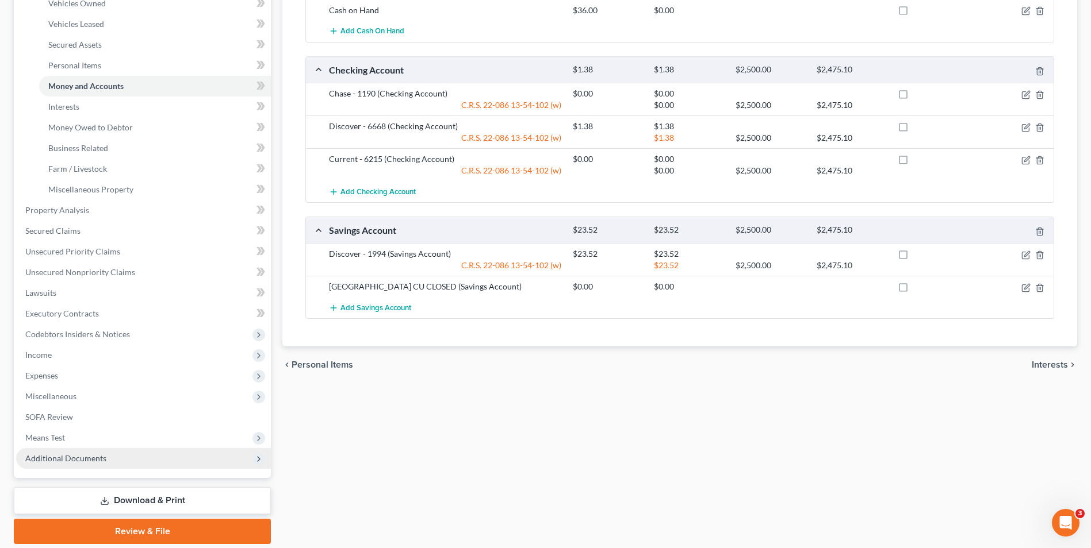
click at [86, 454] on span "Additional Documents" at bounding box center [65, 459] width 81 height 10
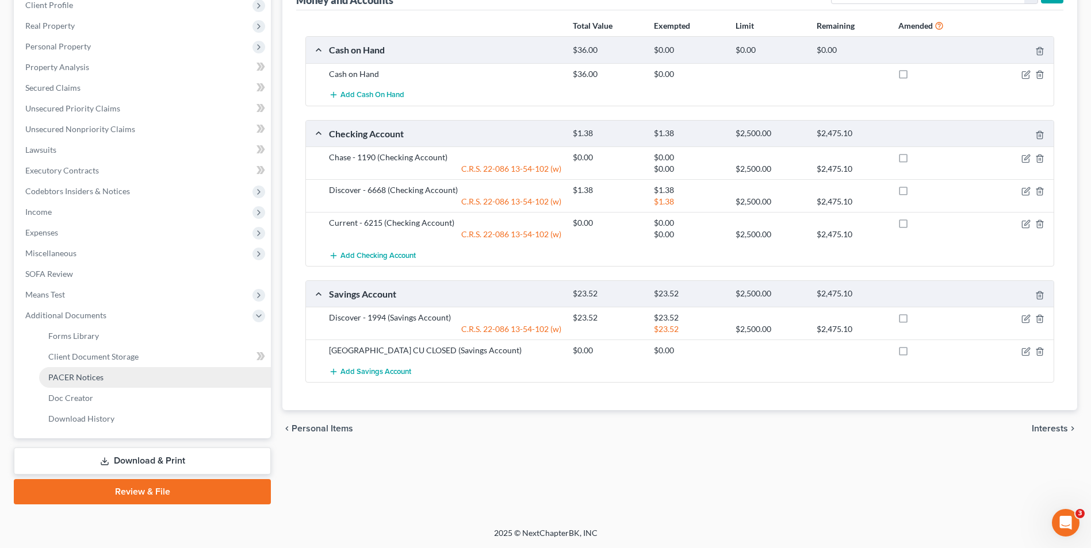
click at [98, 381] on span "PACER Notices" at bounding box center [75, 378] width 55 height 10
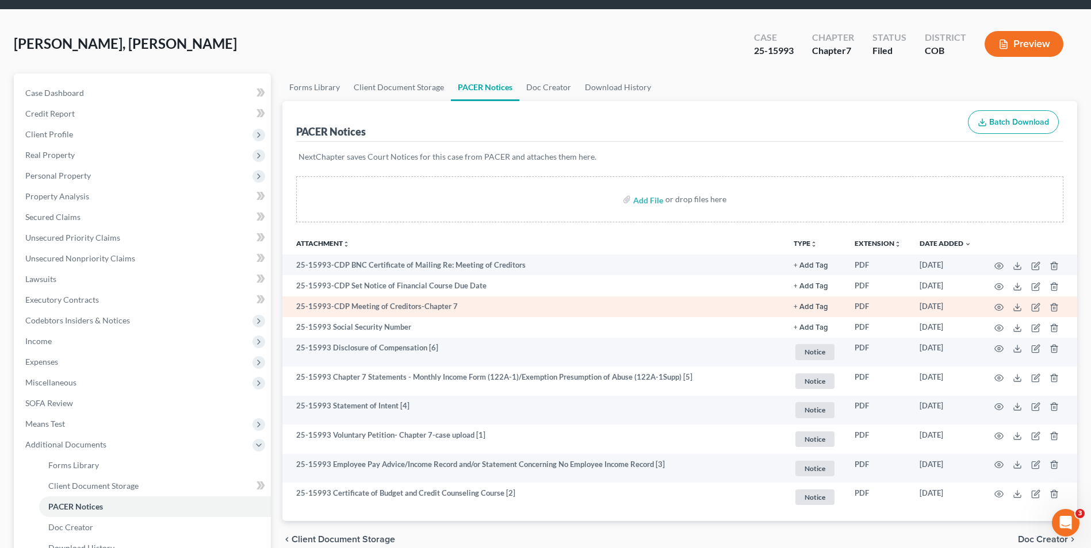
scroll to position [57, 0]
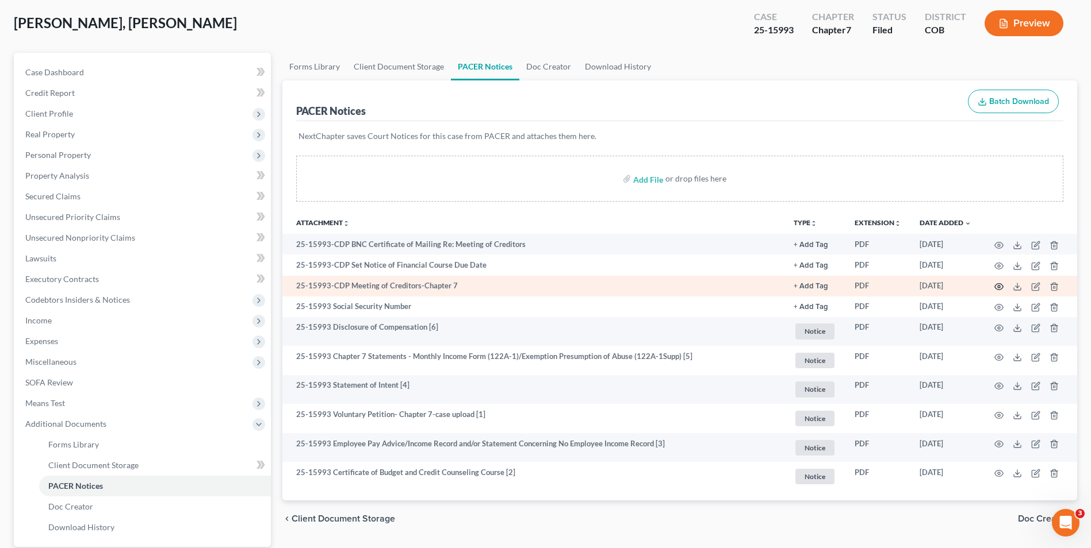
click at [1000, 287] on icon "button" at bounding box center [998, 286] width 9 height 9
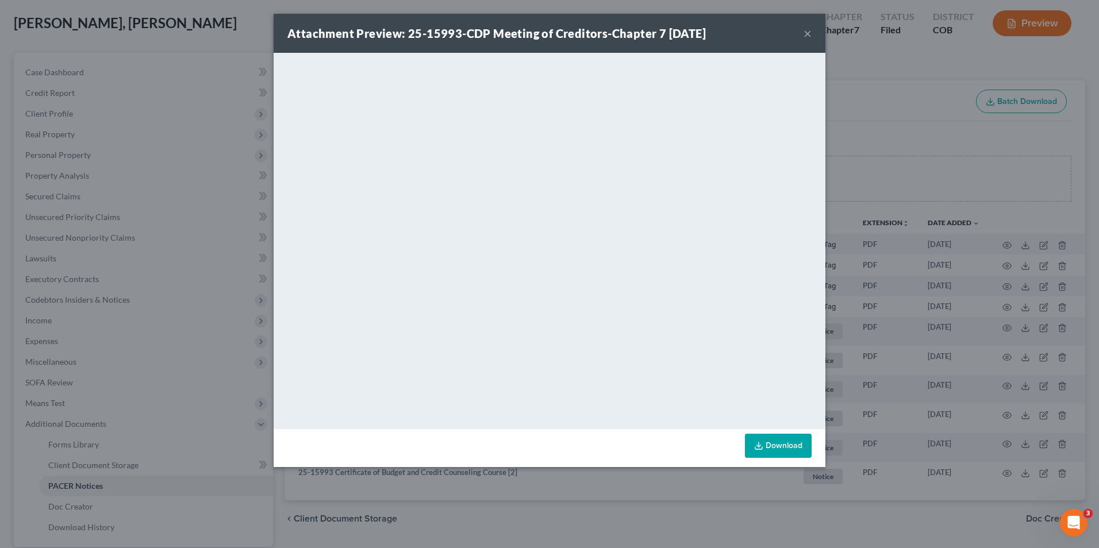
click at [878, 148] on div "Attachment Preview: 25-15993-CDP Meeting of Creditors-Chapter 7 [DATE] × <objec…" at bounding box center [549, 274] width 1099 height 548
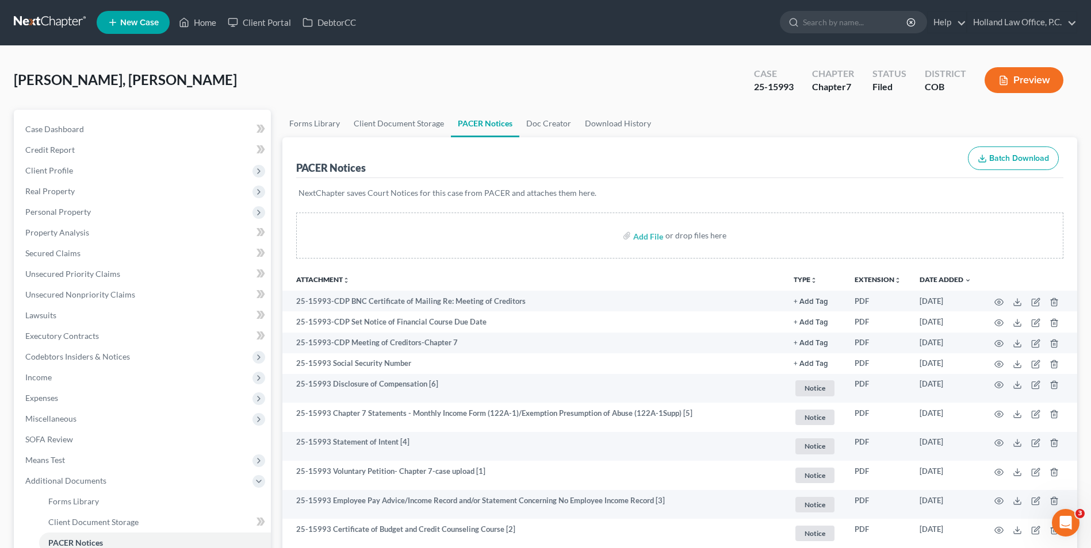
scroll to position [0, 0]
click at [194, 9] on ul "New Case Home Client Portal DebtorCC - No Result - See all results Or Press Ent…" at bounding box center [587, 23] width 980 height 30
click at [198, 23] on link "Home" at bounding box center [197, 23] width 49 height 21
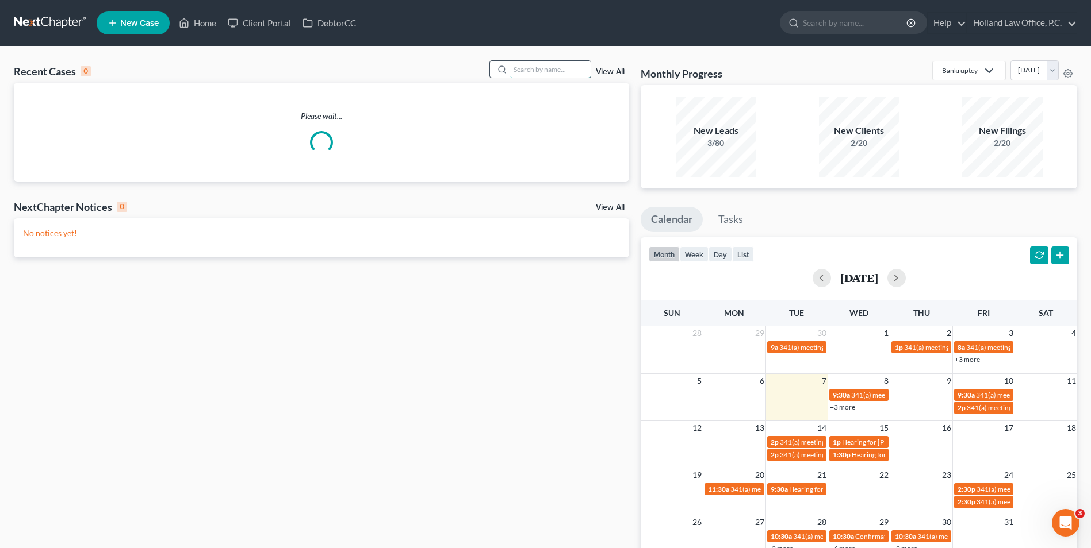
drag, startPoint x: 517, startPoint y: 81, endPoint x: 533, endPoint y: 63, distance: 23.6
click at [533, 63] on input "search" at bounding box center [550, 69] width 80 height 17
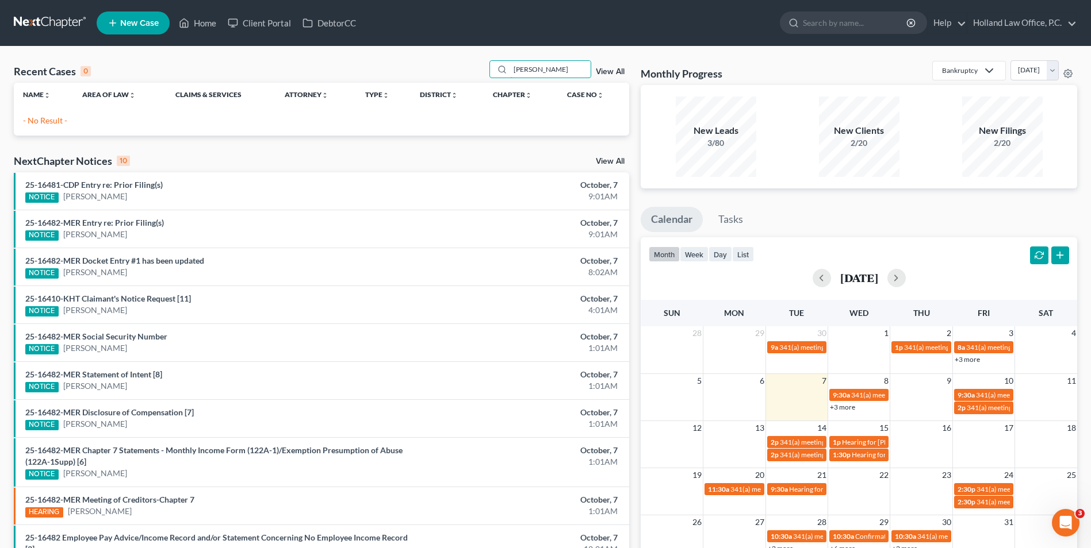
drag, startPoint x: 548, startPoint y: 72, endPoint x: 455, endPoint y: 65, distance: 94.0
click at [458, 64] on div "Recent Cases 0 [PERSON_NAME] View All" at bounding box center [321, 71] width 615 height 22
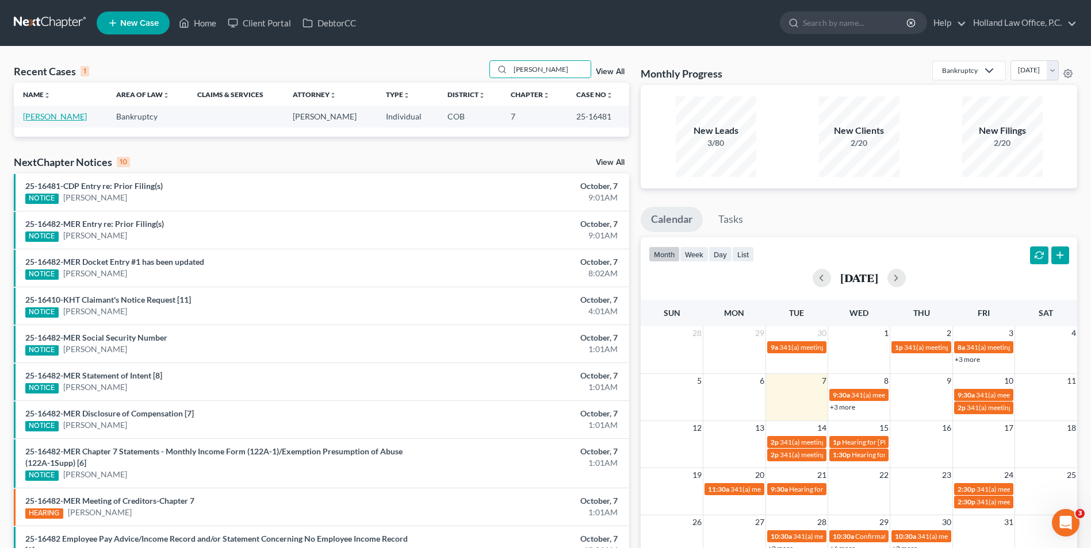
type input "[PERSON_NAME]"
click at [51, 116] on link "[PERSON_NAME]" at bounding box center [55, 117] width 64 height 10
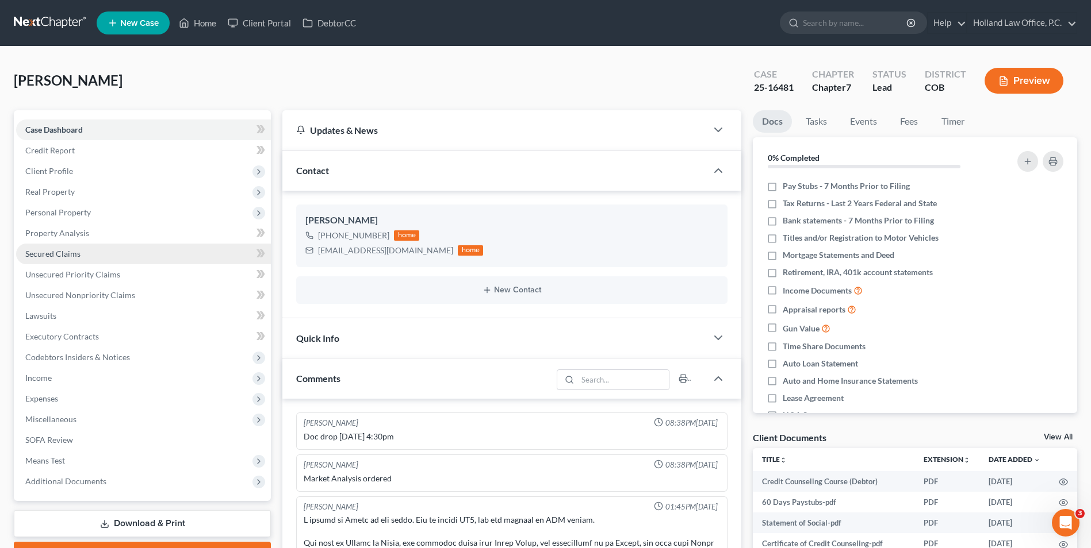
scroll to position [333, 0]
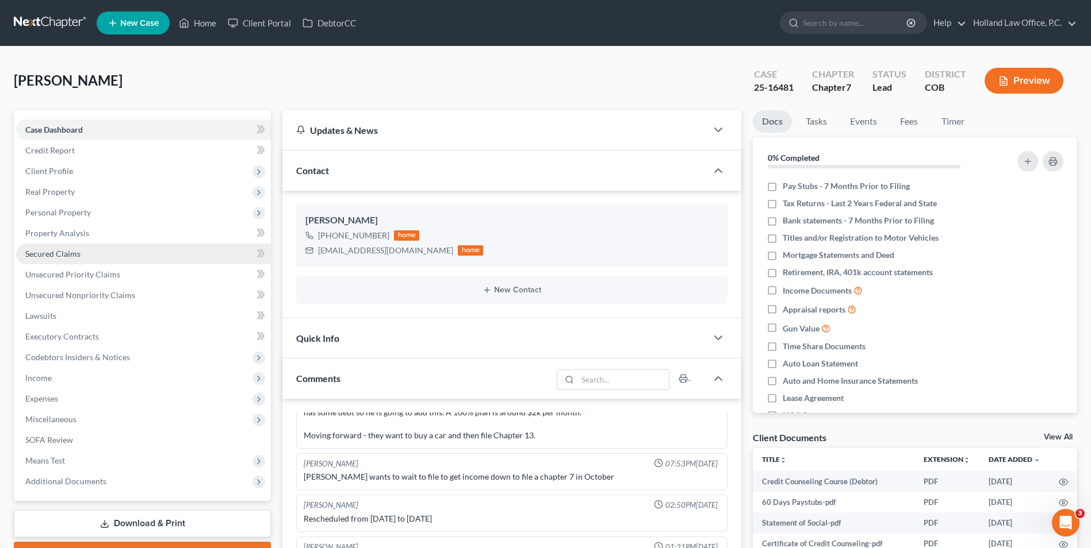
click at [62, 258] on span "Secured Claims" at bounding box center [52, 254] width 55 height 10
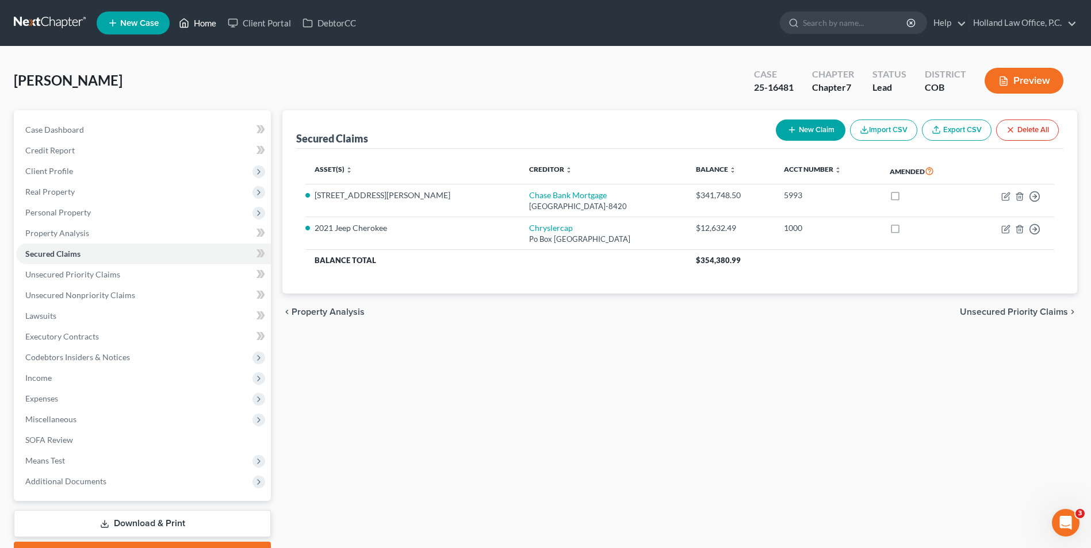
click at [189, 24] on icon at bounding box center [184, 23] width 10 height 14
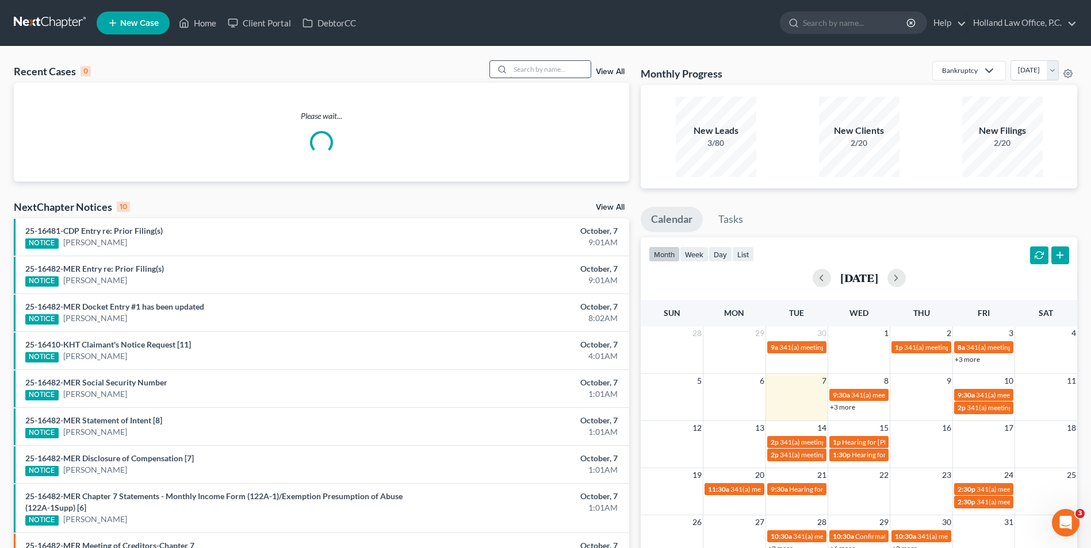
click at [574, 75] on input "search" at bounding box center [550, 69] width 80 height 17
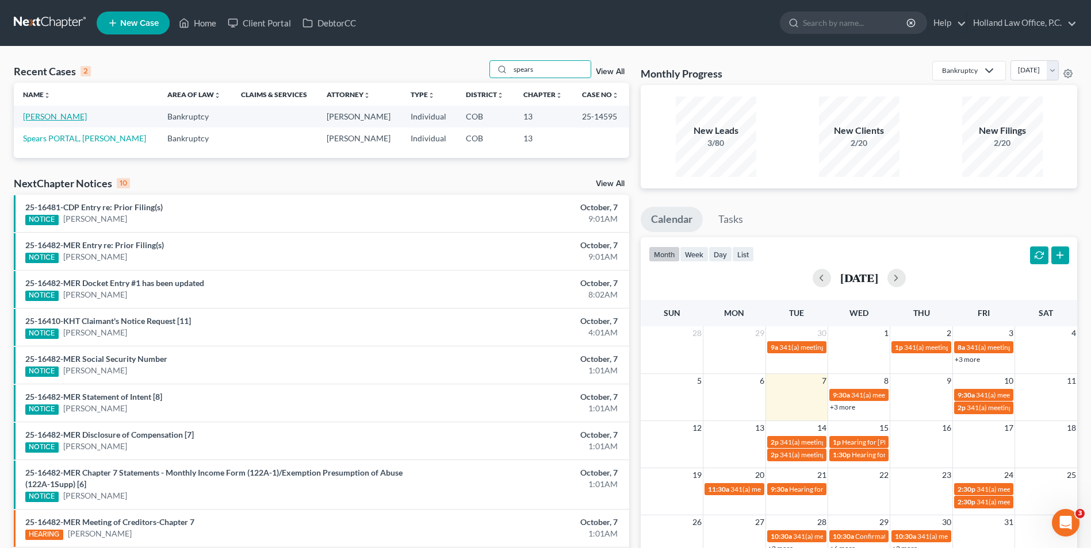
type input "spears"
click at [50, 119] on link "[PERSON_NAME]" at bounding box center [55, 117] width 64 height 10
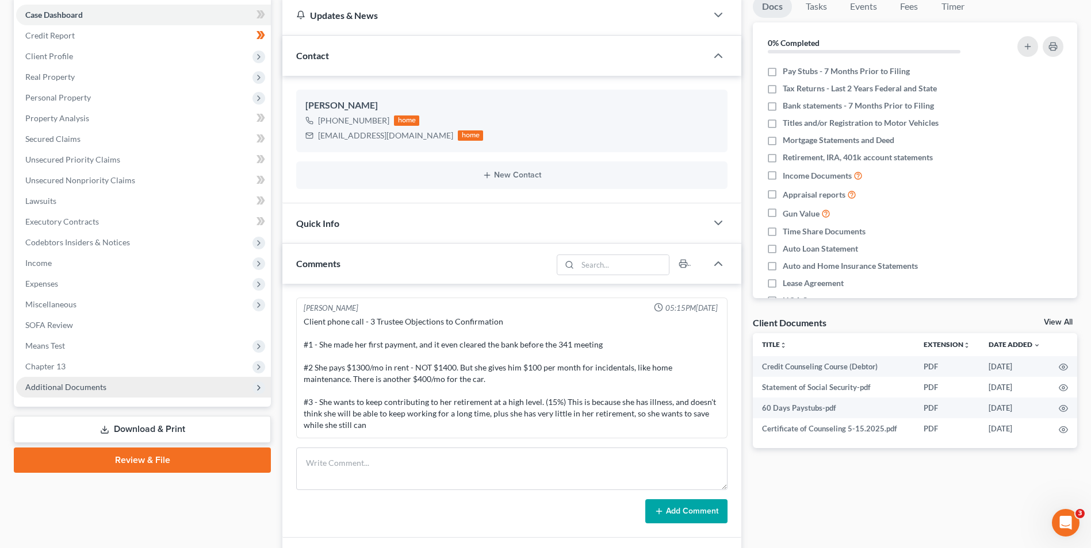
click at [95, 382] on span "Additional Documents" at bounding box center [65, 387] width 81 height 10
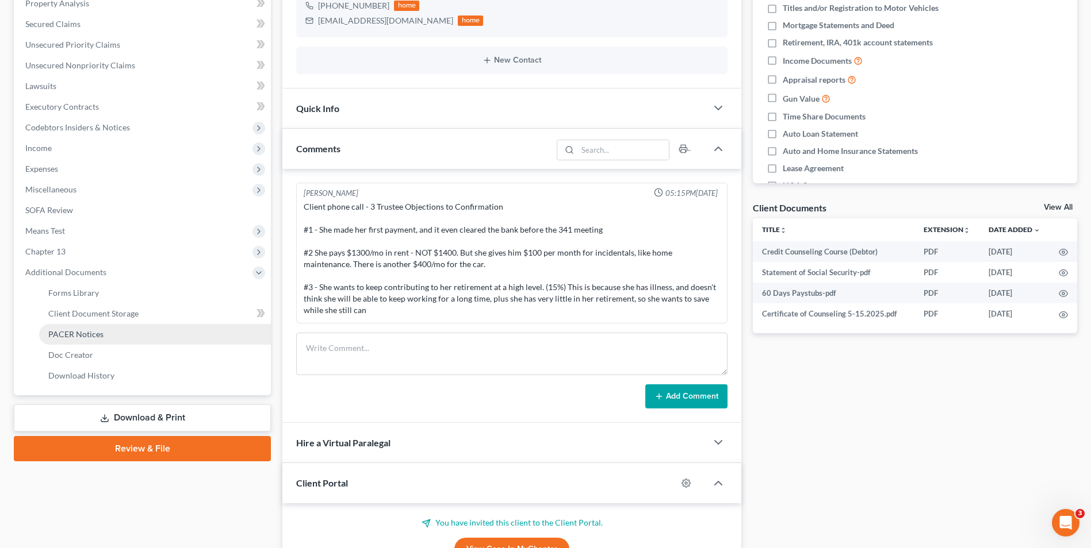
click at [104, 339] on link "PACER Notices" at bounding box center [155, 334] width 232 height 21
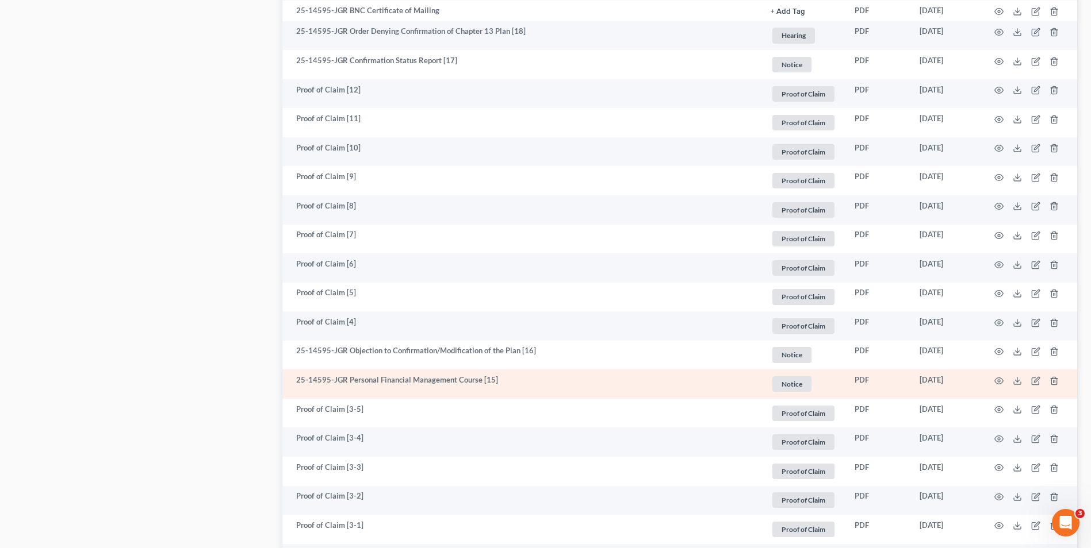
scroll to position [805, 0]
